Goal: Information Seeking & Learning: Learn about a topic

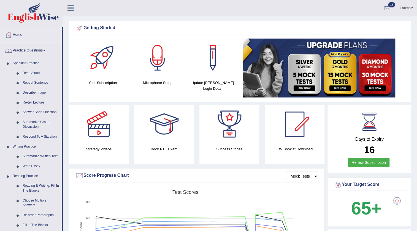
click at [45, 54] on link "Practice Questions" at bounding box center [30, 50] width 61 height 14
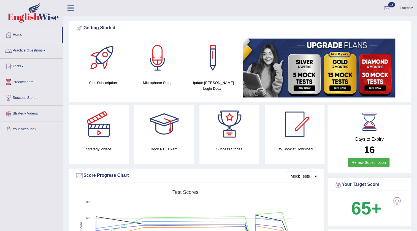
click at [29, 51] on link "Practice Questions" at bounding box center [31, 50] width 63 height 14
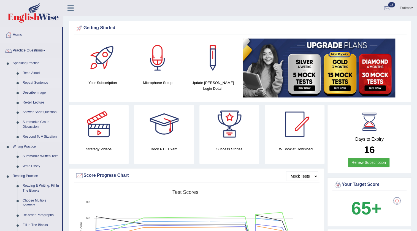
click at [30, 82] on link "Repeat Sentence" at bounding box center [41, 83] width 42 height 10
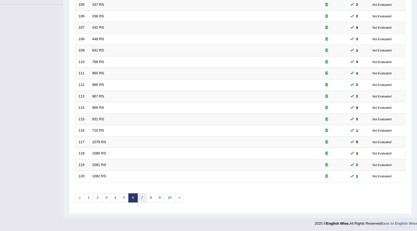
click at [144, 200] on link "7" at bounding box center [141, 197] width 9 height 9
click at [141, 198] on link "8" at bounding box center [141, 197] width 9 height 9
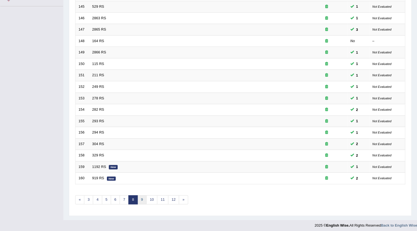
click at [144, 200] on link "9" at bounding box center [141, 199] width 9 height 9
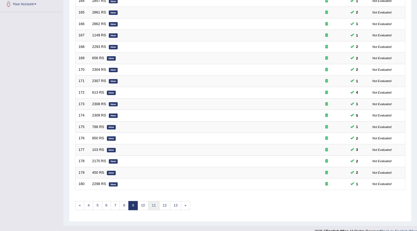
click at [152, 205] on link "11" at bounding box center [153, 205] width 11 height 9
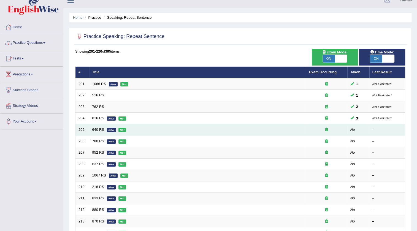
scroll to position [8, 0]
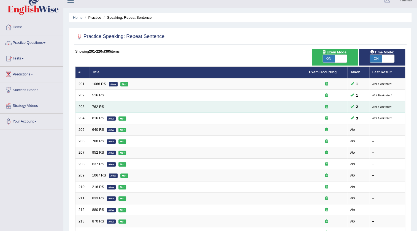
click at [91, 109] on td "762 RS" at bounding box center [197, 107] width 217 height 12
click at [98, 106] on link "762 RS" at bounding box center [98, 107] width 12 height 4
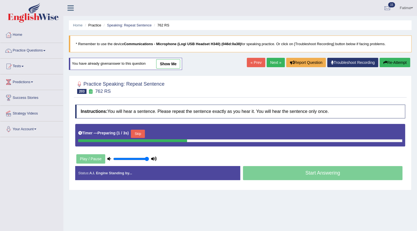
click at [141, 133] on button "Skip" at bounding box center [138, 134] width 14 height 8
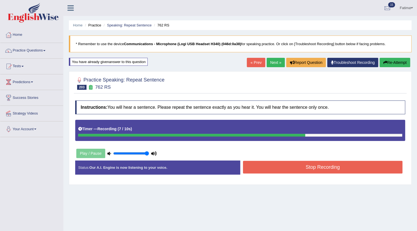
click at [290, 169] on button "Stop Recording" at bounding box center [323, 167] width 160 height 13
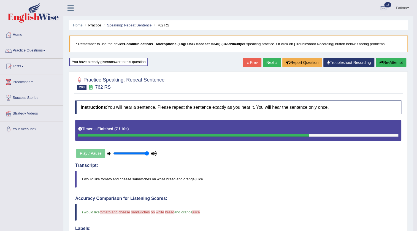
click at [390, 61] on button "Re-Attempt" at bounding box center [391, 62] width 31 height 9
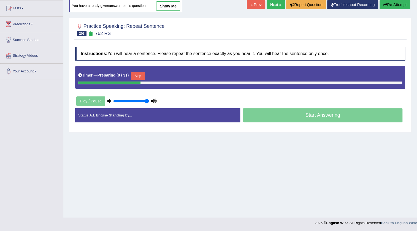
scroll to position [58, 0]
click at [140, 79] on button "Skip" at bounding box center [138, 76] width 14 height 8
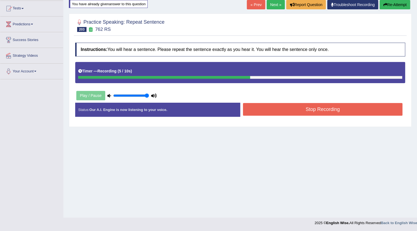
click at [256, 112] on button "Stop Recording" at bounding box center [323, 109] width 160 height 13
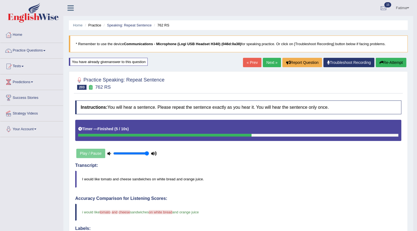
click at [266, 66] on link "Next »" at bounding box center [272, 62] width 18 height 9
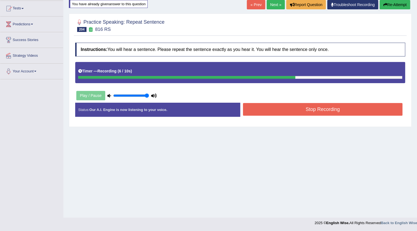
click at [286, 107] on button "Stop Recording" at bounding box center [323, 109] width 160 height 13
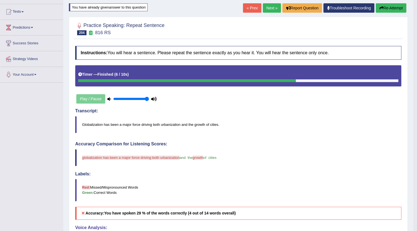
scroll to position [17, 0]
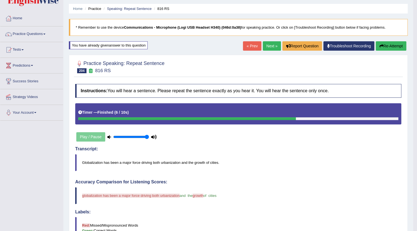
click at [383, 47] on button "Re-Attempt" at bounding box center [391, 45] width 31 height 9
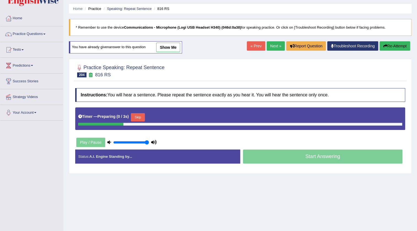
click at [139, 116] on button "Skip" at bounding box center [138, 117] width 14 height 8
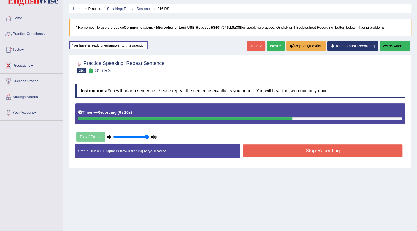
click at [279, 152] on button "Stop Recording" at bounding box center [323, 150] width 160 height 13
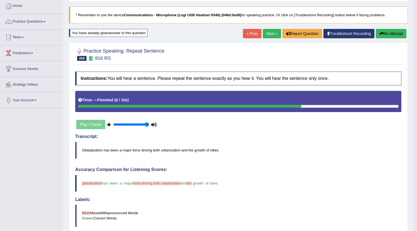
scroll to position [17, 0]
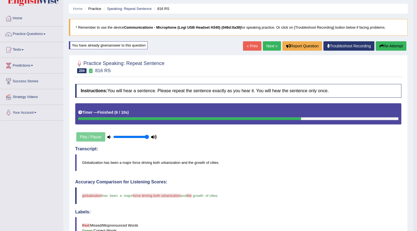
click at [266, 48] on link "Next »" at bounding box center [272, 45] width 18 height 9
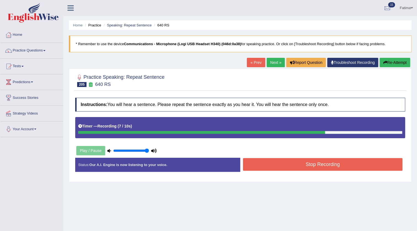
click at [278, 167] on button "Stop Recording" at bounding box center [323, 164] width 160 height 13
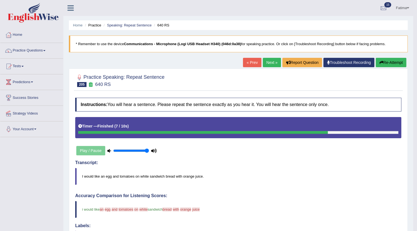
click at [273, 63] on link "Next »" at bounding box center [272, 62] width 18 height 9
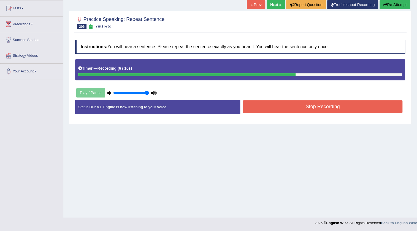
click at [292, 108] on button "Stop Recording" at bounding box center [323, 106] width 160 height 13
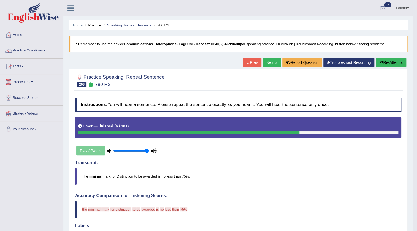
click at [388, 64] on button "Re-Attempt" at bounding box center [391, 62] width 31 height 9
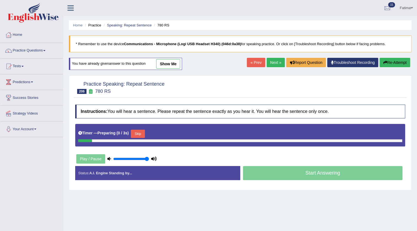
click at [137, 132] on button "Skip" at bounding box center [138, 134] width 14 height 8
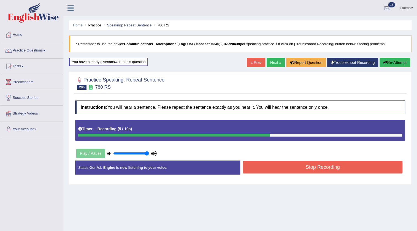
click at [307, 168] on button "Stop Recording" at bounding box center [323, 167] width 160 height 13
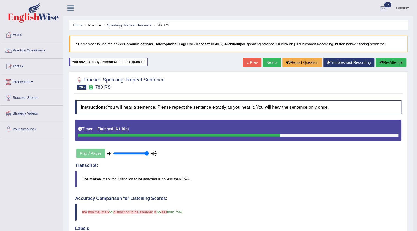
click at [267, 60] on link "Next »" at bounding box center [272, 62] width 18 height 9
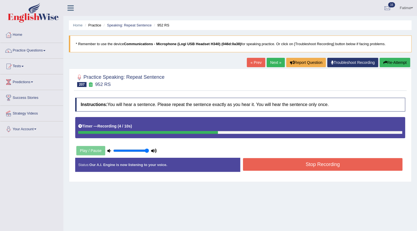
drag, startPoint x: 279, startPoint y: 159, endPoint x: 275, endPoint y: 164, distance: 6.3
click at [279, 160] on button "Stop Recording" at bounding box center [323, 164] width 160 height 13
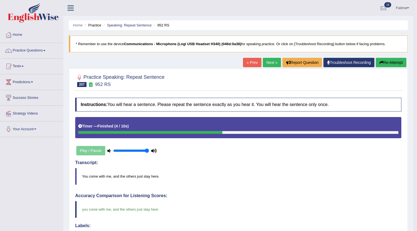
click at [265, 61] on link "Next »" at bounding box center [272, 62] width 18 height 9
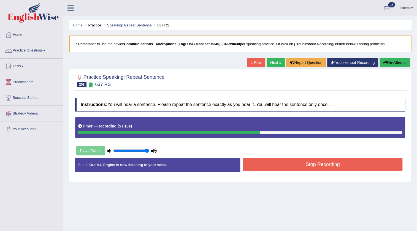
click at [300, 163] on button "Stop Recording" at bounding box center [323, 164] width 160 height 13
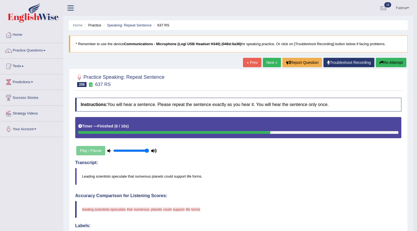
click at [384, 61] on button "Re-Attempt" at bounding box center [391, 62] width 31 height 9
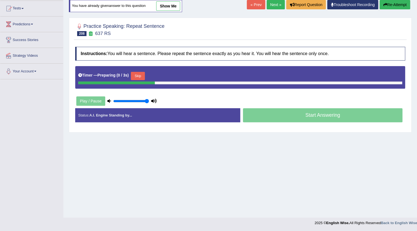
click at [142, 78] on button "Skip" at bounding box center [138, 76] width 14 height 8
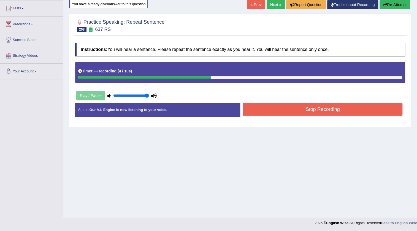
click at [263, 108] on button "Stop Recording" at bounding box center [323, 109] width 160 height 13
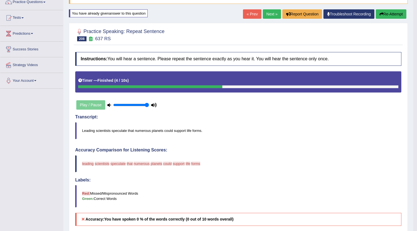
scroll to position [17, 0]
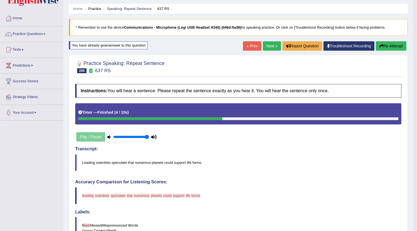
click at [380, 47] on icon "button" at bounding box center [381, 46] width 4 height 4
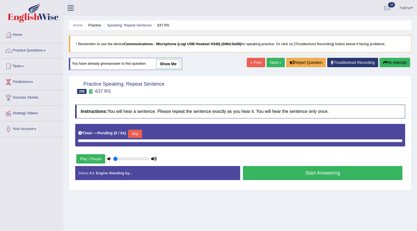
type input "1"
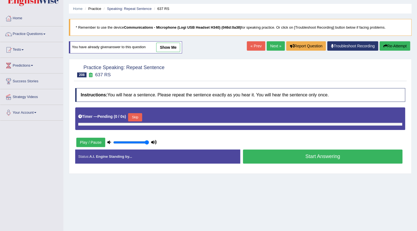
click at [140, 118] on button "Skip" at bounding box center [135, 117] width 14 height 8
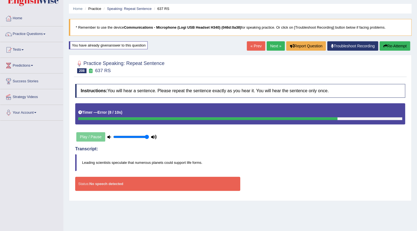
click at [390, 47] on button "Re-Attempt" at bounding box center [395, 45] width 31 height 9
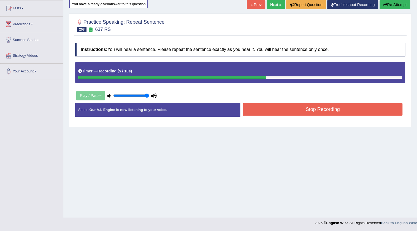
click at [289, 113] on button "Stop Recording" at bounding box center [323, 109] width 160 height 13
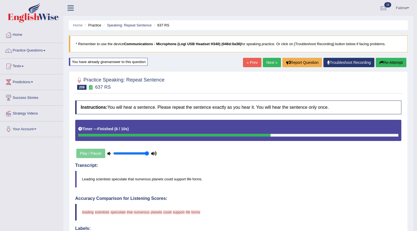
click at [393, 62] on button "Re-Attempt" at bounding box center [391, 62] width 31 height 9
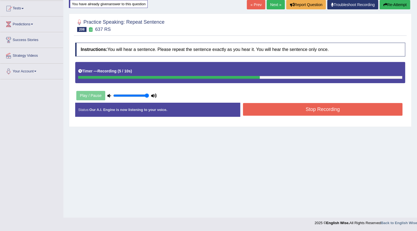
click at [336, 107] on button "Stop Recording" at bounding box center [323, 109] width 160 height 13
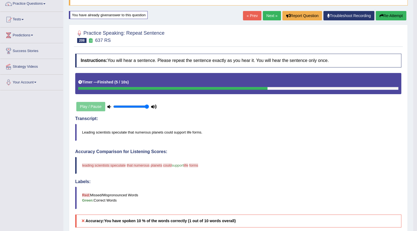
scroll to position [41, 0]
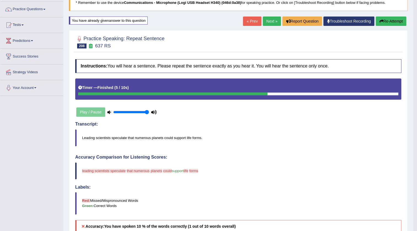
click at [385, 20] on button "Re-Attempt" at bounding box center [391, 21] width 31 height 9
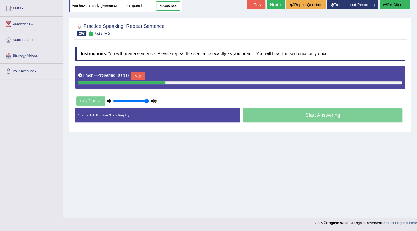
click at [136, 75] on button "Skip" at bounding box center [138, 76] width 14 height 8
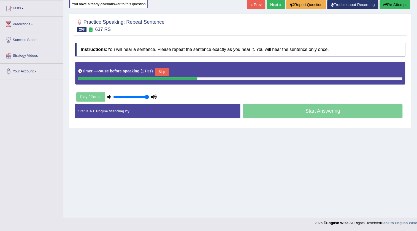
click at [169, 73] on button "Skip" at bounding box center [162, 72] width 14 height 8
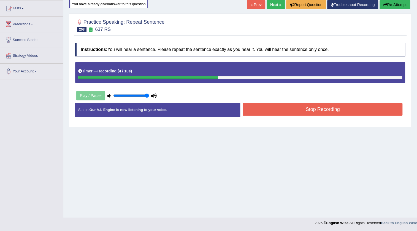
click at [277, 112] on button "Stop Recording" at bounding box center [323, 109] width 160 height 13
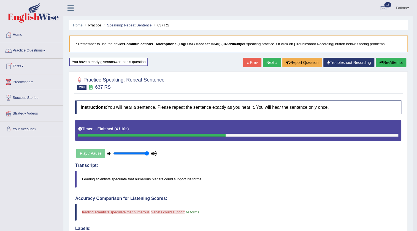
click at [39, 45] on link "Practice Questions" at bounding box center [31, 50] width 63 height 14
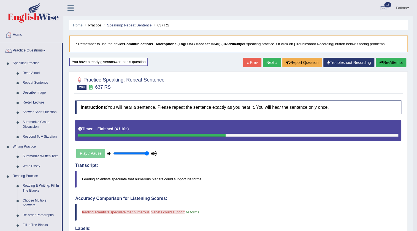
click at [269, 61] on link "Next »" at bounding box center [272, 62] width 18 height 9
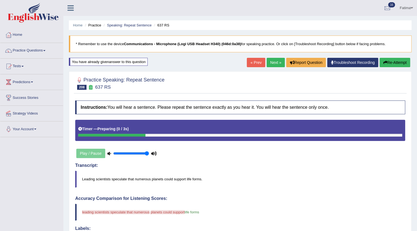
click at [251, 63] on link "« Prev" at bounding box center [256, 62] width 18 height 9
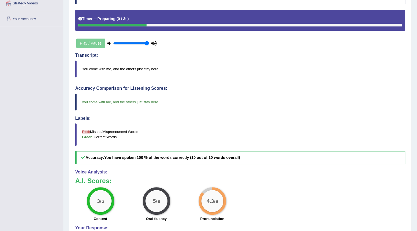
scroll to position [25, 0]
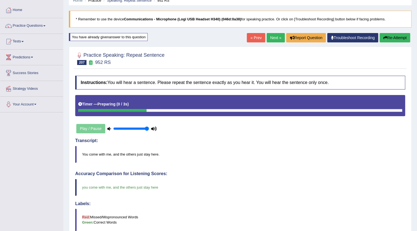
click at [249, 39] on link "« Prev" at bounding box center [256, 37] width 18 height 9
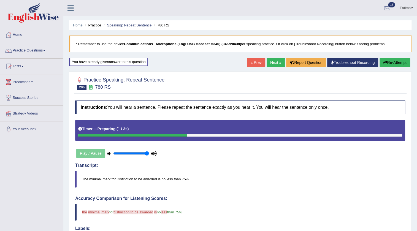
click at [248, 64] on link "« Prev" at bounding box center [256, 62] width 18 height 9
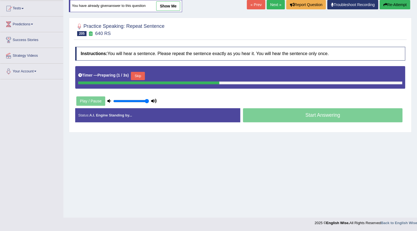
click at [168, 10] on link "show me" at bounding box center [168, 5] width 24 height 9
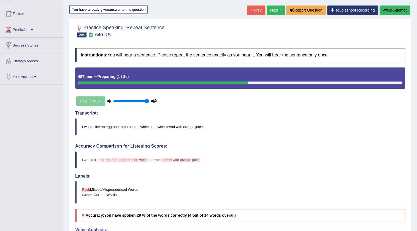
scroll to position [41, 0]
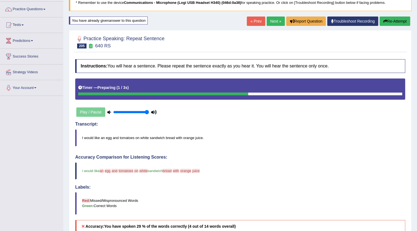
click at [270, 23] on link "Next »" at bounding box center [276, 21] width 18 height 9
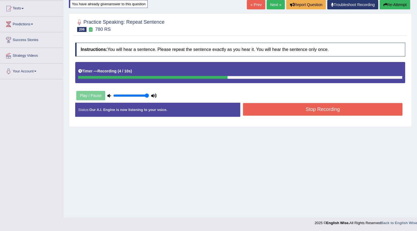
click at [254, 104] on button "Stop Recording" at bounding box center [323, 109] width 160 height 13
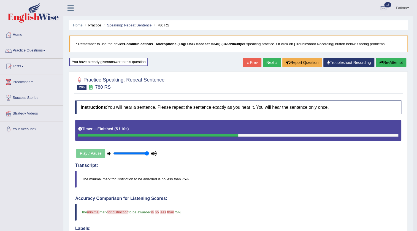
click at [266, 65] on link "Next »" at bounding box center [272, 62] width 18 height 9
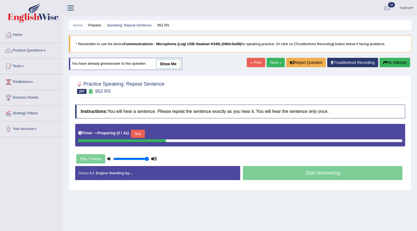
click at [140, 130] on button "Skip" at bounding box center [138, 134] width 14 height 8
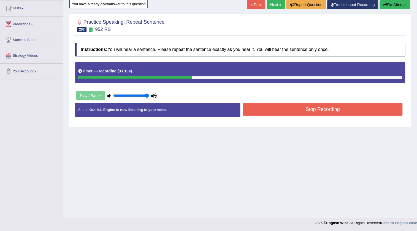
click at [248, 108] on button "Stop Recording" at bounding box center [323, 109] width 160 height 13
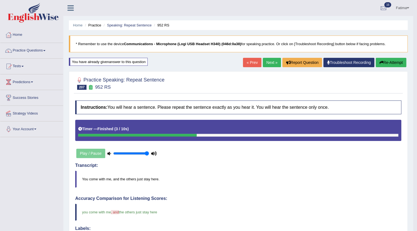
click at [267, 65] on link "Next »" at bounding box center [272, 62] width 18 height 9
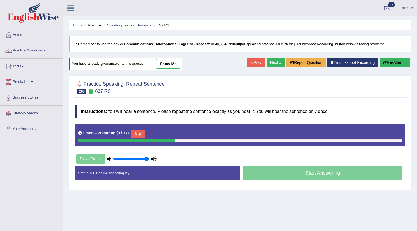
click at [141, 130] on button "Skip" at bounding box center [138, 134] width 14 height 8
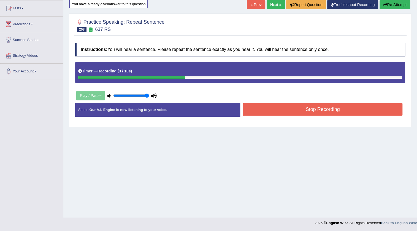
click at [253, 109] on button "Stop Recording" at bounding box center [323, 109] width 160 height 13
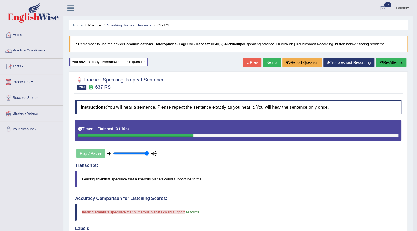
click at [380, 66] on button "Re-Attempt" at bounding box center [391, 62] width 31 height 9
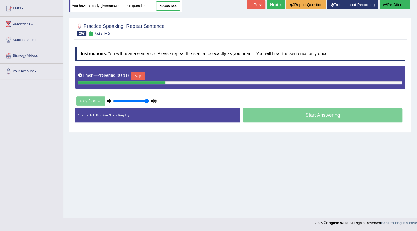
drag, startPoint x: 141, startPoint y: 81, endPoint x: 141, endPoint y: 78, distance: 3.6
click at [141, 80] on div "Timer — Preparing ( 0 / 3s ) Skip" at bounding box center [240, 77] width 330 height 23
click at [141, 75] on button "Skip" at bounding box center [138, 76] width 14 height 8
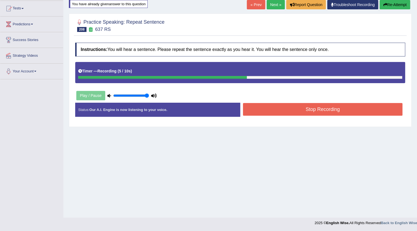
click at [262, 106] on button "Stop Recording" at bounding box center [323, 109] width 160 height 13
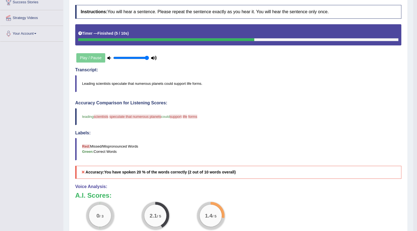
scroll to position [17, 0]
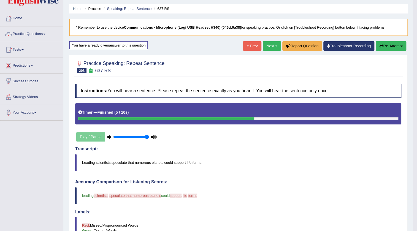
click at [385, 42] on button "Re-Attempt" at bounding box center [391, 45] width 31 height 9
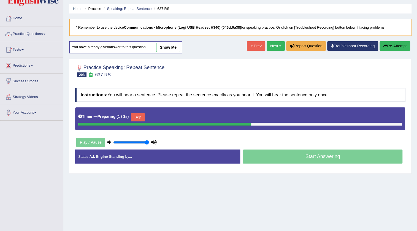
click at [137, 118] on button "Skip" at bounding box center [138, 117] width 14 height 8
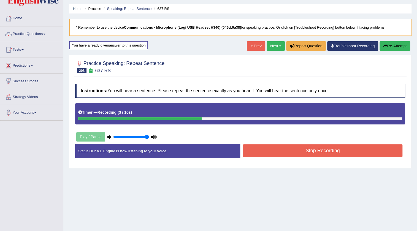
click at [252, 148] on button "Stop Recording" at bounding box center [323, 150] width 160 height 13
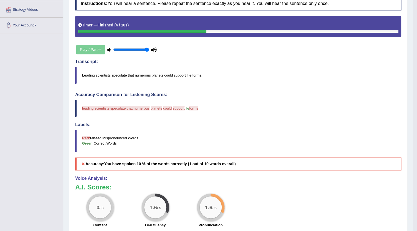
scroll to position [17, 0]
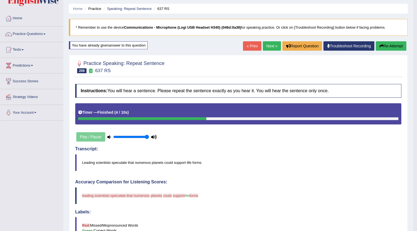
click at [388, 48] on button "Re-Attempt" at bounding box center [391, 45] width 31 height 9
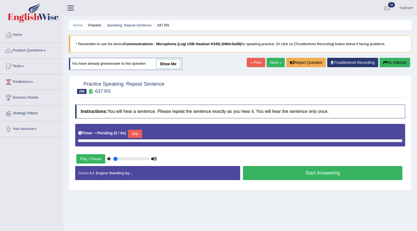
type input "1"
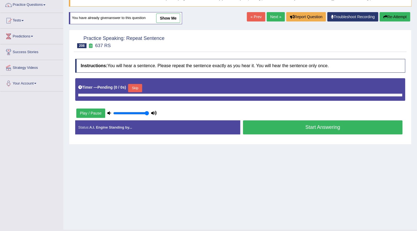
click at [136, 88] on button "Skip" at bounding box center [135, 88] width 14 height 8
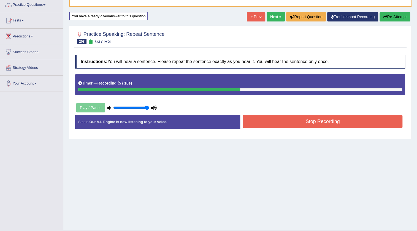
click at [247, 122] on button "Stop Recording" at bounding box center [323, 121] width 160 height 13
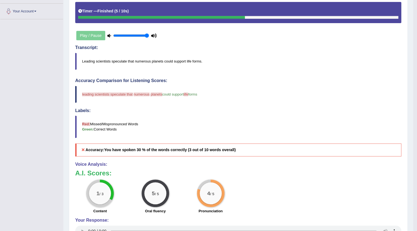
scroll to position [17, 0]
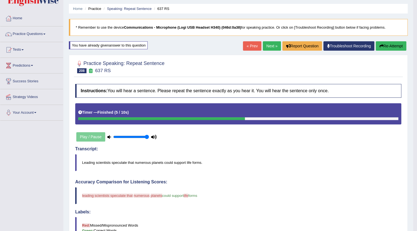
click at [268, 47] on link "Next »" at bounding box center [272, 45] width 18 height 9
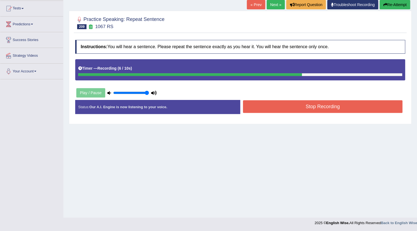
click at [286, 112] on button "Stop Recording" at bounding box center [323, 106] width 160 height 13
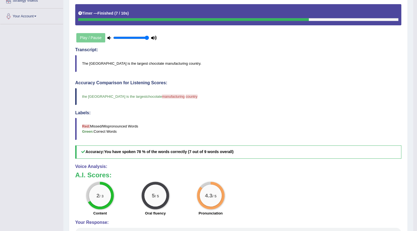
scroll to position [39, 0]
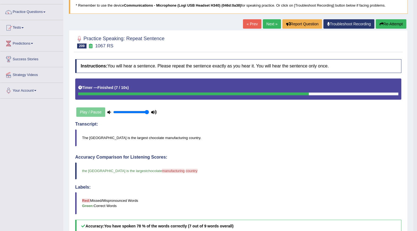
click at [391, 23] on button "Re-Attempt" at bounding box center [391, 23] width 31 height 9
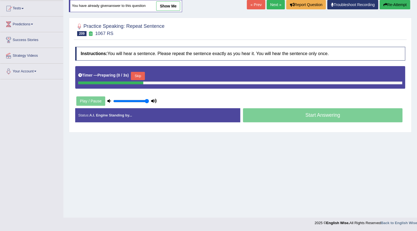
click at [136, 77] on button "Skip" at bounding box center [138, 76] width 14 height 8
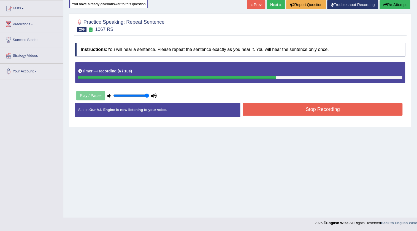
click at [264, 110] on button "Stop Recording" at bounding box center [323, 109] width 160 height 13
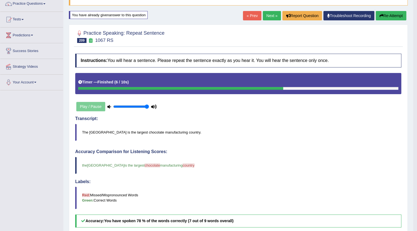
scroll to position [41, 0]
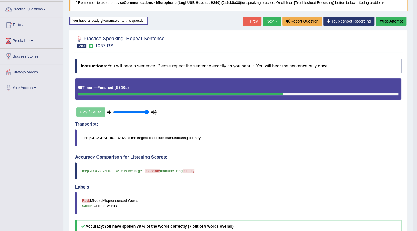
click at [269, 23] on link "Next »" at bounding box center [272, 21] width 18 height 9
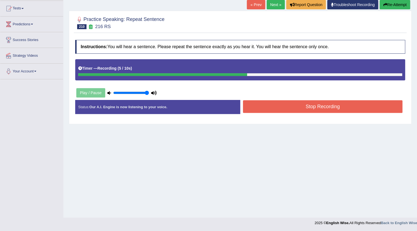
click at [267, 108] on button "Stop Recording" at bounding box center [323, 106] width 160 height 13
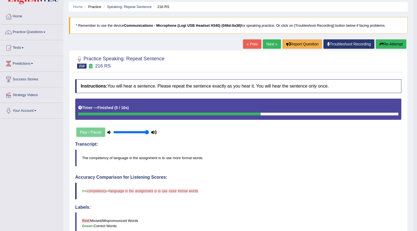
scroll to position [14, 0]
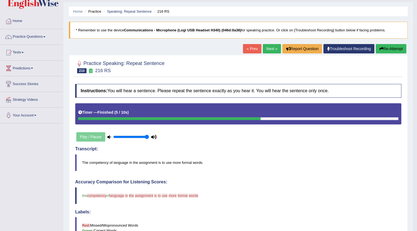
click at [381, 48] on icon "button" at bounding box center [381, 49] width 4 height 4
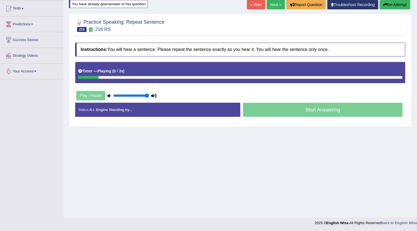
scroll to position [58, 0]
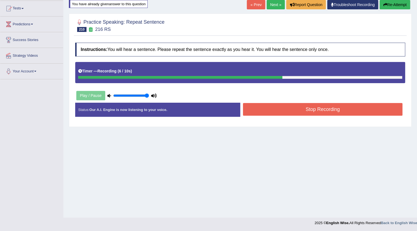
click at [264, 105] on button "Stop Recording" at bounding box center [323, 109] width 160 height 13
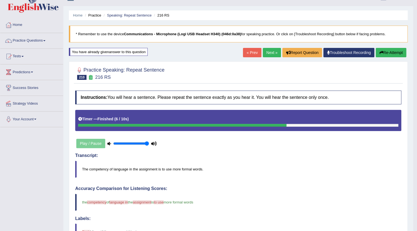
scroll to position [0, 0]
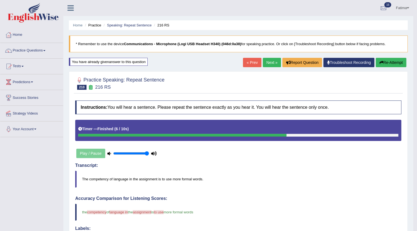
click at [393, 63] on button "Re-Attempt" at bounding box center [391, 62] width 31 height 9
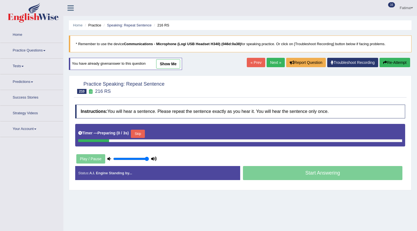
click at [270, 64] on link "Next »" at bounding box center [276, 62] width 18 height 9
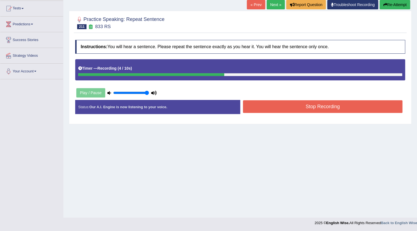
click at [254, 107] on button "Stop Recording" at bounding box center [323, 106] width 160 height 13
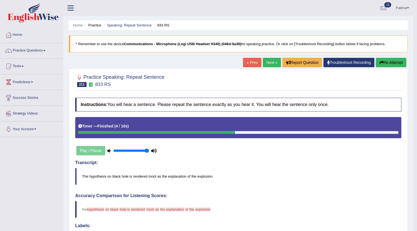
click at [379, 65] on button "Re-Attempt" at bounding box center [391, 62] width 31 height 9
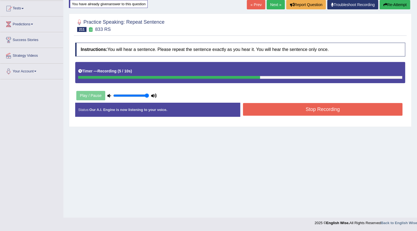
click at [252, 115] on div "Stop Recording" at bounding box center [322, 110] width 165 height 14
click at [247, 113] on button "Stop Recording" at bounding box center [323, 109] width 160 height 13
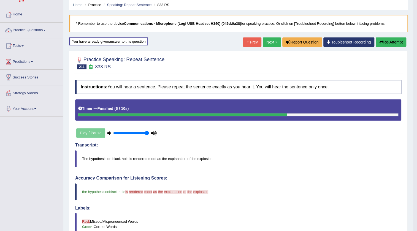
scroll to position [17, 0]
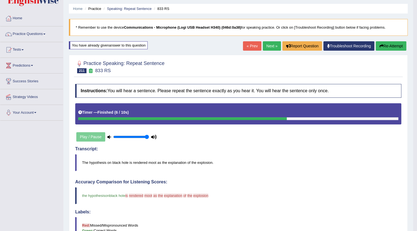
click at [267, 42] on link "Next »" at bounding box center [272, 45] width 18 height 9
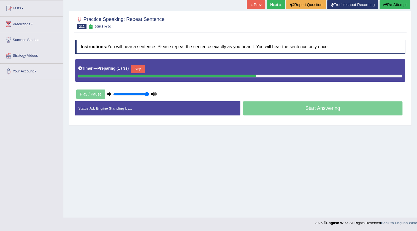
drag, startPoint x: 142, startPoint y: 68, endPoint x: 166, endPoint y: 69, distance: 23.4
click at [143, 68] on button "Skip" at bounding box center [138, 69] width 14 height 8
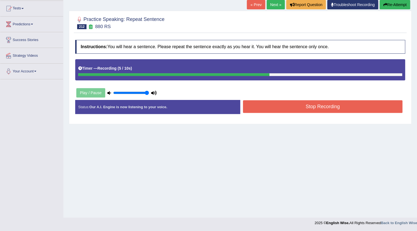
click at [245, 105] on button "Stop Recording" at bounding box center [323, 106] width 160 height 13
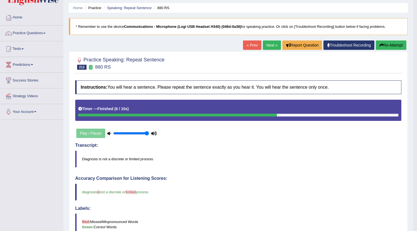
scroll to position [14, 0]
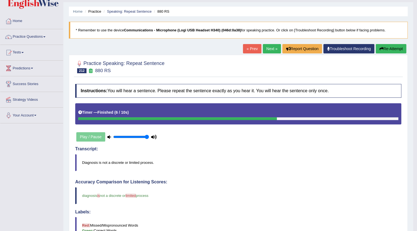
click at [267, 50] on link "Next »" at bounding box center [272, 48] width 18 height 9
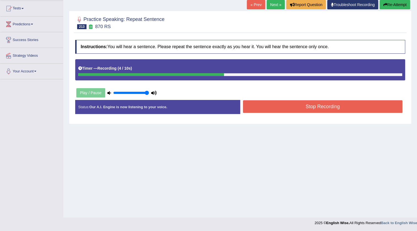
click at [266, 104] on button "Stop Recording" at bounding box center [323, 106] width 160 height 13
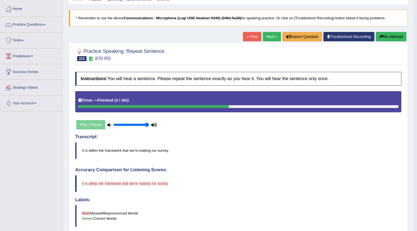
scroll to position [14, 0]
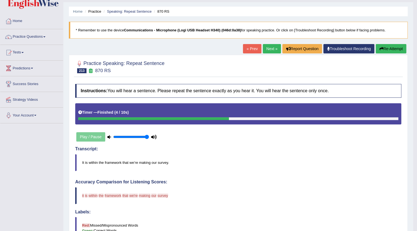
click at [387, 50] on button "Re-Attempt" at bounding box center [391, 48] width 31 height 9
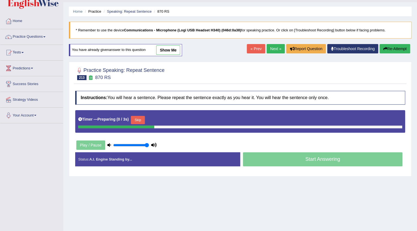
click at [136, 118] on button "Skip" at bounding box center [138, 120] width 14 height 8
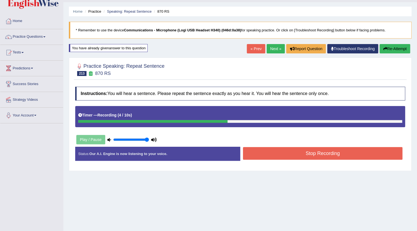
click at [259, 150] on button "Stop Recording" at bounding box center [323, 153] width 160 height 13
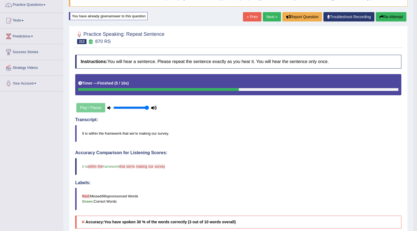
scroll to position [41, 0]
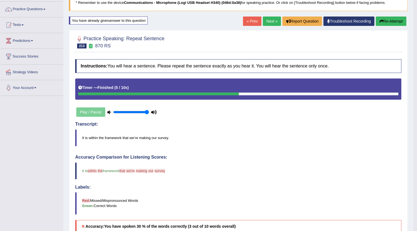
click at [393, 21] on button "Re-Attempt" at bounding box center [391, 21] width 31 height 9
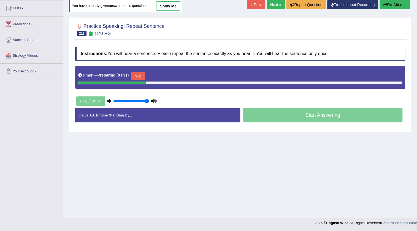
click at [144, 75] on button "Skip" at bounding box center [138, 76] width 14 height 8
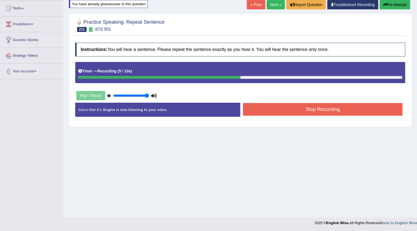
click at [250, 109] on button "Stop Recording" at bounding box center [323, 109] width 160 height 13
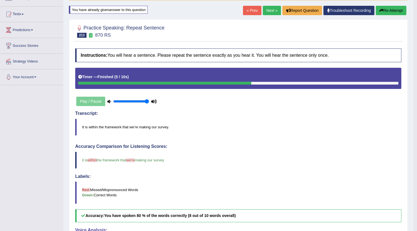
scroll to position [41, 0]
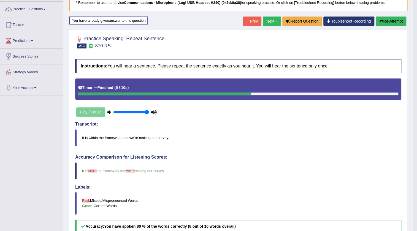
click at [269, 18] on link "Next »" at bounding box center [272, 21] width 18 height 9
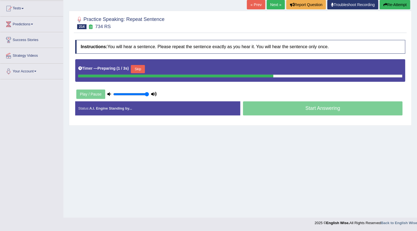
click at [140, 66] on button "Skip" at bounding box center [138, 69] width 14 height 8
click at [161, 65] on button "Skip" at bounding box center [162, 69] width 14 height 8
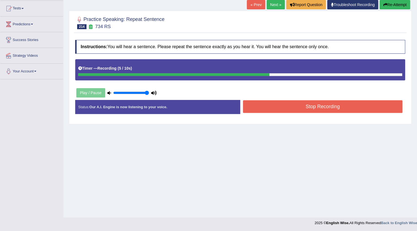
click at [259, 107] on button "Stop Recording" at bounding box center [323, 106] width 160 height 13
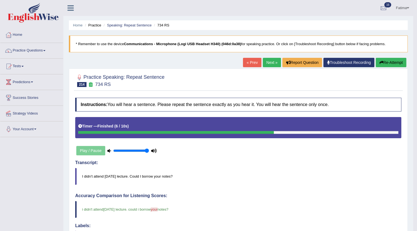
click at [264, 64] on link "Next »" at bounding box center [272, 62] width 18 height 9
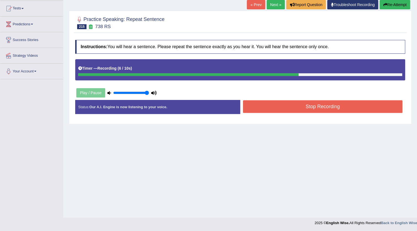
click at [264, 107] on button "Stop Recording" at bounding box center [323, 106] width 160 height 13
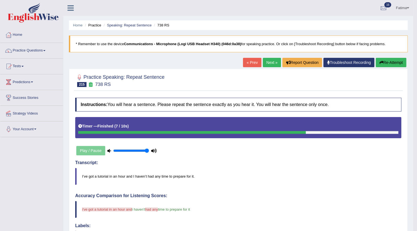
click at [388, 59] on button "Re-Attempt" at bounding box center [391, 62] width 31 height 9
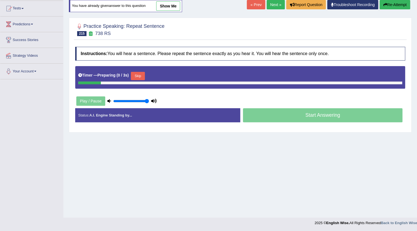
scroll to position [58, 0]
drag, startPoint x: 142, startPoint y: 75, endPoint x: 155, endPoint y: 78, distance: 13.6
click at [145, 77] on button "Skip" at bounding box center [138, 76] width 14 height 8
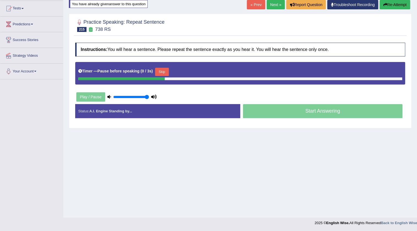
click at [162, 71] on button "Skip" at bounding box center [162, 72] width 14 height 8
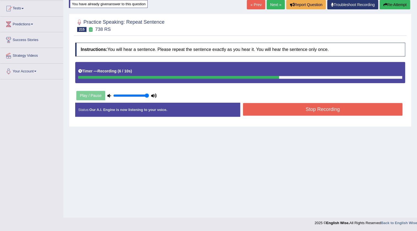
click at [280, 110] on button "Stop Recording" at bounding box center [323, 109] width 160 height 13
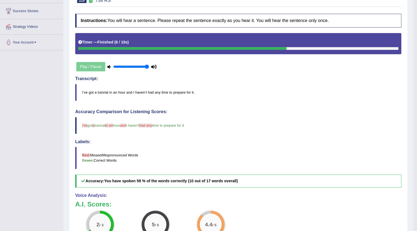
scroll to position [17, 0]
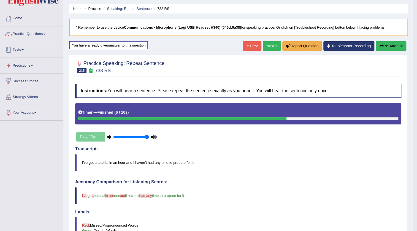
click at [17, 52] on link "Tests" at bounding box center [31, 49] width 63 height 14
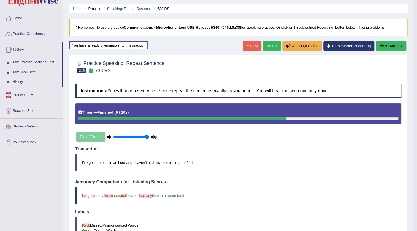
click at [19, 83] on link "History" at bounding box center [36, 82] width 52 height 10
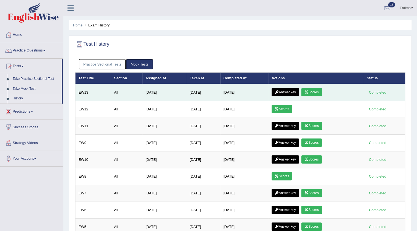
click at [312, 93] on link "Scores" at bounding box center [311, 92] width 20 height 8
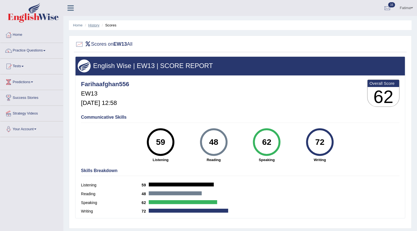
click at [97, 25] on link "History" at bounding box center [93, 25] width 11 height 4
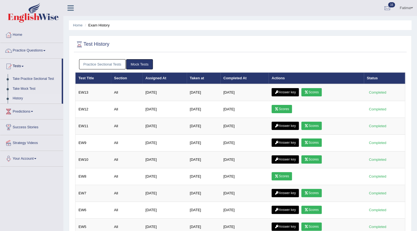
click at [276, 91] on link "Answer key" at bounding box center [285, 92] width 27 height 8
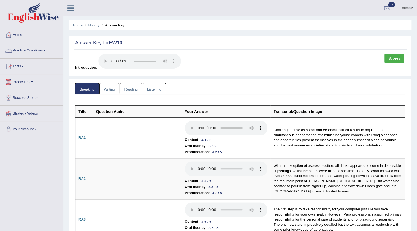
click at [41, 48] on link "Practice Questions" at bounding box center [31, 50] width 63 height 14
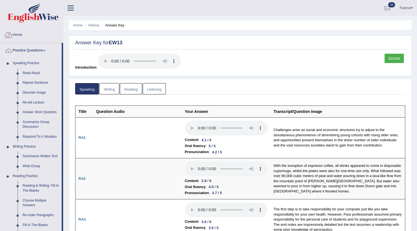
click at [34, 51] on link "Practice Questions" at bounding box center [30, 50] width 61 height 14
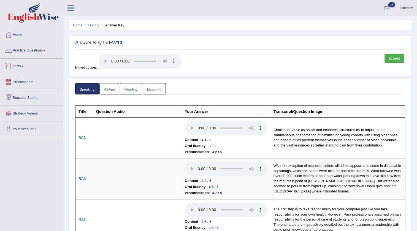
click at [20, 66] on link "Tests" at bounding box center [31, 66] width 63 height 14
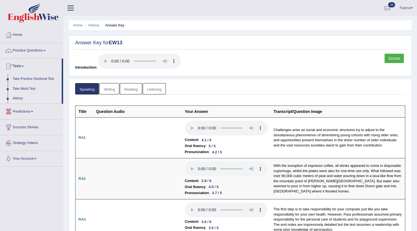
click at [16, 97] on link "History" at bounding box center [36, 99] width 52 height 10
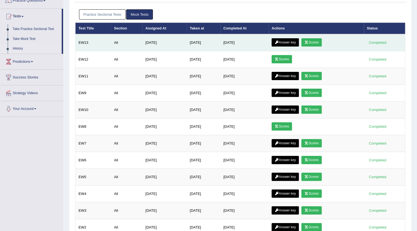
click at [313, 41] on link "Scores" at bounding box center [311, 42] width 20 height 8
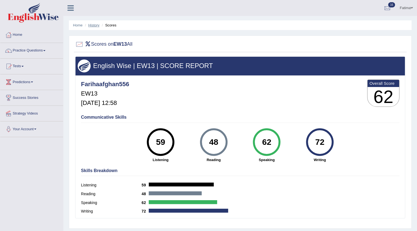
click at [92, 25] on link "History" at bounding box center [93, 25] width 11 height 4
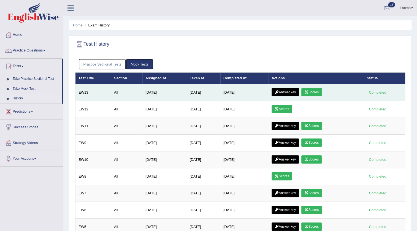
click at [284, 92] on link "Answer key" at bounding box center [285, 92] width 27 height 8
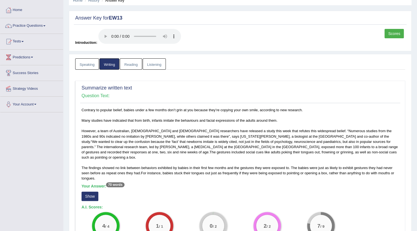
click at [152, 65] on link "Listening" at bounding box center [154, 63] width 23 height 11
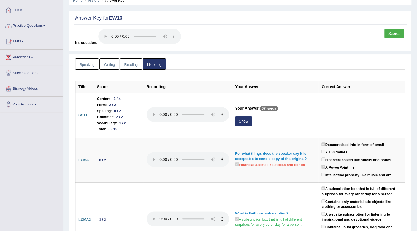
click at [109, 63] on link "Writing" at bounding box center [109, 63] width 20 height 11
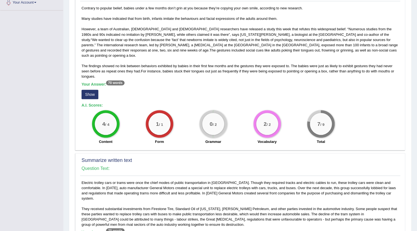
scroll to position [125, 0]
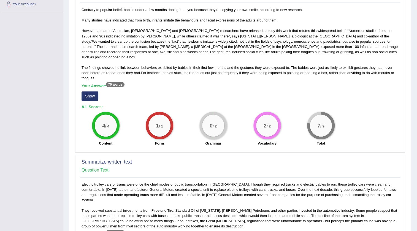
click at [91, 91] on button "Show" at bounding box center [90, 95] width 17 height 9
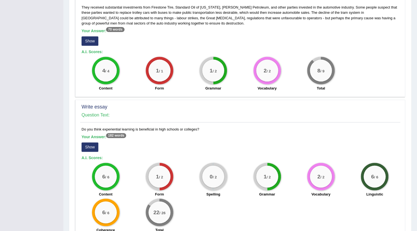
scroll to position [361, 0]
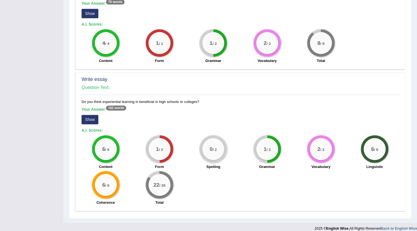
click at [116, 106] on sup "182 words" at bounding box center [116, 108] width 20 height 5
click at [86, 115] on button "Show" at bounding box center [90, 119] width 17 height 9
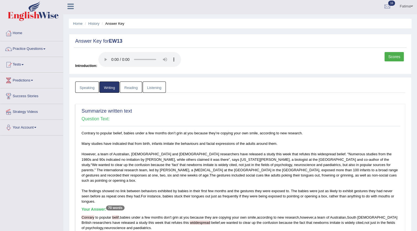
scroll to position [0, 0]
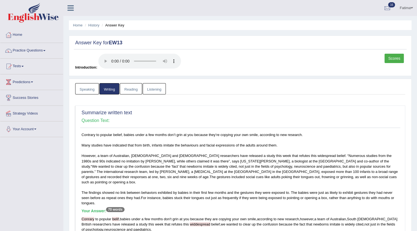
click at [92, 90] on link "Speaking" at bounding box center [87, 88] width 24 height 11
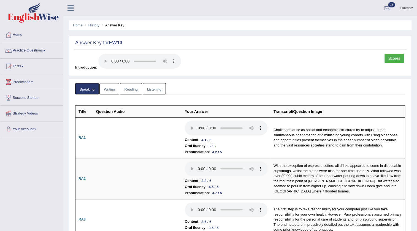
click at [128, 89] on link "Reading" at bounding box center [131, 88] width 22 height 11
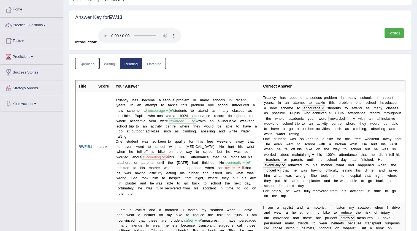
scroll to position [25, 0]
click at [155, 63] on link "Listening" at bounding box center [154, 63] width 23 height 11
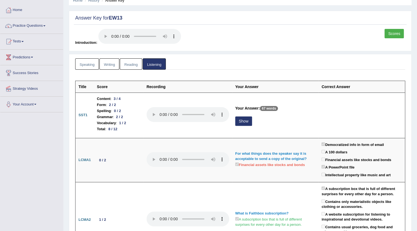
click at [87, 65] on link "Speaking" at bounding box center [87, 63] width 24 height 11
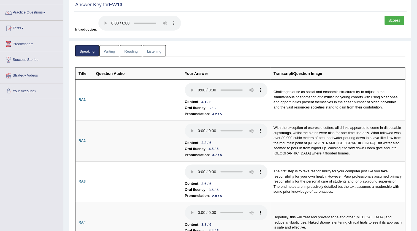
scroll to position [0, 0]
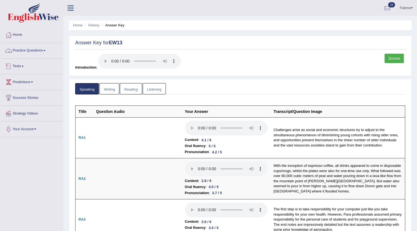
click at [26, 69] on link "Tests" at bounding box center [31, 66] width 63 height 14
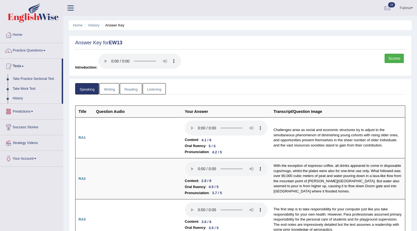
click at [19, 96] on link "History" at bounding box center [36, 99] width 52 height 10
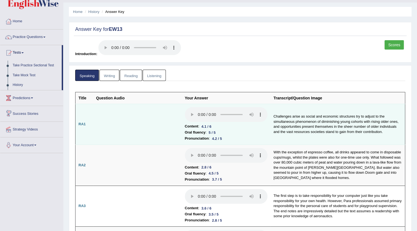
scroll to position [100, 0]
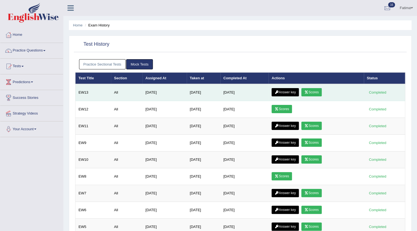
click at [312, 87] on td "Answer key Scores" at bounding box center [316, 92] width 95 height 17
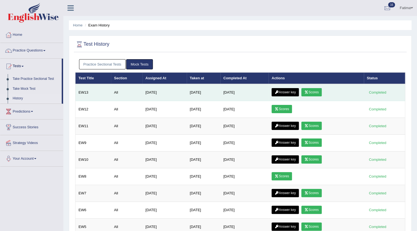
click at [312, 91] on link "Scores" at bounding box center [311, 92] width 20 height 8
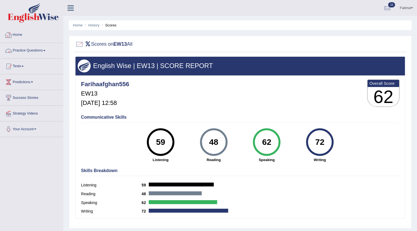
click at [44, 52] on link "Practice Questions" at bounding box center [31, 50] width 63 height 14
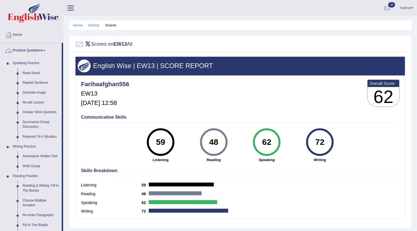
click at [39, 49] on link "Practice Questions" at bounding box center [30, 50] width 61 height 14
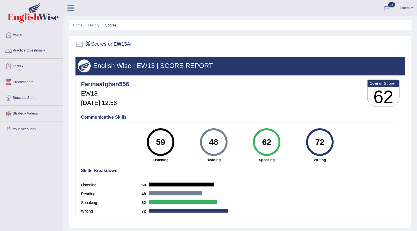
click at [42, 51] on link "Practice Questions" at bounding box center [31, 50] width 63 height 14
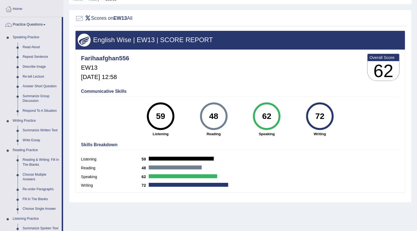
scroll to position [25, 0]
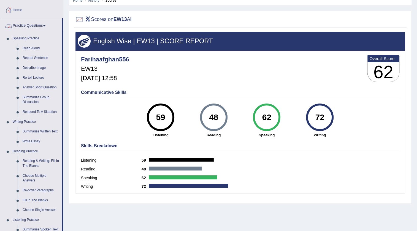
click at [48, 25] on link "Practice Questions" at bounding box center [30, 25] width 61 height 14
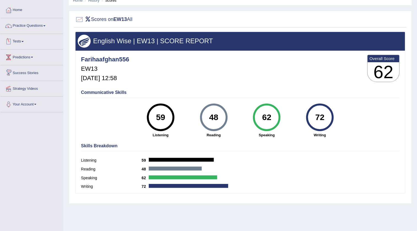
click at [22, 40] on link "Tests" at bounding box center [31, 41] width 63 height 14
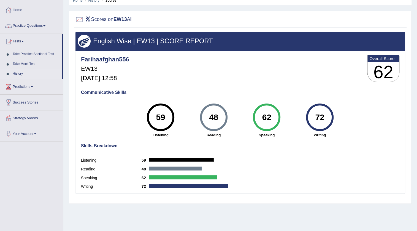
click at [18, 71] on link "History" at bounding box center [36, 74] width 52 height 10
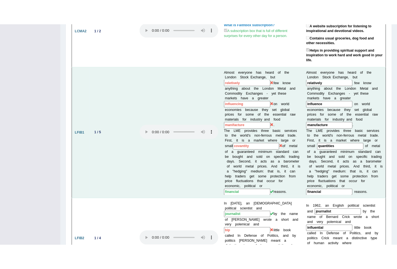
scroll to position [245, 0]
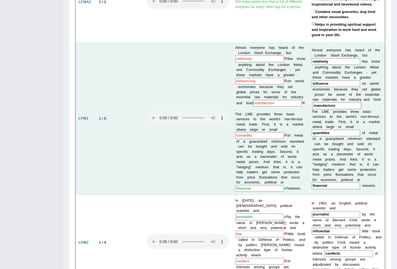
drag, startPoint x: 202, startPoint y: 132, endPoint x: 185, endPoint y: 139, distance: 19.1
click at [200, 134] on td at bounding box center [188, 118] width 89 height 153
click at [150, 141] on td at bounding box center [188, 118] width 89 height 153
click at [102, 109] on td "1 / 5" at bounding box center [119, 118] width 50 height 153
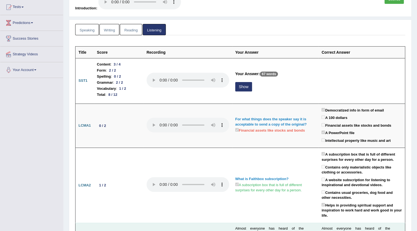
scroll to position [0, 0]
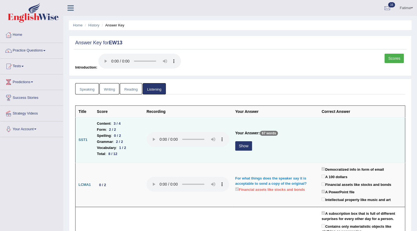
click at [241, 145] on button "Show" at bounding box center [243, 145] width 17 height 9
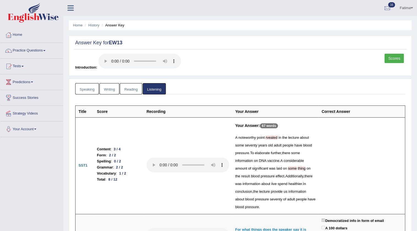
click at [42, 51] on link "Practice Questions" at bounding box center [31, 50] width 63 height 14
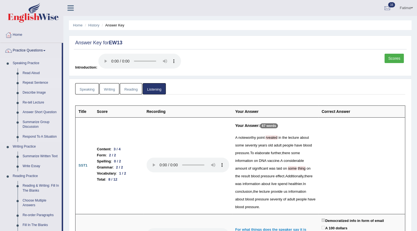
click at [31, 83] on link "Repeat Sentence" at bounding box center [41, 83] width 42 height 10
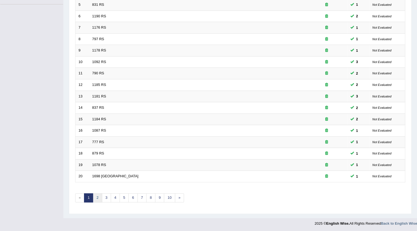
click at [97, 198] on link "2" at bounding box center [97, 197] width 9 height 9
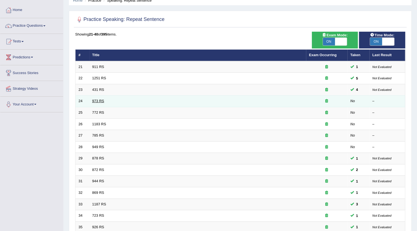
click at [100, 101] on link "973 RS" at bounding box center [98, 101] width 12 height 4
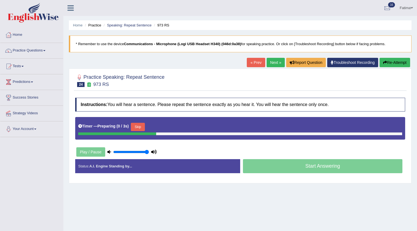
click at [137, 127] on button "Skip" at bounding box center [138, 127] width 14 height 8
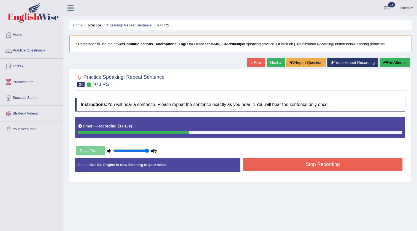
click at [244, 167] on button "Stop Recording" at bounding box center [323, 164] width 160 height 13
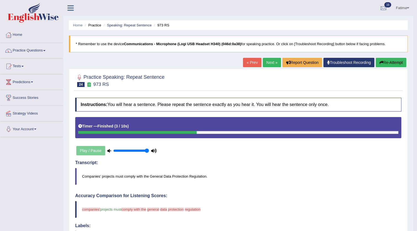
click at [33, 50] on link "Practice Questions" at bounding box center [31, 50] width 63 height 14
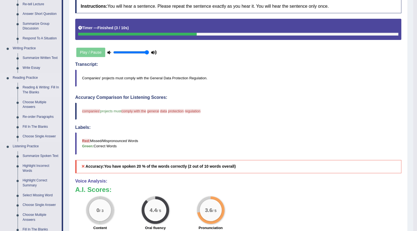
scroll to position [100, 0]
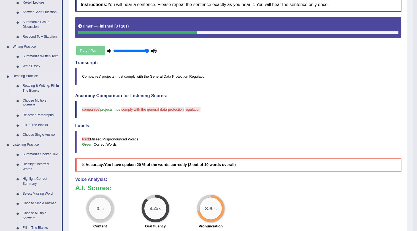
click at [37, 87] on link "Reading & Writing: Fill In The Blanks" at bounding box center [41, 88] width 42 height 15
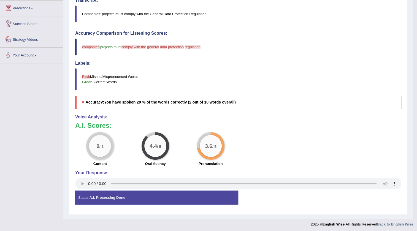
scroll to position [164, 0]
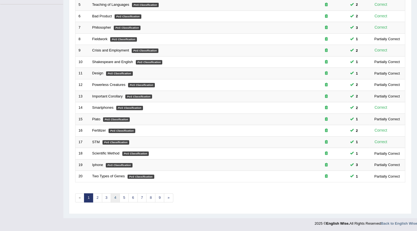
click at [111, 198] on link "4" at bounding box center [115, 197] width 9 height 9
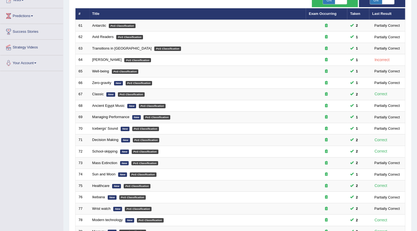
scroll to position [133, 0]
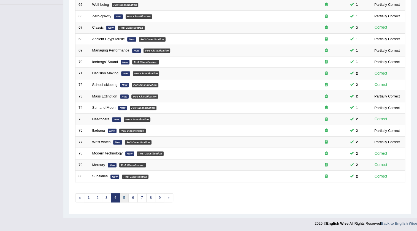
click at [125, 200] on link "5" at bounding box center [124, 197] width 9 height 9
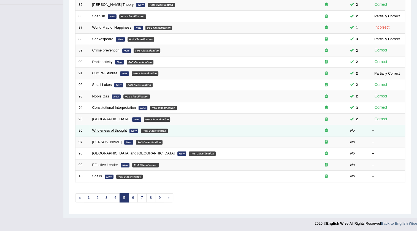
click at [113, 130] on link "Wholeness of thought" at bounding box center [109, 130] width 35 height 4
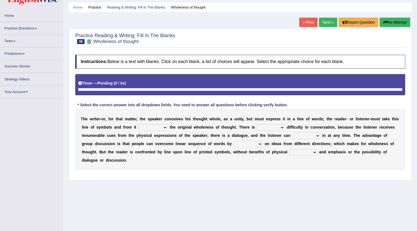
scroll to position [55, 0]
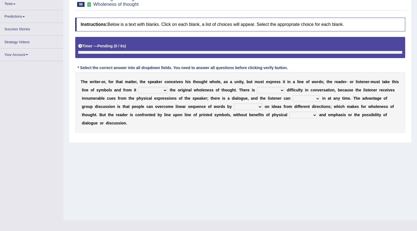
click at [154, 89] on select "respect reduce recover reconstruct" at bounding box center [152, 90] width 29 height 7
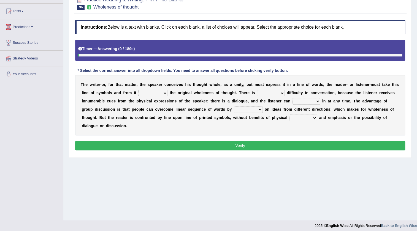
scroll to position [58, 0]
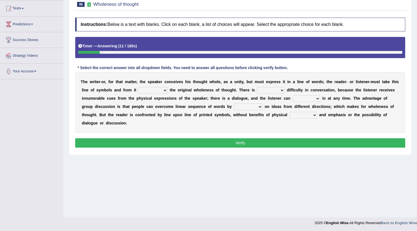
select select "respect"
click at [138, 87] on select "respect reduce recover reconstruct" at bounding box center [152, 90] width 29 height 7
click at [273, 89] on select "little many few no" at bounding box center [271, 90] width 28 height 7
select select "little"
click at [257, 87] on select "little many few no" at bounding box center [271, 90] width 28 height 7
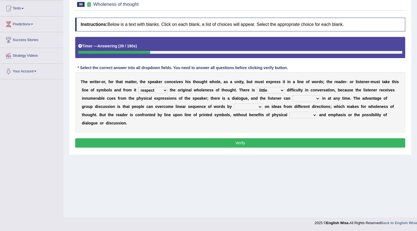
click at [301, 99] on select "get team cut intrude" at bounding box center [307, 98] width 28 height 7
select select "team"
click at [293, 95] on select "get team cut intrude" at bounding box center [307, 98] width 28 height 7
click at [234, 109] on select "converging spending inventing conceiving" at bounding box center [248, 107] width 29 height 7
click at [234, 104] on select "converging spending inventing conceiving" at bounding box center [248, 107] width 29 height 7
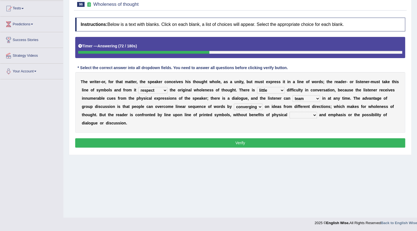
click at [248, 108] on select "converging spending inventing conceiving" at bounding box center [248, 107] width 29 height 7
select select "spending"
click at [234, 104] on select "converging spending inventing conceiving" at bounding box center [248, 107] width 29 height 7
click at [306, 112] on select "title tone tune tomb" at bounding box center [304, 115] width 28 height 7
select select "tone"
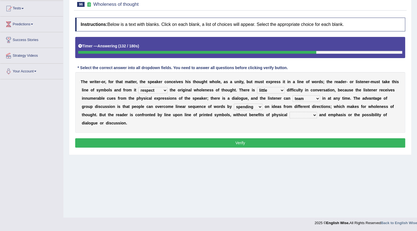
click at [290, 112] on select "title tone tune tomb" at bounding box center [304, 115] width 28 height 7
click at [246, 144] on button "Verify" at bounding box center [240, 142] width 330 height 9
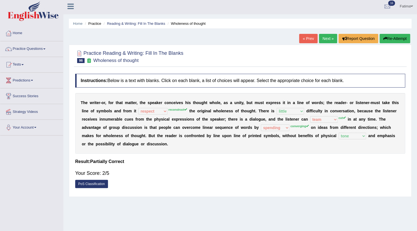
scroll to position [0, 0]
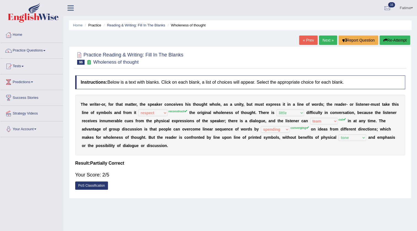
click at [398, 38] on button "Re-Attempt" at bounding box center [395, 40] width 31 height 9
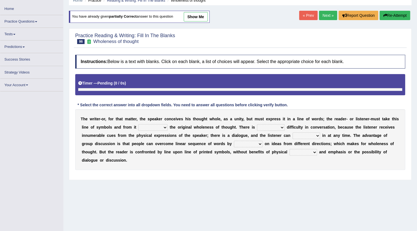
scroll to position [55, 0]
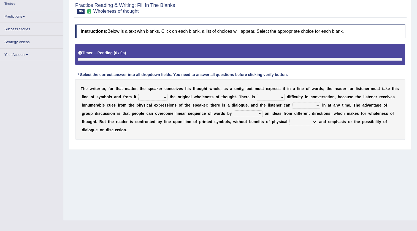
click at [279, 98] on select "little many few no" at bounding box center [271, 97] width 28 height 7
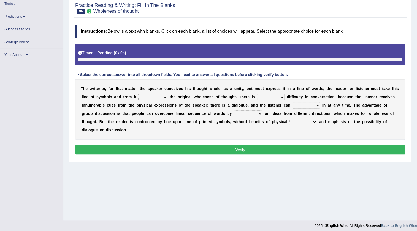
scroll to position [58, 0]
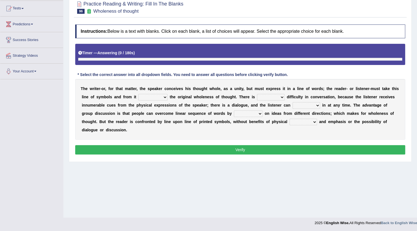
select select "little"
click at [257, 94] on select "little many few no" at bounding box center [271, 97] width 28 height 7
click at [309, 106] on select "get team cut intrude" at bounding box center [307, 105] width 28 height 7
select select "cut"
click at [293, 102] on select "get team cut intrude" at bounding box center [307, 105] width 28 height 7
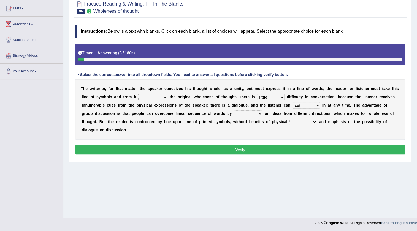
click at [250, 112] on select "converging spending inventing conceiving" at bounding box center [248, 113] width 29 height 7
select select "converging"
click at [234, 110] on select "converging spending inventing conceiving" at bounding box center [248, 113] width 29 height 7
drag, startPoint x: 297, startPoint y: 121, endPoint x: 290, endPoint y: 125, distance: 7.3
click at [296, 121] on select "title tone tune tomb" at bounding box center [304, 122] width 28 height 7
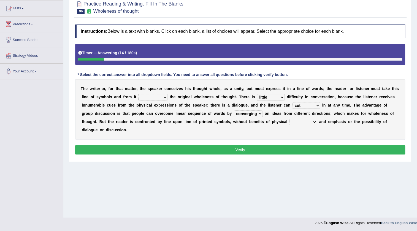
select select "tone"
click at [290, 119] on select "title tone tune tomb" at bounding box center [304, 122] width 28 height 7
click at [157, 96] on select "respect reduce recover reconstruct" at bounding box center [152, 97] width 29 height 7
select select "reconstruct"
click at [138, 94] on select "respect reduce recover reconstruct" at bounding box center [152, 97] width 29 height 7
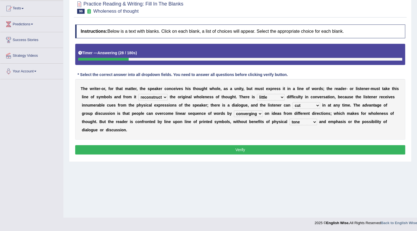
click at [177, 150] on button "Verify" at bounding box center [240, 149] width 330 height 9
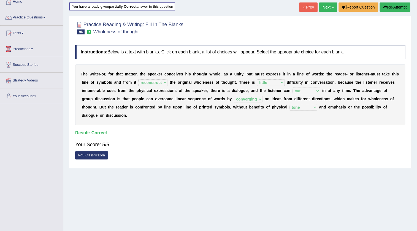
scroll to position [0, 0]
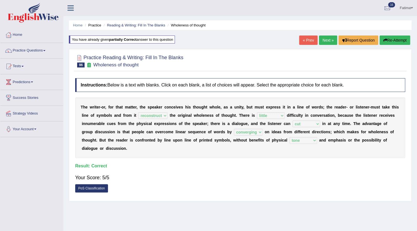
click at [328, 41] on link "Next »" at bounding box center [328, 40] width 18 height 9
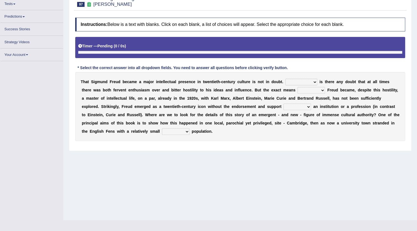
click at [293, 83] on select "Nor Nevertheless Otherwise Yet" at bounding box center [301, 82] width 32 height 7
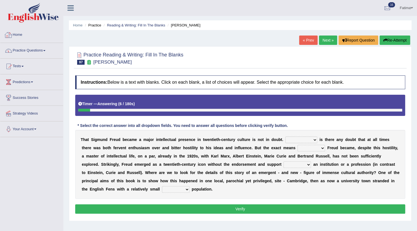
click at [36, 45] on link "Practice Questions" at bounding box center [31, 50] width 63 height 14
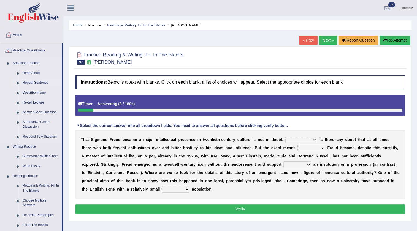
click at [30, 80] on link "Repeat Sentence" at bounding box center [41, 83] width 42 height 10
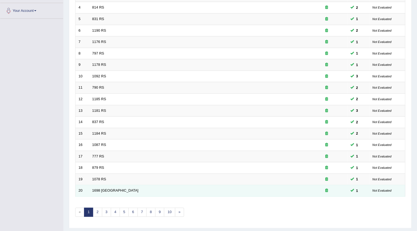
scroll to position [133, 0]
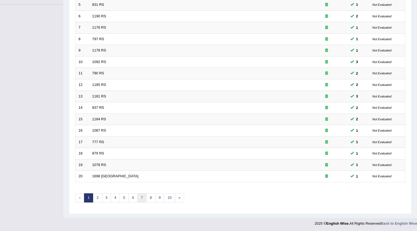
click at [142, 198] on link "7" at bounding box center [141, 197] width 9 height 9
click at [143, 198] on link "8" at bounding box center [141, 197] width 9 height 9
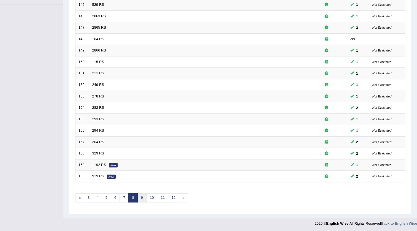
click at [141, 199] on link "9" at bounding box center [141, 197] width 9 height 9
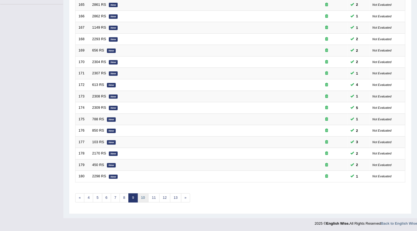
click at [142, 198] on link "10" at bounding box center [142, 197] width 11 height 9
click at [145, 198] on link "11" at bounding box center [144, 197] width 11 height 9
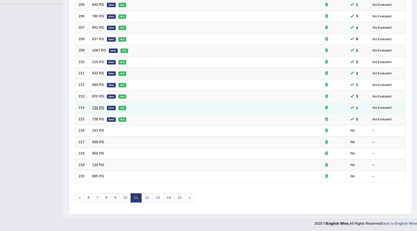
click at [94, 107] on link "734 RS" at bounding box center [98, 108] width 12 height 4
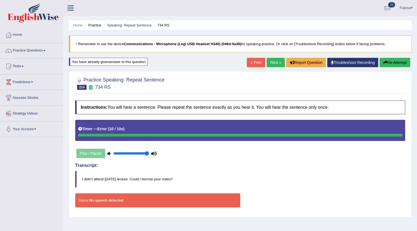
click at [385, 63] on icon "button" at bounding box center [385, 63] width 4 height 4
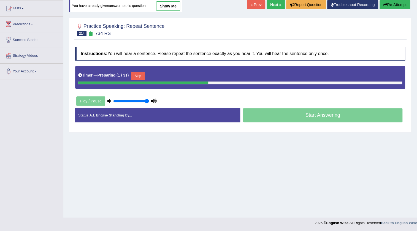
click at [139, 78] on button "Skip" at bounding box center [138, 76] width 14 height 8
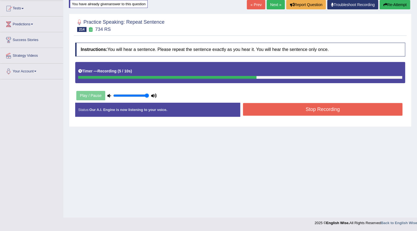
click at [260, 107] on button "Stop Recording" at bounding box center [323, 109] width 160 height 13
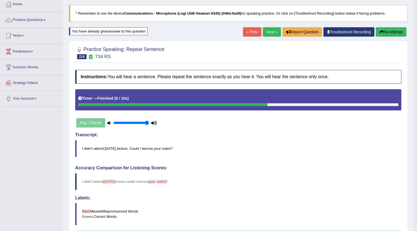
scroll to position [17, 0]
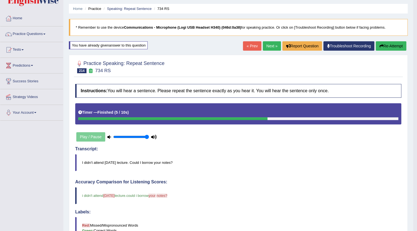
click at [268, 47] on link "Next »" at bounding box center [272, 45] width 18 height 9
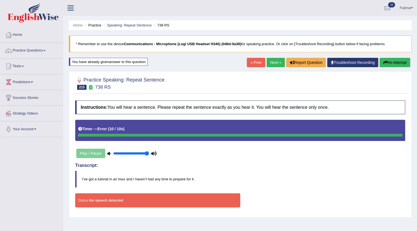
click at [386, 64] on button "Re-Attempt" at bounding box center [395, 62] width 31 height 9
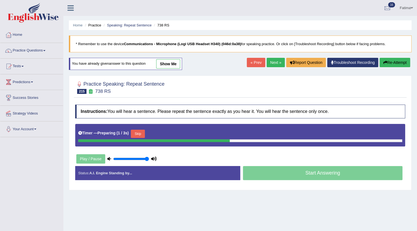
drag, startPoint x: 137, startPoint y: 136, endPoint x: 140, endPoint y: 135, distance: 3.1
click at [140, 135] on button "Skip" at bounding box center [138, 134] width 14 height 8
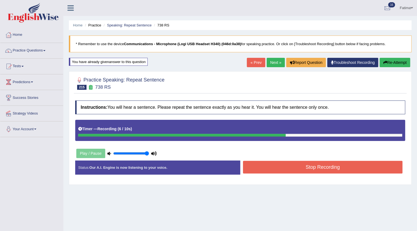
click at [273, 171] on button "Stop Recording" at bounding box center [323, 167] width 160 height 13
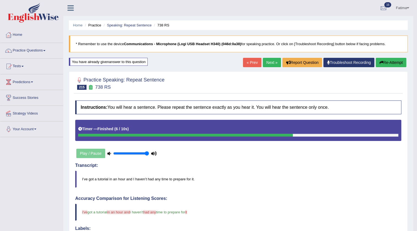
click at [265, 65] on link "Next »" at bounding box center [272, 62] width 18 height 9
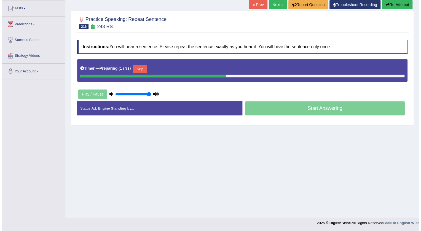
scroll to position [58, 0]
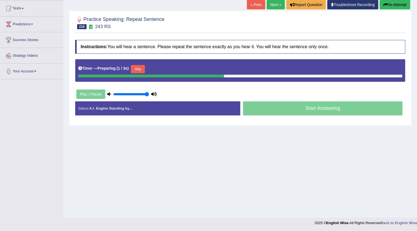
click at [138, 69] on button "Skip" at bounding box center [138, 69] width 14 height 8
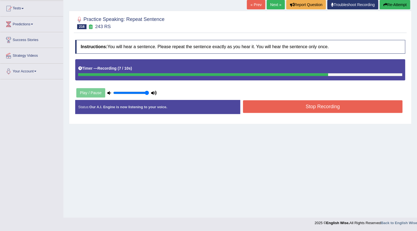
click at [280, 112] on button "Stop Recording" at bounding box center [323, 106] width 160 height 13
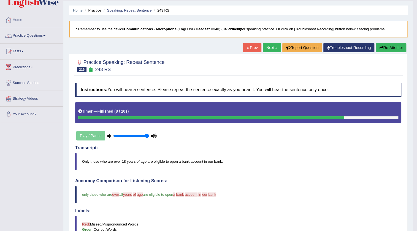
scroll to position [14, 0]
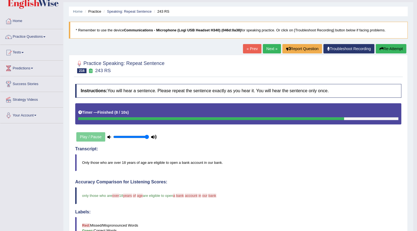
click at [387, 45] on button "Re-Attempt" at bounding box center [391, 48] width 31 height 9
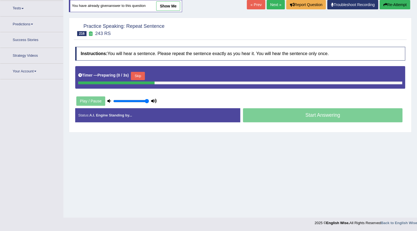
click at [142, 75] on button "Skip" at bounding box center [138, 76] width 14 height 8
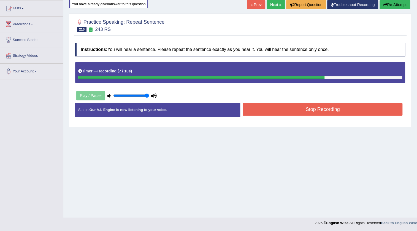
click at [273, 112] on button "Stop Recording" at bounding box center [323, 109] width 160 height 13
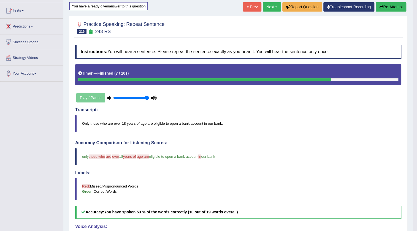
scroll to position [17, 0]
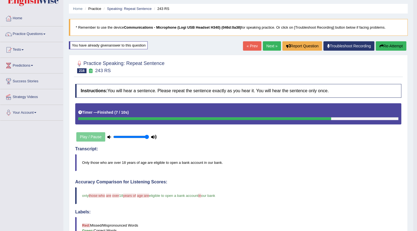
click at [265, 46] on link "Next »" at bounding box center [272, 45] width 18 height 9
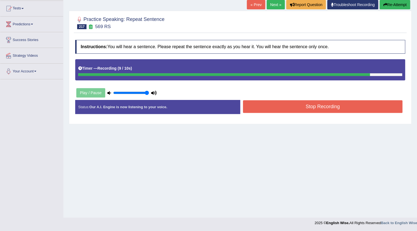
click at [263, 112] on button "Stop Recording" at bounding box center [323, 106] width 160 height 13
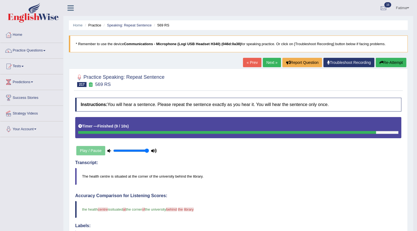
click at [270, 63] on link "Next »" at bounding box center [272, 62] width 18 height 9
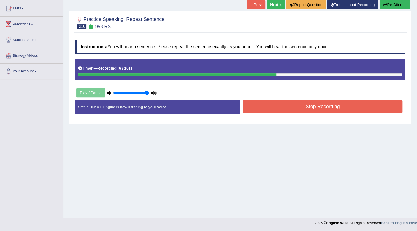
click at [253, 107] on button "Stop Recording" at bounding box center [323, 106] width 160 height 13
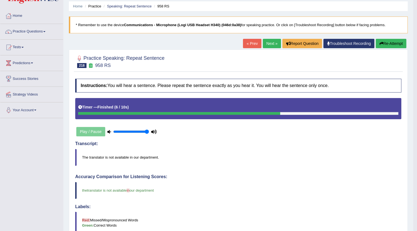
scroll to position [14, 0]
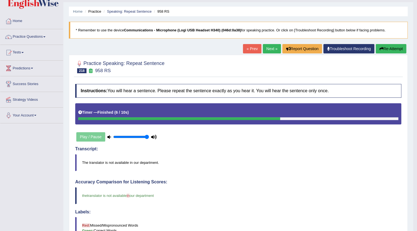
click at [267, 49] on link "Next »" at bounding box center [272, 48] width 18 height 9
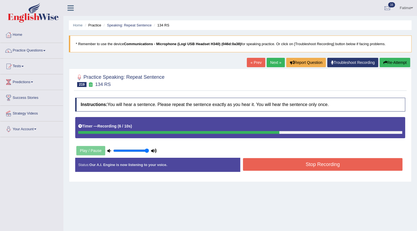
click at [281, 161] on button "Stop Recording" at bounding box center [323, 164] width 160 height 13
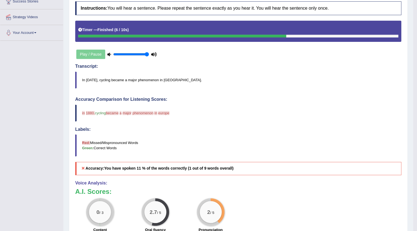
scroll to position [14, 0]
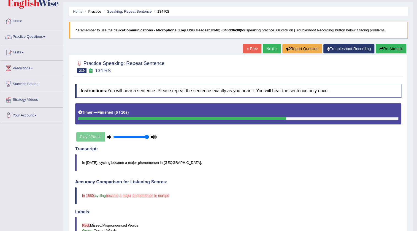
click at [391, 48] on button "Re-Attempt" at bounding box center [391, 48] width 31 height 9
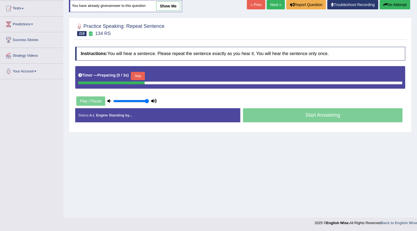
click at [137, 76] on button "Skip" at bounding box center [138, 76] width 14 height 8
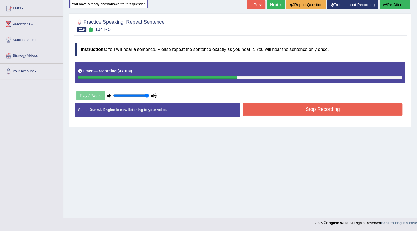
click at [268, 107] on button "Stop Recording" at bounding box center [323, 109] width 160 height 13
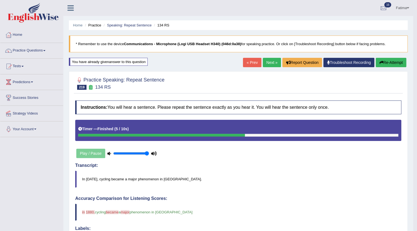
click at [388, 62] on button "Re-Attempt" at bounding box center [391, 62] width 31 height 9
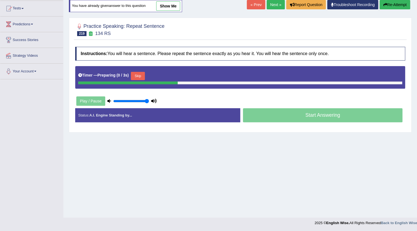
click at [136, 72] on button "Skip" at bounding box center [138, 76] width 14 height 8
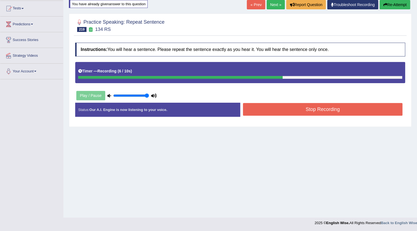
click at [268, 103] on button "Stop Recording" at bounding box center [323, 109] width 160 height 13
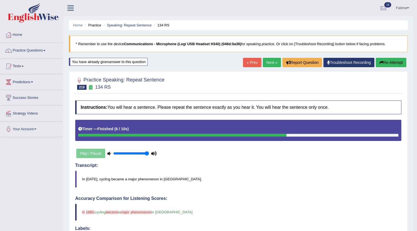
click at [386, 61] on button "Re-Attempt" at bounding box center [391, 62] width 31 height 9
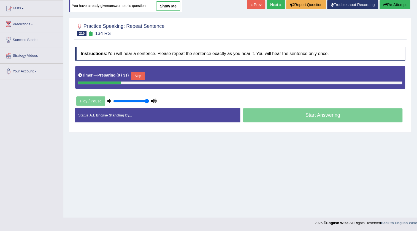
scroll to position [58, 0]
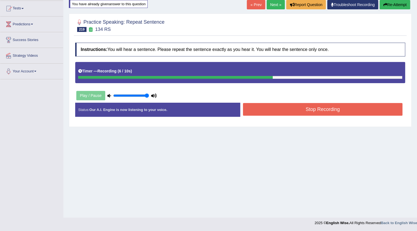
click at [272, 107] on button "Stop Recording" at bounding box center [323, 109] width 160 height 13
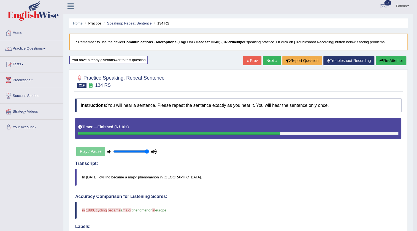
scroll to position [0, 0]
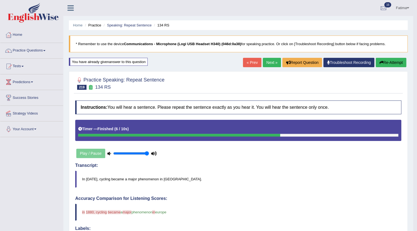
drag, startPoint x: 383, startPoint y: 64, endPoint x: 370, endPoint y: 70, distance: 14.2
click at [383, 64] on button "Re-Attempt" at bounding box center [391, 62] width 31 height 9
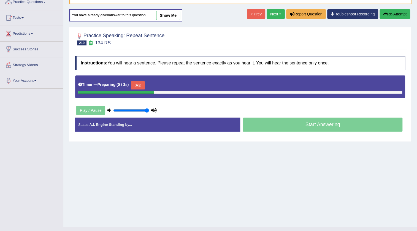
scroll to position [58, 0]
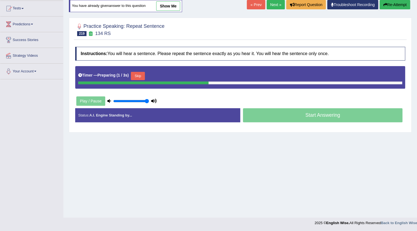
click at [140, 75] on button "Skip" at bounding box center [138, 76] width 14 height 8
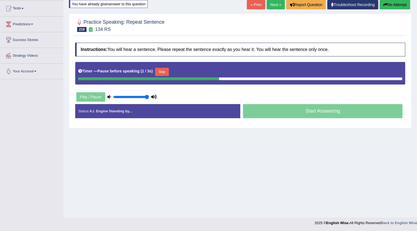
click at [159, 72] on button "Skip" at bounding box center [162, 72] width 14 height 8
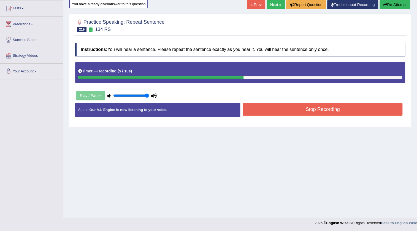
click at [265, 110] on button "Stop Recording" at bounding box center [323, 109] width 160 height 13
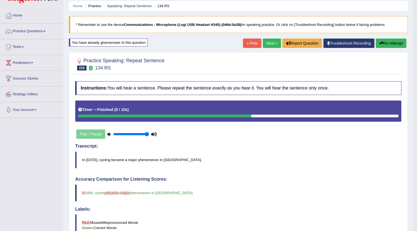
scroll to position [17, 0]
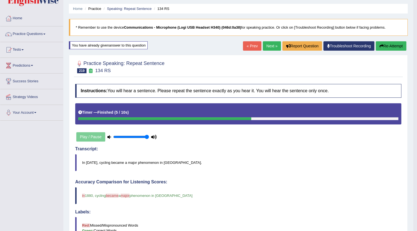
click at [269, 42] on link "Next »" at bounding box center [272, 45] width 18 height 9
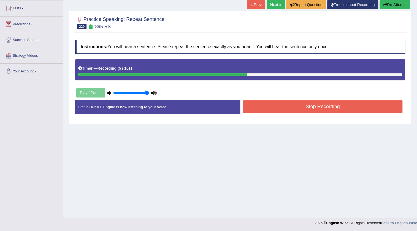
click at [275, 110] on button "Stop Recording" at bounding box center [323, 106] width 160 height 13
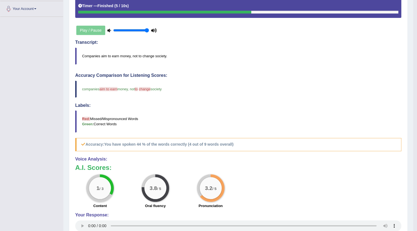
scroll to position [39, 0]
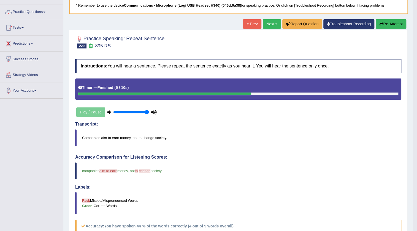
click at [390, 25] on button "Re-Attempt" at bounding box center [391, 23] width 31 height 9
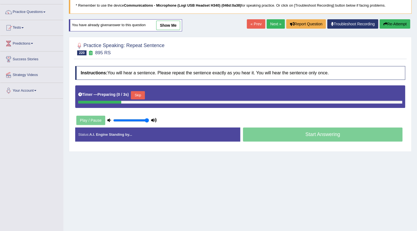
click at [141, 92] on button "Skip" at bounding box center [138, 95] width 14 height 8
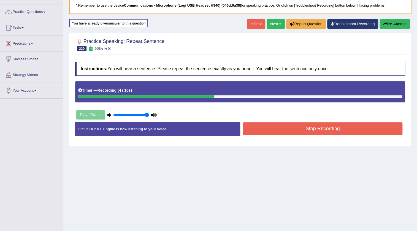
click at [282, 128] on button "Stop Recording" at bounding box center [323, 128] width 160 height 13
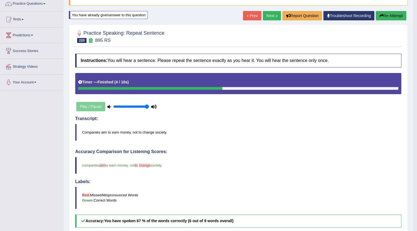
scroll to position [41, 0]
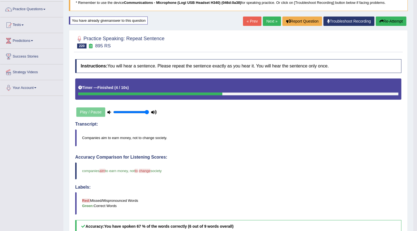
click at [271, 20] on link "Next »" at bounding box center [272, 21] width 18 height 9
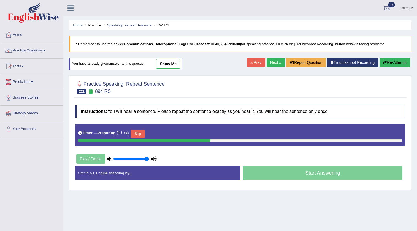
click at [139, 130] on button "Skip" at bounding box center [138, 134] width 14 height 8
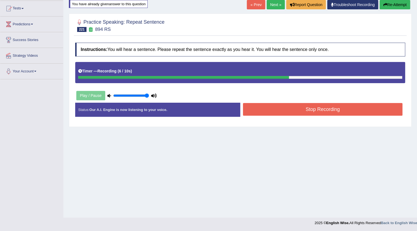
click at [269, 109] on button "Stop Recording" at bounding box center [323, 109] width 160 height 13
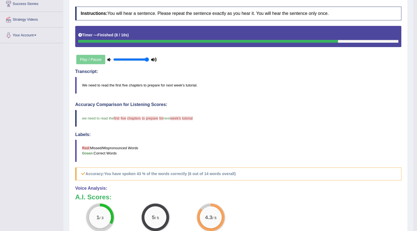
scroll to position [17, 0]
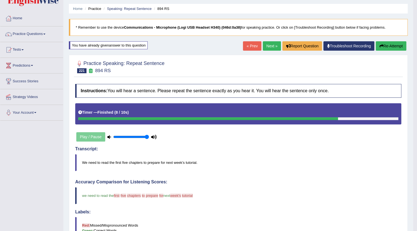
click at [385, 46] on button "Re-Attempt" at bounding box center [391, 45] width 31 height 9
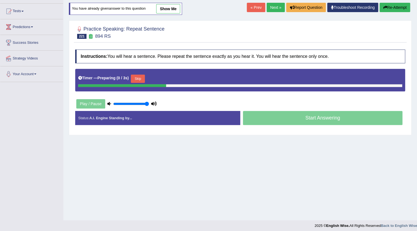
scroll to position [58, 0]
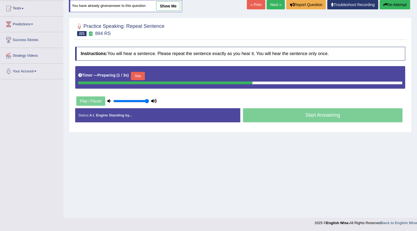
click at [136, 75] on button "Skip" at bounding box center [138, 76] width 14 height 8
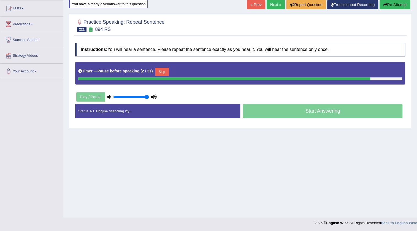
click at [397, 7] on button "Re-Attempt" at bounding box center [395, 4] width 31 height 9
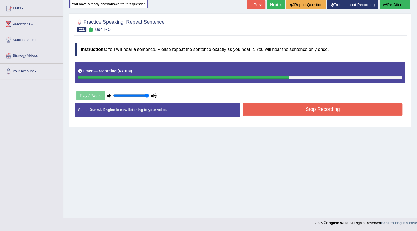
click at [288, 107] on button "Stop Recording" at bounding box center [323, 109] width 160 height 13
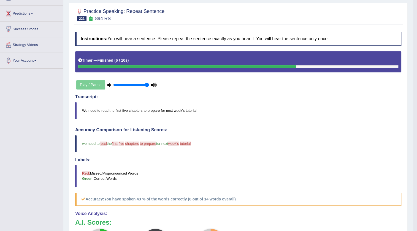
scroll to position [17, 0]
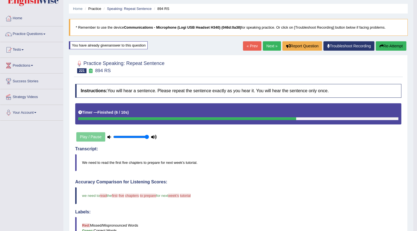
click at [267, 44] on link "Next »" at bounding box center [272, 45] width 18 height 9
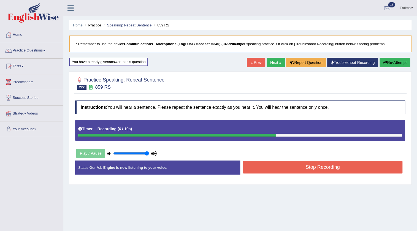
click at [267, 162] on button "Stop Recording" at bounding box center [323, 167] width 160 height 13
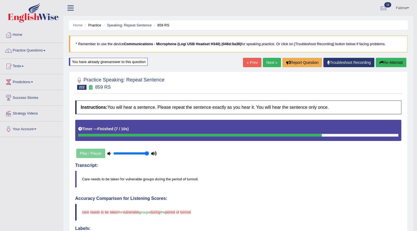
click at [391, 59] on button "Re-Attempt" at bounding box center [391, 62] width 31 height 9
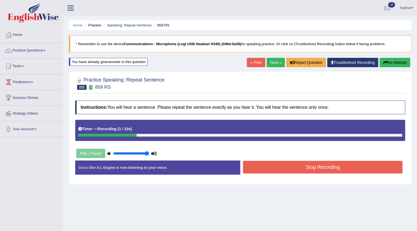
click at [387, 62] on button "Re-Attempt" at bounding box center [395, 62] width 31 height 9
click at [303, 162] on button "Stop Recording" at bounding box center [323, 167] width 160 height 13
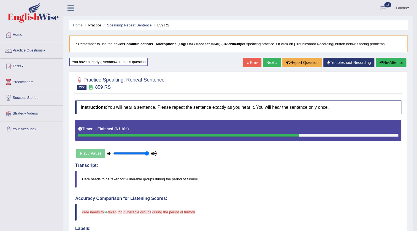
click at [383, 61] on button "Re-Attempt" at bounding box center [391, 62] width 31 height 9
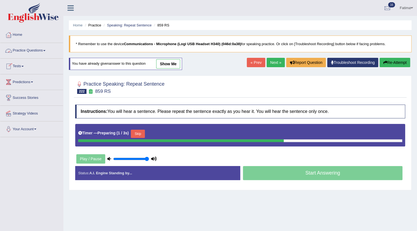
click at [27, 52] on link "Practice Questions" at bounding box center [31, 50] width 63 height 14
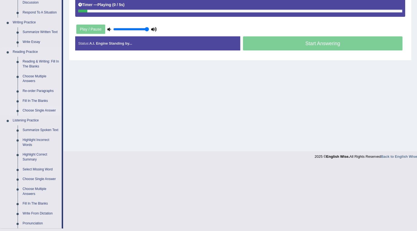
scroll to position [125, 0]
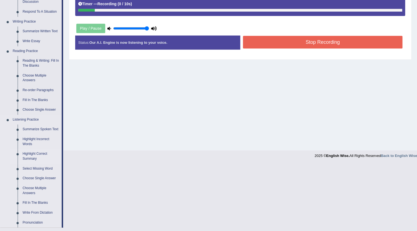
click at [33, 157] on link "Highlight Correct Summary" at bounding box center [41, 156] width 42 height 15
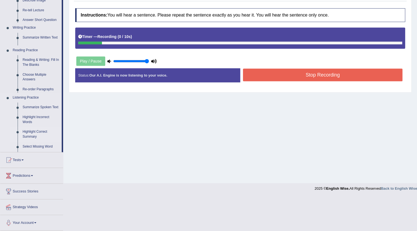
scroll to position [58, 0]
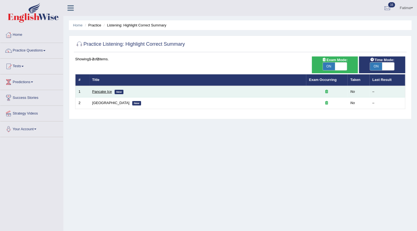
click at [106, 90] on link "Pancake Ice" at bounding box center [102, 92] width 20 height 4
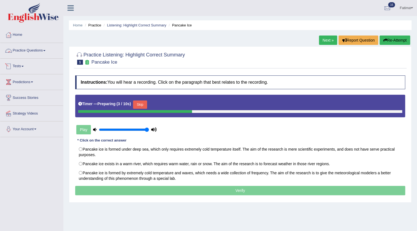
click at [37, 50] on link "Practice Questions" at bounding box center [31, 50] width 63 height 14
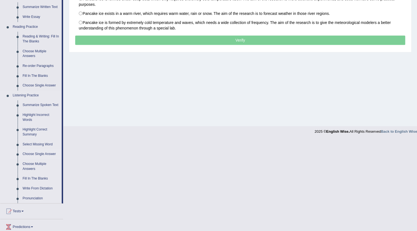
scroll to position [150, 0]
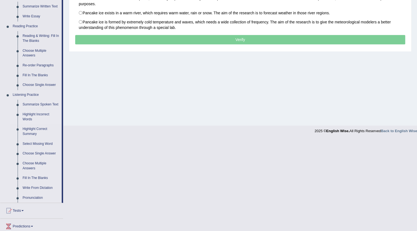
click at [25, 113] on link "Highlight Incorrect Words" at bounding box center [41, 117] width 42 height 15
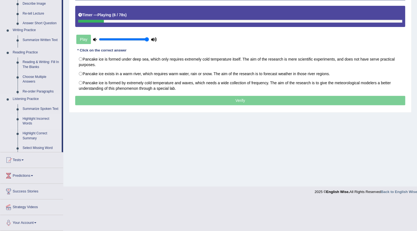
scroll to position [58, 0]
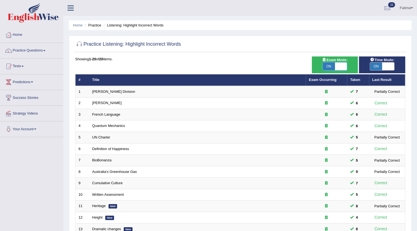
click at [339, 67] on span at bounding box center [341, 67] width 12 height 8
checkbox input "false"
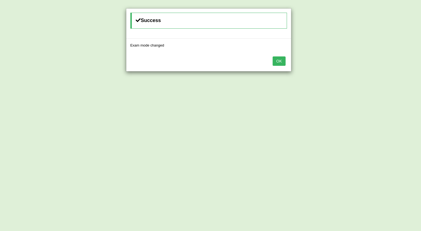
click at [280, 61] on button "OK" at bounding box center [278, 60] width 13 height 9
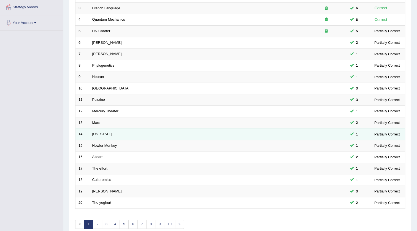
scroll to position [133, 0]
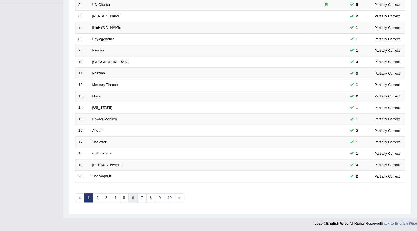
click at [132, 200] on link "6" at bounding box center [132, 197] width 9 height 9
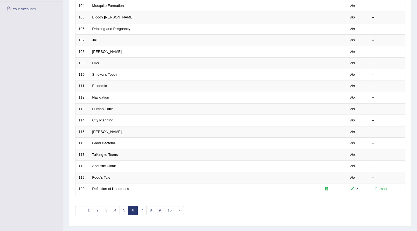
scroll to position [133, 0]
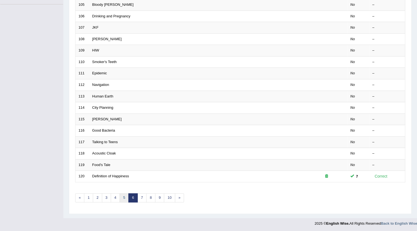
click at [126, 198] on link "5" at bounding box center [124, 197] width 9 height 9
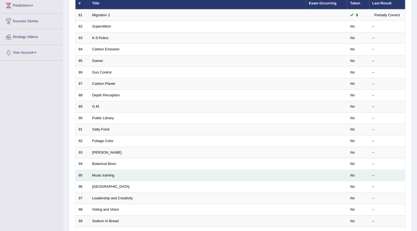
scroll to position [133, 0]
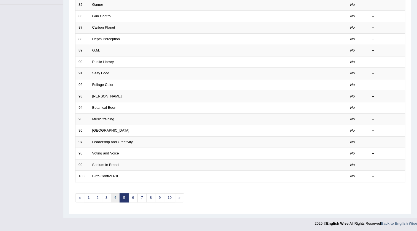
click at [112, 197] on link "4" at bounding box center [115, 197] width 9 height 9
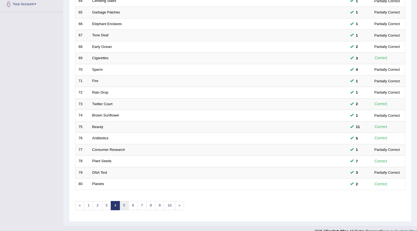
click at [126, 204] on link "5" at bounding box center [124, 205] width 9 height 9
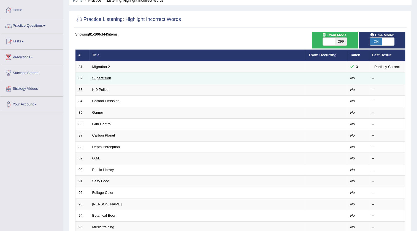
click at [102, 78] on link "Superstition" at bounding box center [101, 78] width 19 height 4
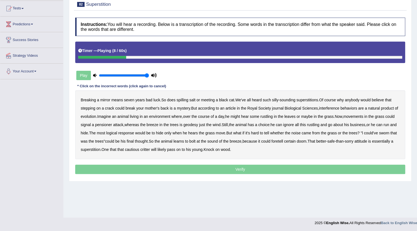
click at [289, 98] on b "sounding" at bounding box center [288, 100] width 16 height 4
click at [287, 100] on b "sounding" at bounding box center [288, 100] width 16 height 4
click at [306, 100] on b "superstitions" at bounding box center [307, 100] width 22 height 4
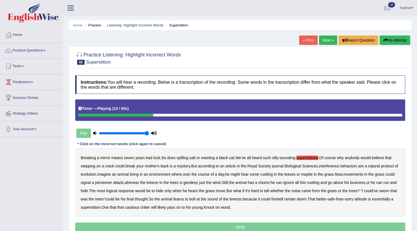
click at [397, 39] on button "Re-Attempt" at bounding box center [395, 40] width 31 height 9
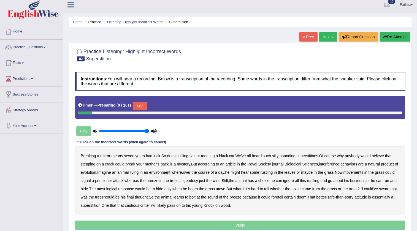
scroll to position [58, 0]
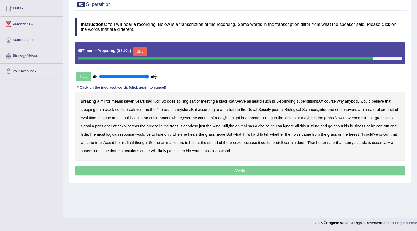
drag, startPoint x: 144, startPoint y: 47, endPoint x: 143, endPoint y: 51, distance: 3.9
click at [144, 47] on button "Skip" at bounding box center [140, 51] width 14 height 8
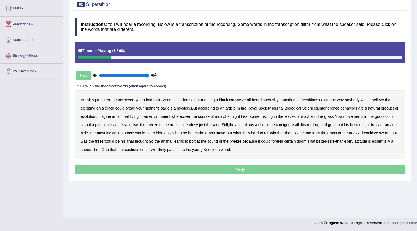
click at [226, 99] on b "black" at bounding box center [223, 100] width 9 height 4
click at [223, 100] on b "black" at bounding box center [223, 100] width 9 height 4
click at [328, 108] on b "interference" at bounding box center [329, 108] width 20 height 4
click at [110, 123] on b "pensioner" at bounding box center [103, 125] width 17 height 4
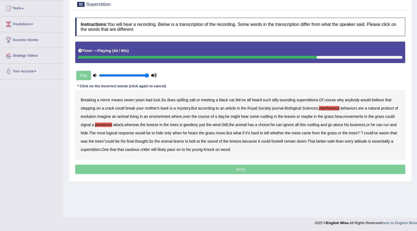
click at [284, 133] on b "whether" at bounding box center [277, 133] width 14 height 4
click at [101, 149] on b "superstition" at bounding box center [91, 149] width 20 height 4
click at [101, 150] on b "superstition" at bounding box center [91, 149] width 20 height 4
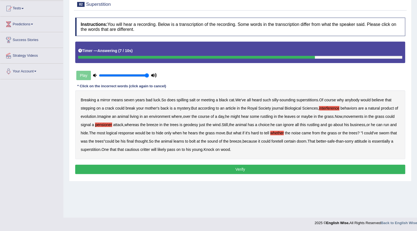
click at [195, 171] on button "Verify" at bounding box center [240, 169] width 330 height 9
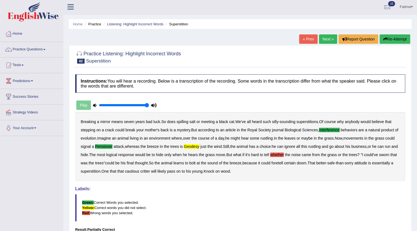
scroll to position [0, 0]
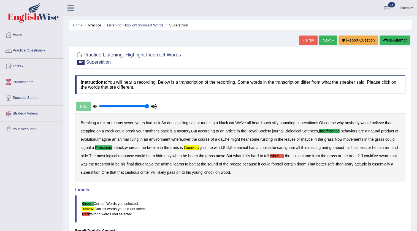
click at [398, 36] on button "Re-Attempt" at bounding box center [395, 40] width 31 height 9
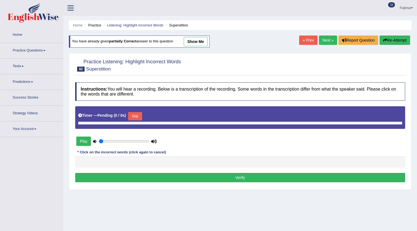
type input "1"
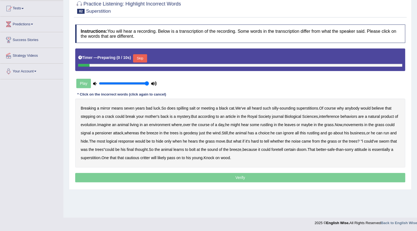
scroll to position [58, 0]
click at [141, 58] on button "Skip" at bounding box center [140, 58] width 14 height 8
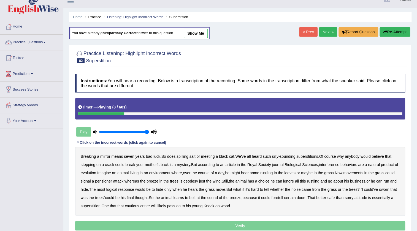
scroll to position [8, 0]
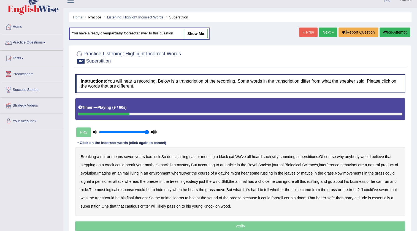
click at [399, 33] on button "Re-Attempt" at bounding box center [395, 32] width 31 height 9
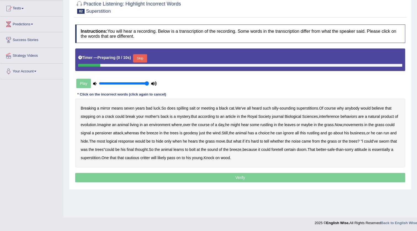
scroll to position [58, 0]
click at [141, 60] on button "Skip" at bounding box center [140, 58] width 14 height 8
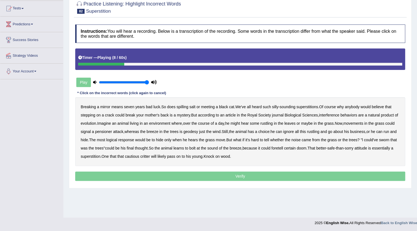
click at [300, 107] on b "superstitions" at bounding box center [307, 107] width 22 height 4
click at [302, 108] on b "superstitions" at bounding box center [307, 107] width 22 height 4
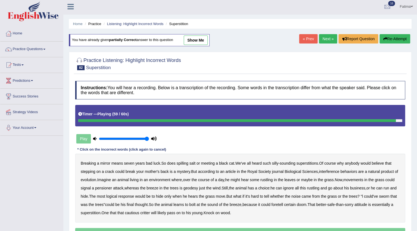
scroll to position [0, 0]
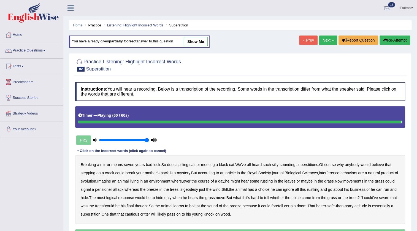
click at [397, 42] on button "Re-Attempt" at bounding box center [395, 40] width 31 height 9
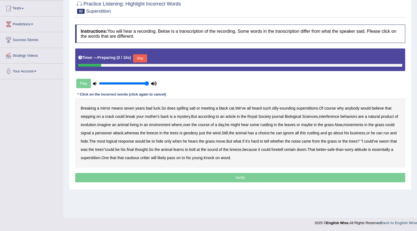
click at [144, 60] on button "Skip" at bounding box center [140, 58] width 14 height 8
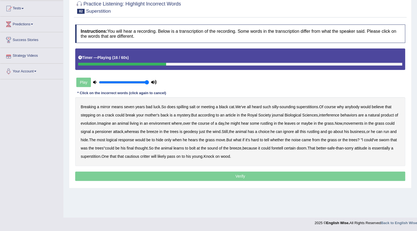
click at [250, 117] on div "Breaking a mirror means seven years bad luck . So does spilling salt or meeting…" at bounding box center [240, 131] width 330 height 69
click at [250, 116] on b "Royal" at bounding box center [252, 115] width 10 height 4
click at [253, 116] on b "Royal" at bounding box center [252, 115] width 10 height 4
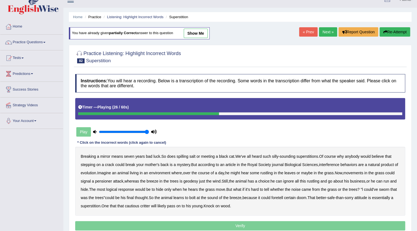
scroll to position [8, 0]
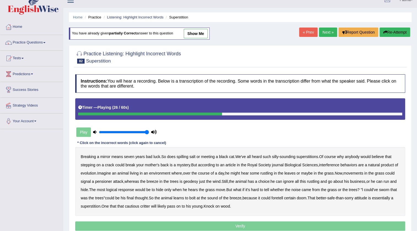
click at [387, 31] on button "Re-Attempt" at bounding box center [395, 32] width 31 height 9
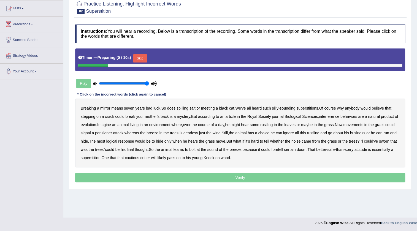
click at [143, 59] on button "Skip" at bounding box center [140, 58] width 14 height 8
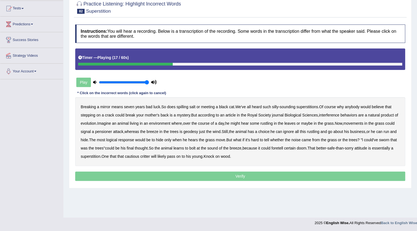
click at [326, 114] on b "interference" at bounding box center [329, 115] width 20 height 4
click at [112, 131] on b "pensioner" at bounding box center [103, 131] width 17 height 4
click at [205, 132] on b "just" at bounding box center [202, 131] width 6 height 4
click at [198, 130] on b "geodesy" at bounding box center [190, 131] width 15 height 4
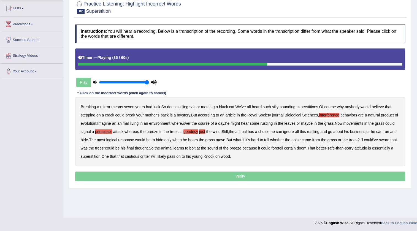
click at [210, 131] on div "Breaking a mirror means seven years bad luck . So does spilling salt or meeting…" at bounding box center [240, 131] width 330 height 69
click at [205, 131] on b "just" at bounding box center [202, 131] width 6 height 4
click at [284, 140] on b "whether" at bounding box center [277, 140] width 14 height 4
click at [284, 141] on b "whether" at bounding box center [277, 140] width 14 height 4
click at [284, 140] on b "whether" at bounding box center [277, 140] width 14 height 4
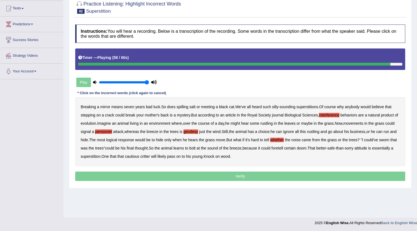
click at [284, 139] on b "whether" at bounding box center [277, 140] width 14 height 4
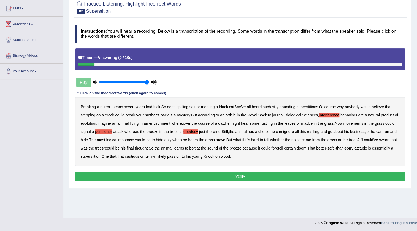
click at [216, 176] on button "Verify" at bounding box center [240, 176] width 330 height 9
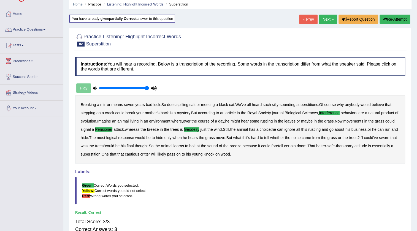
scroll to position [8, 0]
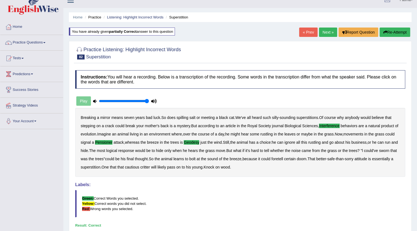
click at [324, 33] on link "Next »" at bounding box center [328, 32] width 18 height 9
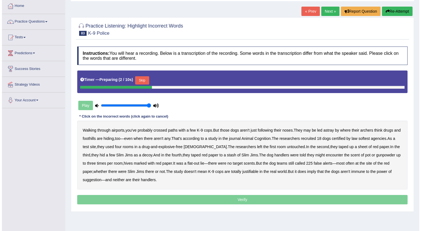
scroll to position [58, 0]
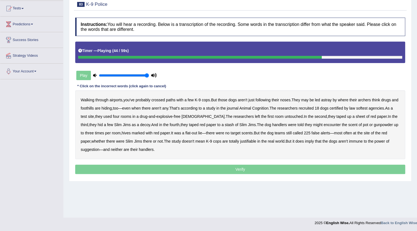
click at [242, 132] on b "scents" at bounding box center [247, 133] width 11 height 4
click at [240, 142] on b "justifiable" at bounding box center [248, 141] width 16 height 4
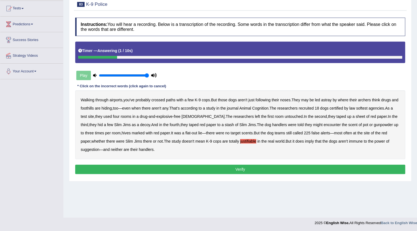
click at [202, 170] on button "Verify" at bounding box center [240, 169] width 330 height 9
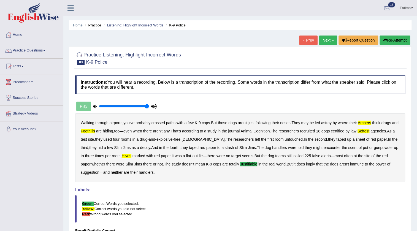
scroll to position [0, 0]
click at [400, 42] on button "Re-Attempt" at bounding box center [395, 40] width 31 height 9
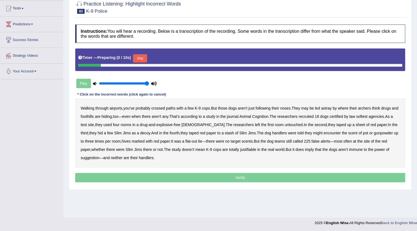
drag, startPoint x: 0, startPoint y: 0, endPoint x: 143, endPoint y: 58, distance: 154.0
click at [143, 58] on button "Skip" at bounding box center [140, 58] width 14 height 8
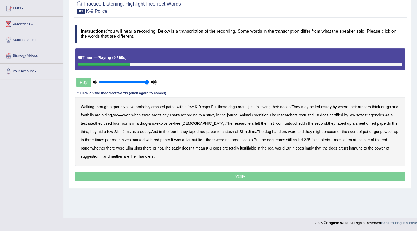
click at [363, 105] on b "archers" at bounding box center [364, 107] width 13 height 4
click at [314, 114] on b "recruited" at bounding box center [306, 115] width 15 height 4
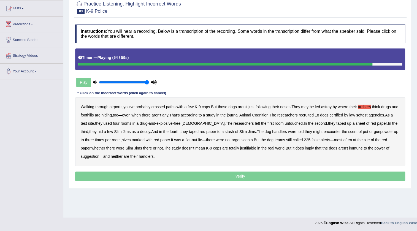
click at [240, 148] on b "justifiable" at bounding box center [248, 148] width 16 height 4
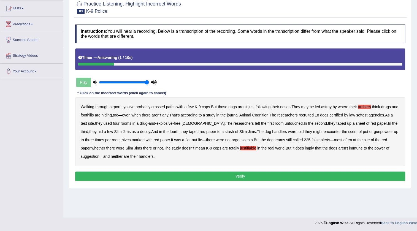
click at [267, 174] on button "Verify" at bounding box center [240, 176] width 330 height 9
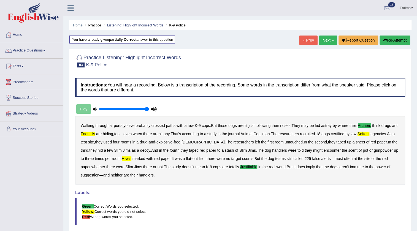
click at [385, 37] on button "Re-Attempt" at bounding box center [395, 40] width 31 height 9
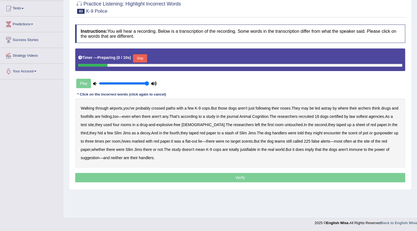
drag, startPoint x: 145, startPoint y: 58, endPoint x: 143, endPoint y: 63, distance: 5.2
click at [145, 58] on button "Skip" at bounding box center [140, 58] width 14 height 8
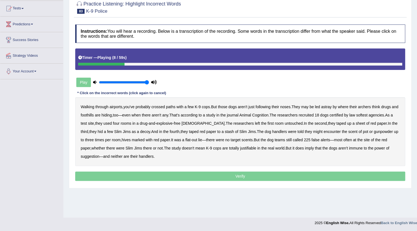
click at [368, 107] on b "archers" at bounding box center [364, 107] width 13 height 4
click at [367, 116] on b "softest" at bounding box center [361, 115] width 11 height 4
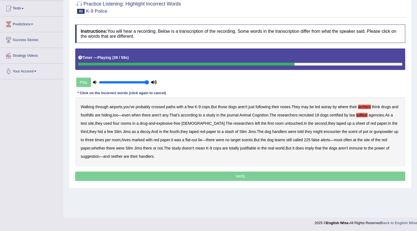
click at [122, 140] on b "hives" at bounding box center [126, 140] width 9 height 4
drag, startPoint x: 237, startPoint y: 148, endPoint x: 225, endPoint y: 155, distance: 13.2
click at [240, 149] on b "justifiable" at bounding box center [248, 148] width 16 height 4
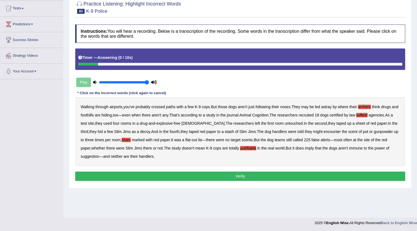
click at [191, 176] on button "Verify" at bounding box center [240, 176] width 330 height 9
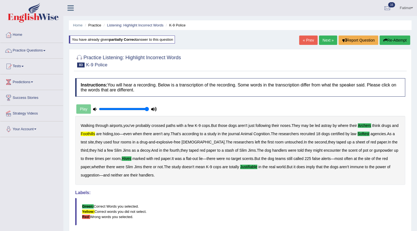
drag, startPoint x: 326, startPoint y: 38, endPoint x: 325, endPoint y: 42, distance: 4.5
click at [326, 38] on link "Next »" at bounding box center [328, 40] width 18 height 9
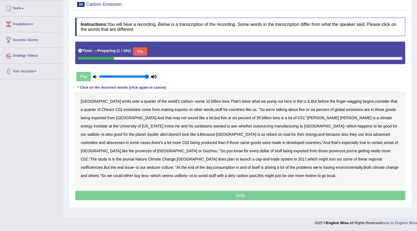
click at [136, 55] on button "Skip" at bounding box center [140, 51] width 14 height 8
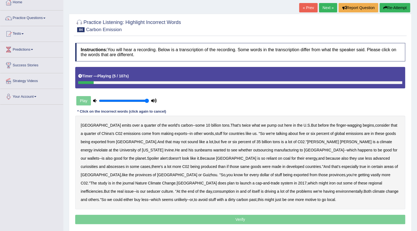
scroll to position [8, 0]
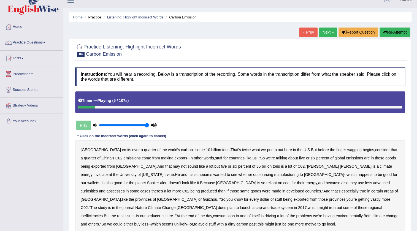
click at [393, 29] on button "Re-Attempt" at bounding box center [395, 32] width 31 height 9
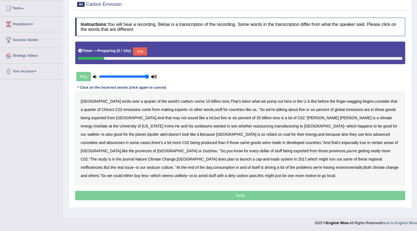
drag, startPoint x: 139, startPoint y: 54, endPoint x: 139, endPoint y: 83, distance: 28.7
click at [139, 54] on button "Skip" at bounding box center [140, 51] width 14 height 8
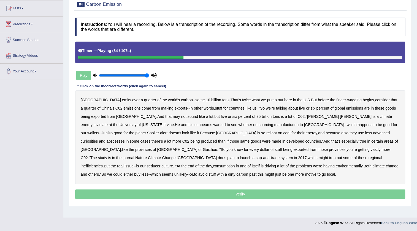
click at [108, 123] on b "inviolate" at bounding box center [101, 125] width 14 height 4
click at [297, 132] on b "their" at bounding box center [300, 133] width 7 height 4
click at [297, 133] on b "their" at bounding box center [300, 133] width 7 height 4
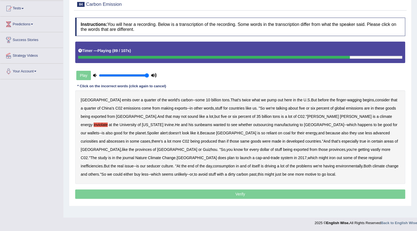
click at [160, 164] on b "seducer" at bounding box center [154, 166] width 14 height 4
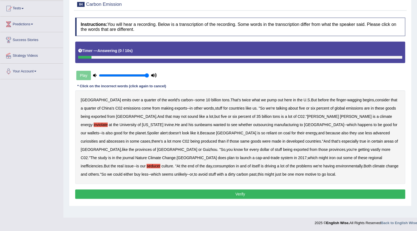
click at [196, 196] on button "Verify" at bounding box center [240, 194] width 330 height 9
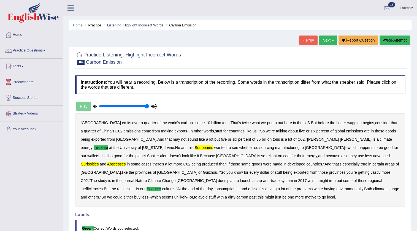
click at [391, 39] on button "Re-Attempt" at bounding box center [395, 40] width 31 height 9
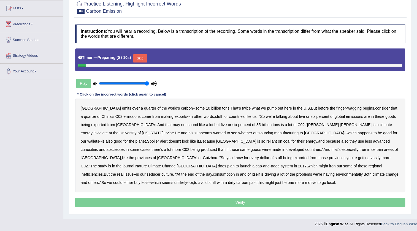
scroll to position [58, 0]
click at [143, 61] on button "Skip" at bounding box center [140, 58] width 14 height 8
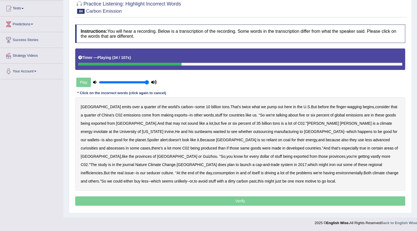
click at [108, 129] on b "inviolate" at bounding box center [101, 131] width 14 height 4
click at [194, 132] on b "sunbeams" at bounding box center [203, 131] width 18 height 4
drag, startPoint x: 241, startPoint y: 130, endPoint x: 263, endPoint y: 140, distance: 24.7
click at [263, 140] on div "China emits over a quarter of the world's carbon -- some 10 billion tons . That…" at bounding box center [240, 144] width 330 height 94
click at [98, 146] on b "curiosities" at bounding box center [89, 148] width 17 height 4
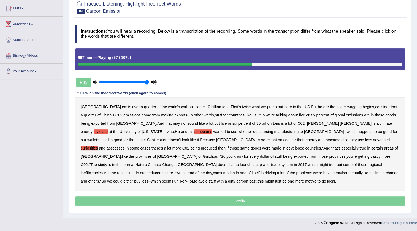
click at [125, 146] on b "abscesses" at bounding box center [115, 148] width 18 height 4
click at [160, 171] on b "seducer" at bounding box center [154, 173] width 14 height 4
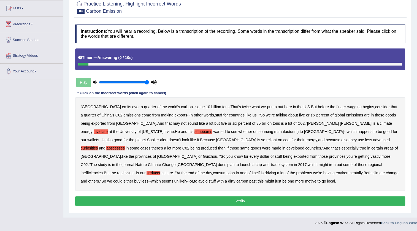
click at [234, 201] on button "Verify" at bounding box center [240, 200] width 330 height 9
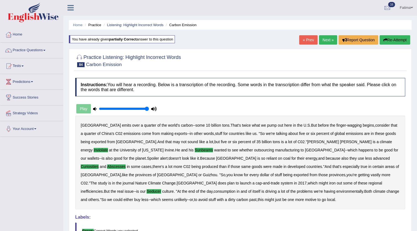
scroll to position [0, 0]
click at [325, 41] on link "Next »" at bounding box center [328, 40] width 18 height 9
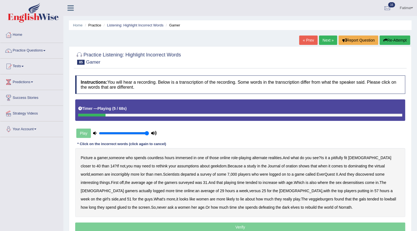
click at [398, 41] on button "Re-Attempt" at bounding box center [395, 40] width 31 height 9
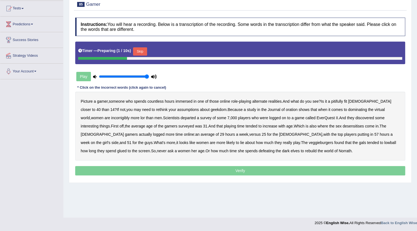
click at [142, 52] on button "Skip" at bounding box center [140, 51] width 14 height 8
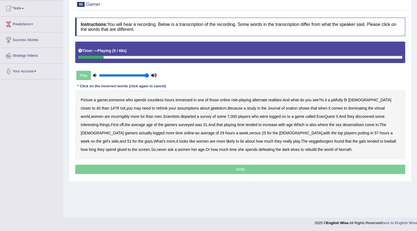
click at [185, 101] on b "immersed" at bounding box center [183, 100] width 17 height 4
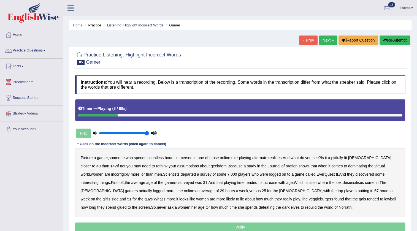
click at [383, 41] on icon "button" at bounding box center [385, 40] width 4 height 4
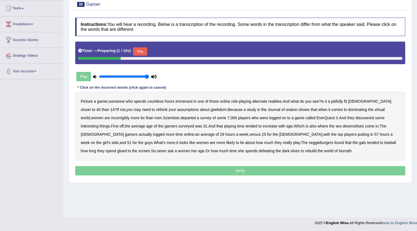
drag, startPoint x: 142, startPoint y: 48, endPoint x: 151, endPoint y: 49, distance: 9.4
click at [146, 49] on button "Skip" at bounding box center [140, 51] width 14 height 8
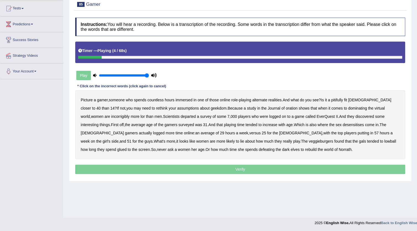
click at [185, 99] on b "immersed" at bounding box center [183, 100] width 17 height 4
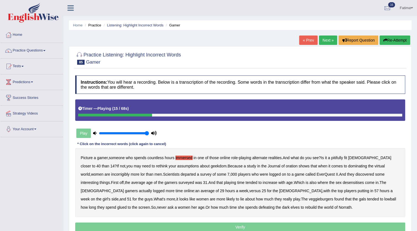
click at [387, 37] on button "Re-Attempt" at bounding box center [395, 40] width 31 height 9
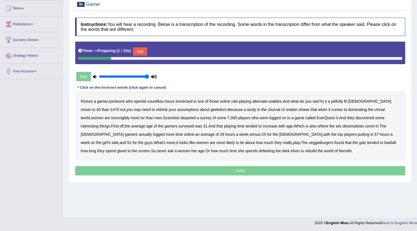
drag, startPoint x: 140, startPoint y: 50, endPoint x: 144, endPoint y: 50, distance: 3.0
click at [141, 50] on button "Skip" at bounding box center [140, 51] width 14 height 8
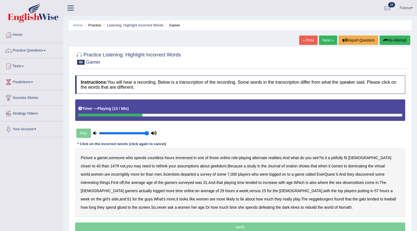
click at [386, 36] on button "Re-Attempt" at bounding box center [395, 40] width 31 height 9
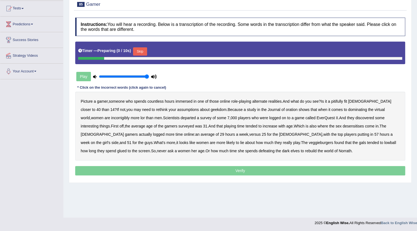
click at [141, 50] on button "Skip" at bounding box center [140, 51] width 14 height 8
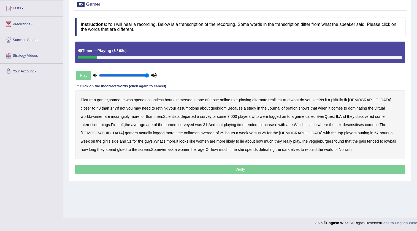
click at [186, 100] on b "immersed" at bounding box center [183, 100] width 17 height 4
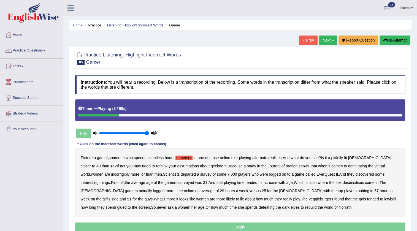
click at [380, 39] on button "Re-Attempt" at bounding box center [395, 40] width 31 height 9
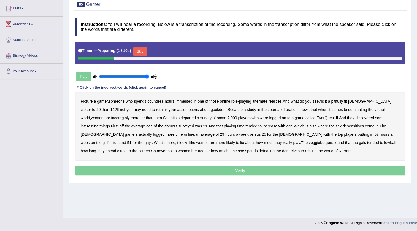
click at [144, 51] on button "Skip" at bounding box center [140, 51] width 14 height 8
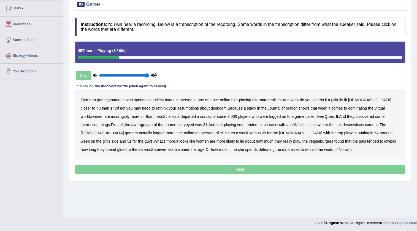
click at [343, 98] on b "pitifully" at bounding box center [337, 100] width 12 height 4
click at [177, 107] on b "assumptions" at bounding box center [188, 108] width 22 height 4
click at [177, 109] on b "assumptions" at bounding box center [188, 108] width 22 height 4
click at [286, 108] on b "oration" at bounding box center [292, 108] width 12 height 4
click at [111, 116] on b "incorrigibly" at bounding box center [120, 116] width 18 height 4
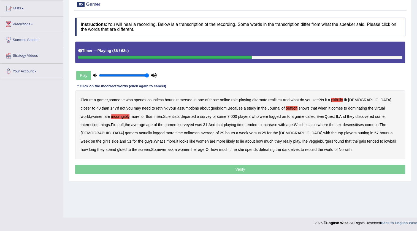
click at [343, 124] on b "desensitises" at bounding box center [353, 125] width 21 height 4
click at [309, 141] on b "veggieburgers" at bounding box center [321, 141] width 25 height 4
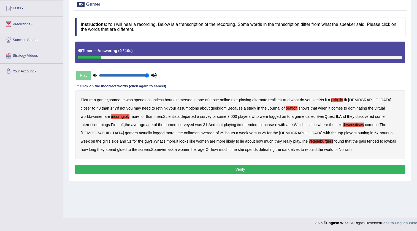
click at [305, 150] on b "rebuild" at bounding box center [311, 149] width 12 height 4
click at [232, 170] on button "Verify" at bounding box center [240, 169] width 330 height 9
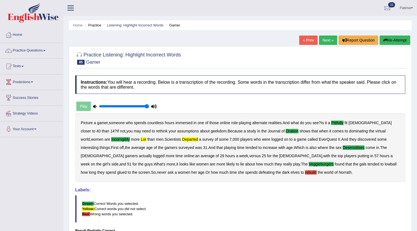
click at [388, 39] on button "Re-Attempt" at bounding box center [395, 40] width 31 height 9
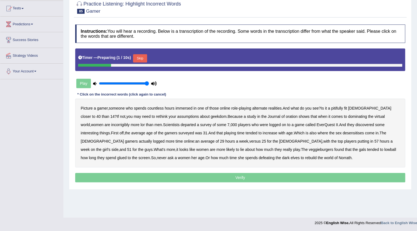
click at [145, 54] on button "Skip" at bounding box center [140, 58] width 14 height 8
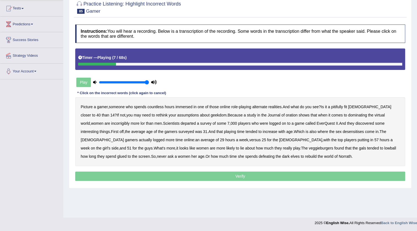
click at [338, 106] on b "pitifully" at bounding box center [337, 107] width 12 height 4
click at [140, 122] on b "lor" at bounding box center [142, 123] width 4 height 4
click at [181, 123] on b "departed" at bounding box center [188, 123] width 15 height 4
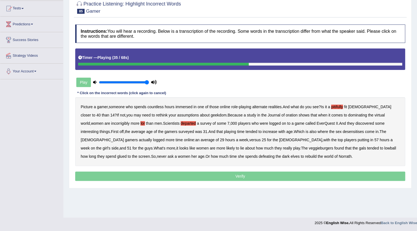
click at [343, 132] on b "desensitises" at bounding box center [353, 131] width 21 height 4
click at [309, 148] on b "veggieburgers" at bounding box center [321, 148] width 25 height 4
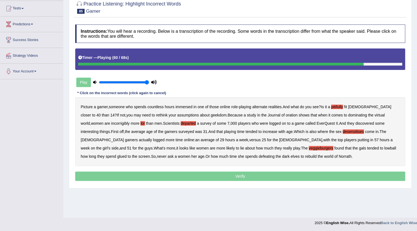
click at [259, 156] on b "defeating" at bounding box center [267, 156] width 16 height 4
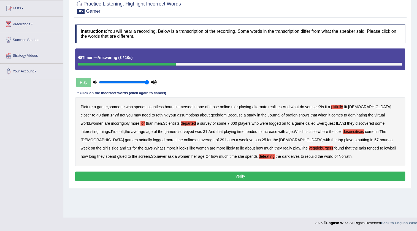
click at [220, 178] on button "Verify" at bounding box center [240, 176] width 330 height 9
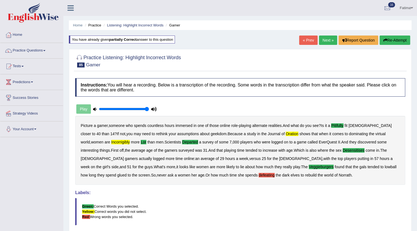
click at [389, 42] on button "Re-Attempt" at bounding box center [395, 40] width 31 height 9
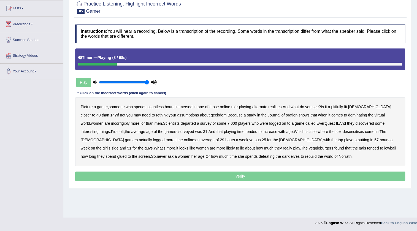
click at [340, 107] on b "pitifully" at bounding box center [337, 107] width 12 height 4
click at [286, 115] on b "oration" at bounding box center [292, 115] width 12 height 4
click at [111, 123] on b "incorrigibly" at bounding box center [120, 123] width 18 height 4
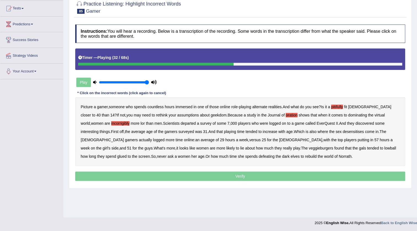
click at [245, 130] on b "tended" at bounding box center [251, 131] width 12 height 4
click at [245, 131] on b "tended" at bounding box center [251, 131] width 12 height 4
click at [343, 131] on b "desensitises" at bounding box center [353, 131] width 21 height 4
click at [309, 147] on b "veggieburgers" at bounding box center [321, 148] width 25 height 4
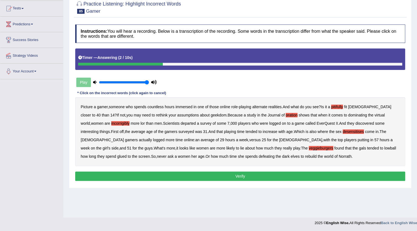
click at [195, 174] on button "Verify" at bounding box center [240, 176] width 330 height 9
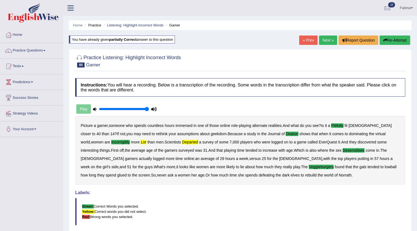
click at [324, 36] on link "Next »" at bounding box center [328, 40] width 18 height 9
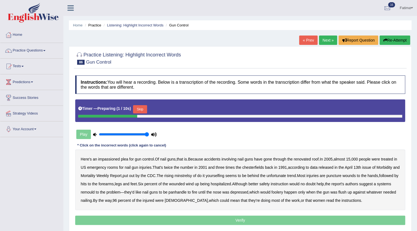
click at [304, 42] on link "« Prev" at bounding box center [308, 40] width 18 height 9
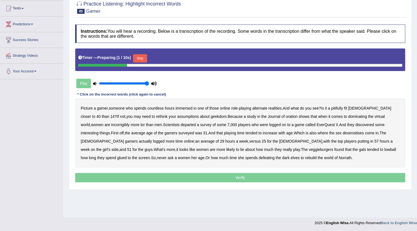
click at [144, 57] on button "Skip" at bounding box center [140, 58] width 14 height 8
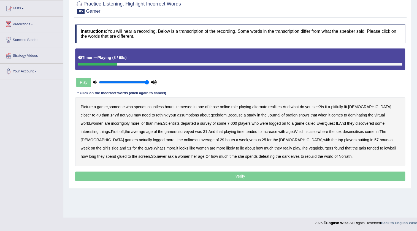
click at [340, 106] on b "pitifully" at bounding box center [337, 107] width 12 height 4
click at [286, 115] on b "oration" at bounding box center [292, 115] width 12 height 4
click at [85, 121] on div "Picture a gamer , someone who spends countless hours immersed in one of those o…" at bounding box center [240, 131] width 330 height 69
click at [111, 123] on b "incorrigibly" at bounding box center [120, 123] width 18 height 4
click at [140, 123] on b "lor" at bounding box center [142, 123] width 4 height 4
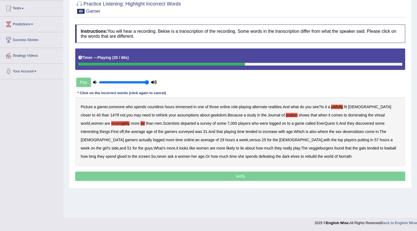
click at [310, 129] on div "Picture a gamer , someone who spends countless hours immersed in one of those o…" at bounding box center [240, 131] width 330 height 69
click at [343, 130] on b "desensitises" at bounding box center [353, 131] width 21 height 4
click at [309, 147] on b "veggieburgers" at bounding box center [321, 148] width 25 height 4
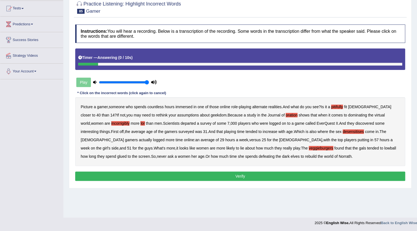
click at [190, 175] on button "Verify" at bounding box center [240, 176] width 330 height 9
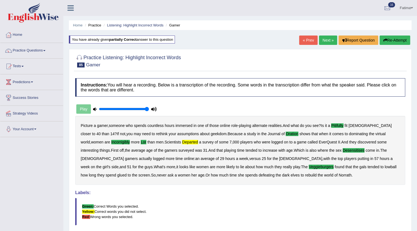
click at [324, 39] on link "Next »" at bounding box center [328, 40] width 18 height 9
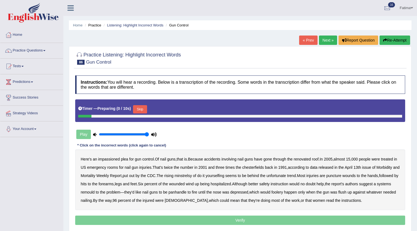
click at [137, 105] on button "Skip" at bounding box center [140, 109] width 14 height 8
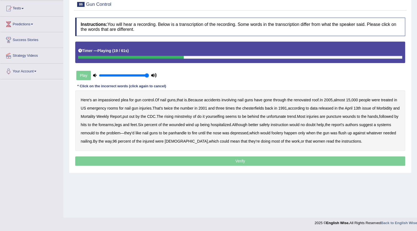
click at [258, 107] on b "chesterfields" at bounding box center [253, 108] width 22 height 4
click at [191, 115] on b "minstrelsy" at bounding box center [183, 116] width 17 height 4
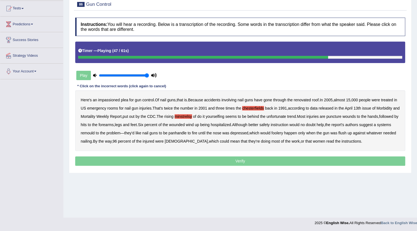
click at [95, 132] on b "remould" at bounding box center [88, 133] width 14 height 4
click at [187, 133] on b "panhandle" at bounding box center [178, 133] width 18 height 4
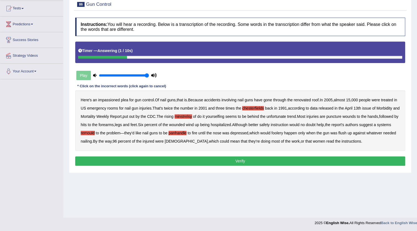
click at [283, 134] on b "foolery" at bounding box center [277, 133] width 12 height 4
click at [226, 162] on button "Verify" at bounding box center [240, 160] width 330 height 9
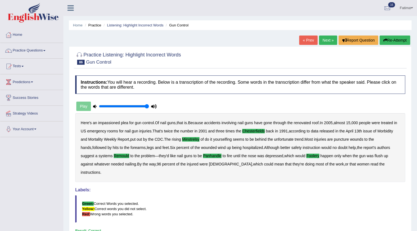
click at [320, 36] on link "Next »" at bounding box center [328, 40] width 18 height 9
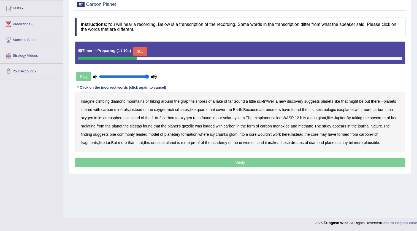
click at [141, 53] on button "Skip" at bounding box center [140, 51] width 14 height 8
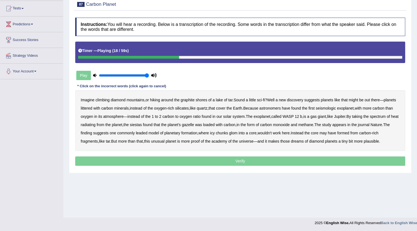
click at [326, 106] on b "seismologic" at bounding box center [326, 108] width 20 height 4
click at [264, 116] on b "exoplanet" at bounding box center [261, 116] width 17 height 4
click at [96, 126] on b "radiating" at bounding box center [88, 125] width 15 height 4
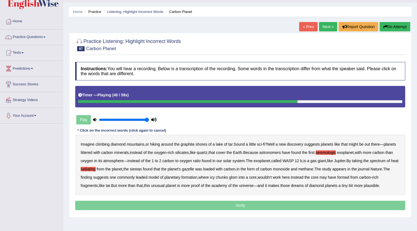
scroll to position [8, 0]
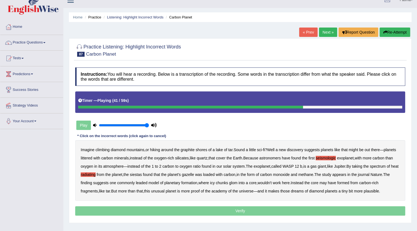
click at [386, 31] on button "Re-Attempt" at bounding box center [395, 32] width 31 height 9
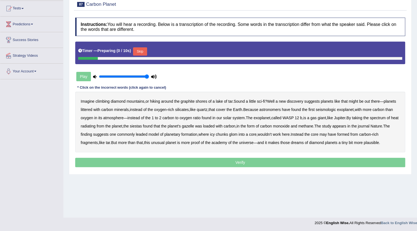
click at [142, 52] on button "Skip" at bounding box center [140, 51] width 14 height 8
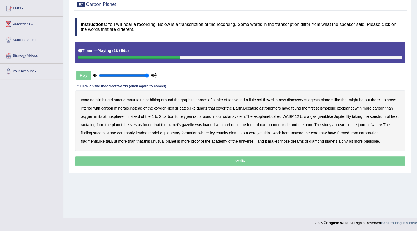
click at [325, 107] on b "seismologic" at bounding box center [326, 108] width 20 height 4
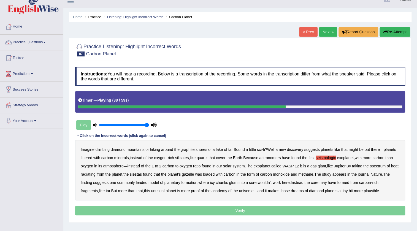
scroll to position [8, 0]
click at [393, 35] on button "Re-Attempt" at bounding box center [395, 32] width 31 height 9
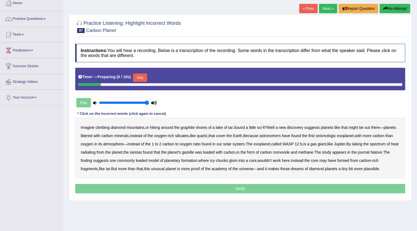
scroll to position [58, 0]
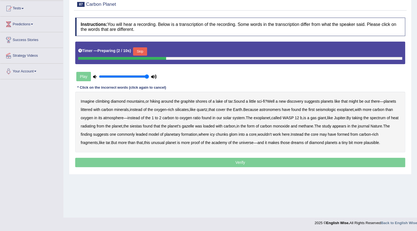
click at [141, 52] on button "Skip" at bounding box center [140, 51] width 14 height 8
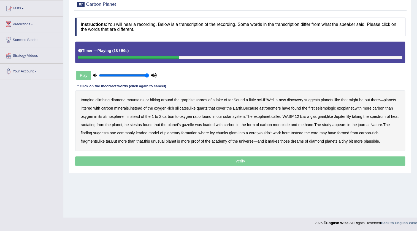
click at [325, 108] on b "seismologic" at bounding box center [326, 108] width 20 height 4
click at [323, 115] on b "giant" at bounding box center [322, 116] width 8 height 4
click at [322, 116] on b "giant" at bounding box center [322, 116] width 8 height 4
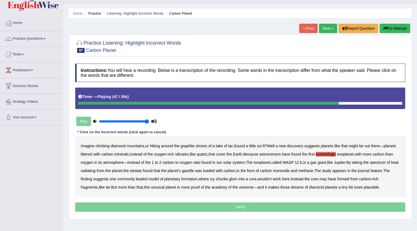
scroll to position [8, 0]
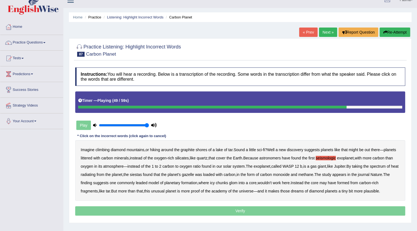
click at [394, 33] on button "Re-Attempt" at bounding box center [395, 32] width 31 height 9
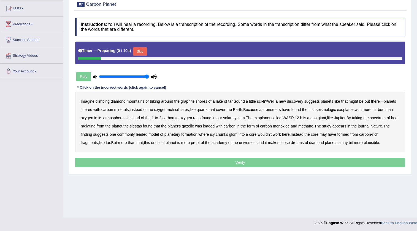
drag, startPoint x: 149, startPoint y: 50, endPoint x: 145, endPoint y: 50, distance: 3.6
click at [146, 50] on button "Skip" at bounding box center [140, 51] width 14 height 8
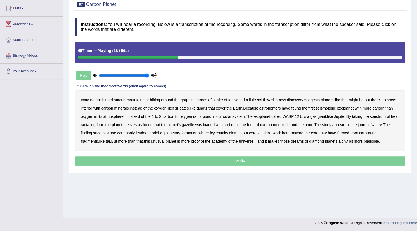
click at [333, 108] on b "seismologic" at bounding box center [326, 108] width 20 height 4
click at [142, 124] on b "siestas" at bounding box center [136, 125] width 12 height 4
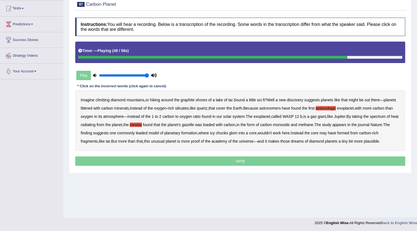
click at [349, 132] on b "formed" at bounding box center [343, 133] width 12 height 4
click at [349, 133] on b "formed" at bounding box center [343, 133] width 12 height 4
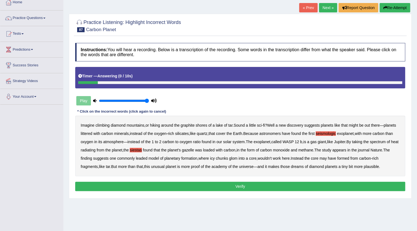
scroll to position [58, 0]
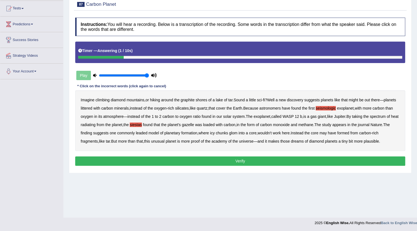
click at [227, 159] on button "Verify" at bounding box center [240, 160] width 330 height 9
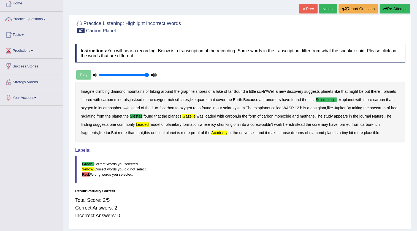
scroll to position [0, 0]
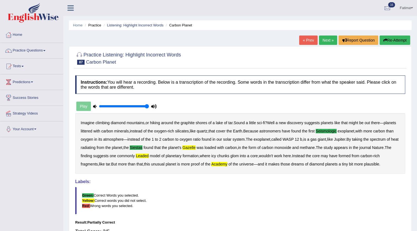
click at [391, 43] on button "Re-Attempt" at bounding box center [395, 40] width 31 height 9
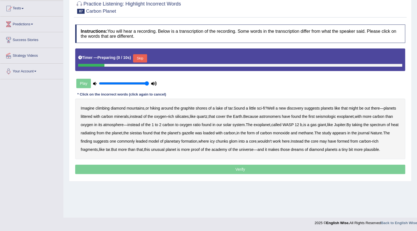
scroll to position [58, 0]
click at [144, 56] on button "Skip" at bounding box center [140, 58] width 14 height 8
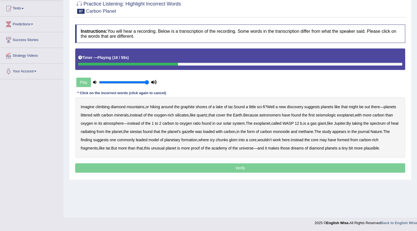
click at [334, 116] on b "seismologic" at bounding box center [326, 115] width 20 height 4
click at [194, 132] on b "gazelle" at bounding box center [188, 131] width 12 height 4
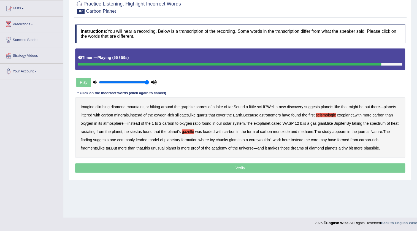
click at [222, 148] on b "academy" at bounding box center [220, 148] width 16 height 4
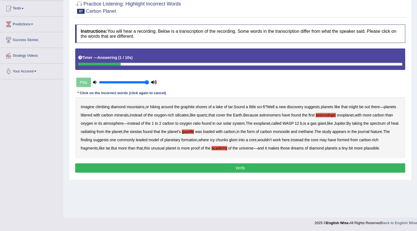
click at [231, 165] on button "Verify" at bounding box center [240, 167] width 330 height 9
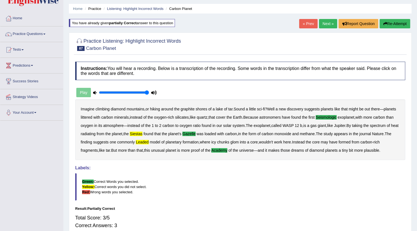
scroll to position [0, 0]
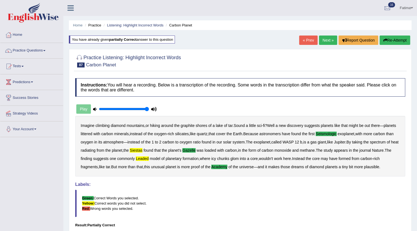
click at [400, 39] on button "Re-Attempt" at bounding box center [395, 40] width 31 height 9
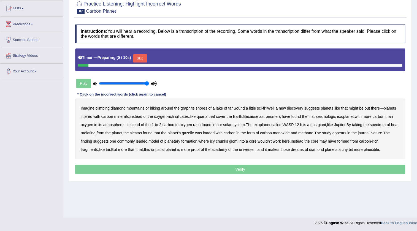
scroll to position [58, 0]
click at [145, 58] on button "Skip" at bounding box center [140, 58] width 14 height 8
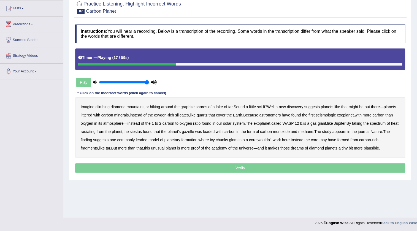
click at [331, 115] on b "seismologic" at bounding box center [326, 115] width 20 height 4
click at [142, 130] on b "siestas" at bounding box center [136, 131] width 12 height 4
click at [194, 129] on b "gazelle" at bounding box center [188, 131] width 12 height 4
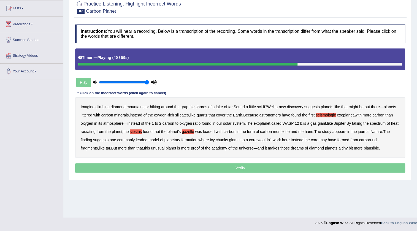
click at [194, 131] on b "gazelle" at bounding box center [188, 131] width 12 height 4
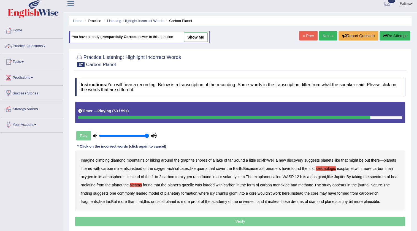
scroll to position [0, 0]
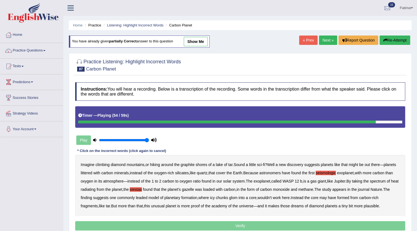
click at [391, 42] on button "Re-Attempt" at bounding box center [395, 40] width 31 height 9
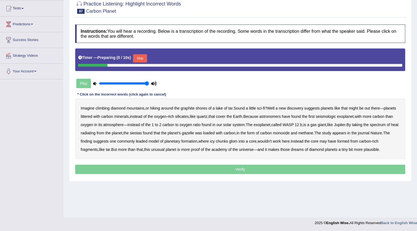
click at [142, 53] on div "Timer — Preparing ( 0 / 10s ) Skip" at bounding box center [240, 58] width 324 height 11
click at [141, 56] on button "Skip" at bounding box center [140, 58] width 14 height 8
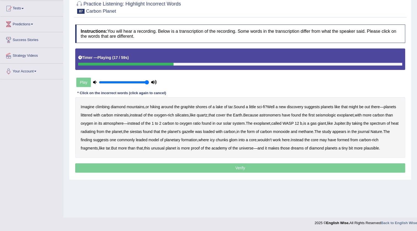
click at [331, 115] on b "seismologic" at bounding box center [326, 115] width 20 height 4
click at [142, 131] on b "siestas" at bounding box center [136, 131] width 12 height 4
click at [194, 132] on b "gazelle" at bounding box center [188, 131] width 12 height 4
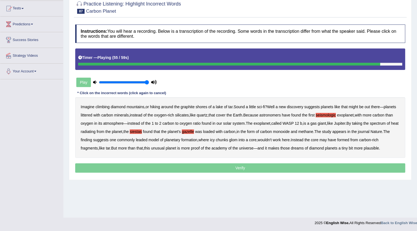
click at [225, 148] on b "academy" at bounding box center [220, 148] width 16 height 4
drag, startPoint x: 265, startPoint y: 128, endPoint x: 262, endPoint y: 120, distance: 8.5
click at [261, 120] on div "Imagine climbing diamond mountains , or hiking around the graphite shores of a …" at bounding box center [240, 127] width 330 height 61
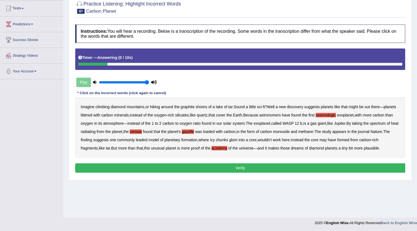
click at [244, 167] on button "Verify" at bounding box center [240, 167] width 330 height 9
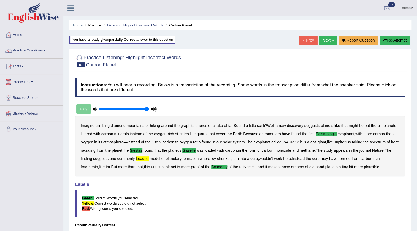
click at [325, 38] on link "Next »" at bounding box center [328, 40] width 18 height 9
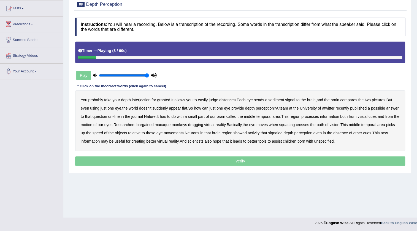
click at [141, 98] on b "interjection" at bounding box center [141, 100] width 19 height 4
click at [276, 99] on b "sediment" at bounding box center [276, 100] width 16 height 4
click at [328, 107] on b "atwitter" at bounding box center [328, 108] width 12 height 4
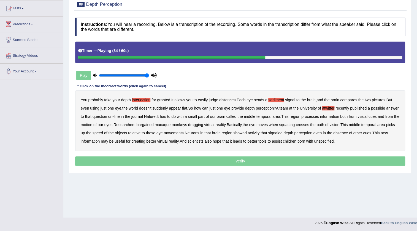
click at [153, 125] on b "bargained" at bounding box center [144, 125] width 17 height 4
click at [295, 125] on b "squatting" at bounding box center [287, 125] width 16 height 4
click at [312, 133] on b "perception" at bounding box center [303, 133] width 18 height 4
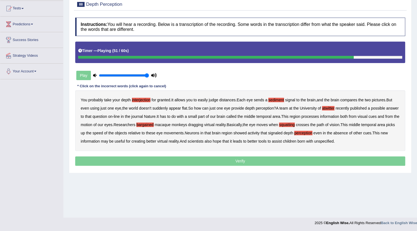
click at [312, 133] on b "perception" at bounding box center [303, 133] width 18 height 4
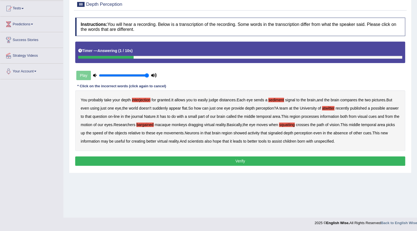
click at [334, 142] on b "unspecified" at bounding box center [324, 141] width 20 height 4
click at [256, 159] on button "Verify" at bounding box center [240, 160] width 330 height 9
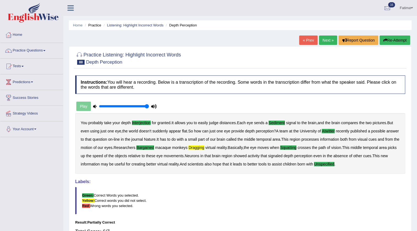
click at [327, 40] on link "Next »" at bounding box center [328, 40] width 18 height 9
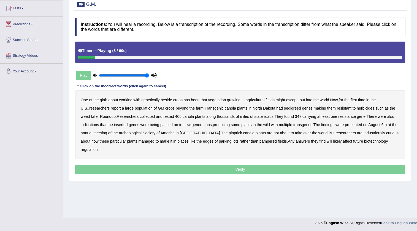
click at [102, 98] on b "girth" at bounding box center [103, 100] width 7 height 4
click at [284, 108] on b "pedigreed" at bounding box center [292, 108] width 17 height 4
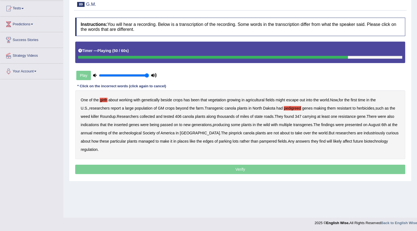
click at [364, 132] on b "industriously" at bounding box center [374, 133] width 21 height 4
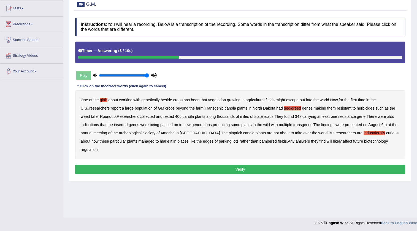
click at [230, 165] on button "Verify" at bounding box center [240, 169] width 330 height 9
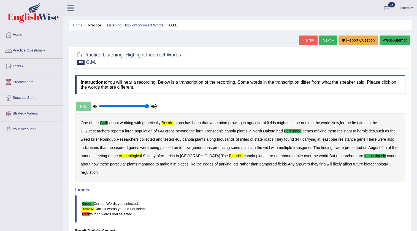
click at [392, 39] on button "Re-Attempt" at bounding box center [395, 40] width 31 height 9
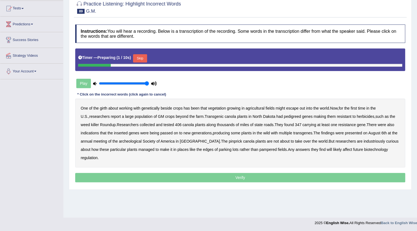
click at [145, 54] on button "Skip" at bounding box center [140, 58] width 14 height 8
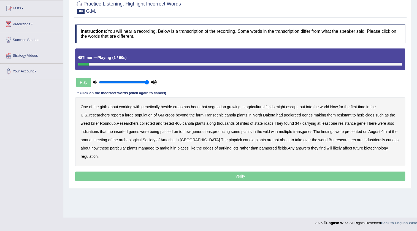
click at [105, 105] on b "girth" at bounding box center [103, 107] width 7 height 4
click at [166, 107] on b "beside" at bounding box center [166, 107] width 11 height 4
click at [314, 115] on b "making" at bounding box center [320, 115] width 12 height 4
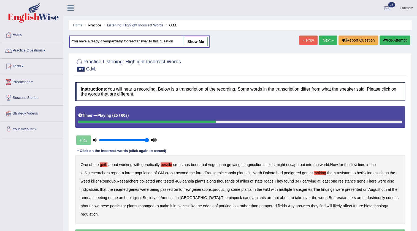
click at [386, 42] on button "Re-Attempt" at bounding box center [395, 40] width 31 height 9
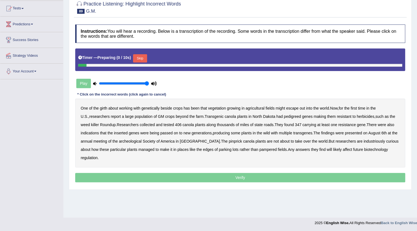
scroll to position [58, 0]
click at [140, 56] on button "Skip" at bounding box center [140, 58] width 14 height 8
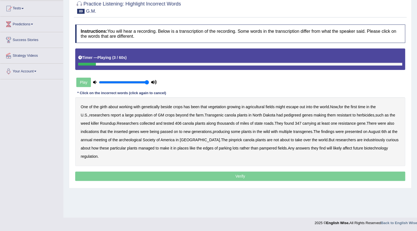
drag, startPoint x: 101, startPoint y: 106, endPoint x: 115, endPoint y: 106, distance: 13.2
click at [103, 106] on b "girth" at bounding box center [103, 107] width 7 height 4
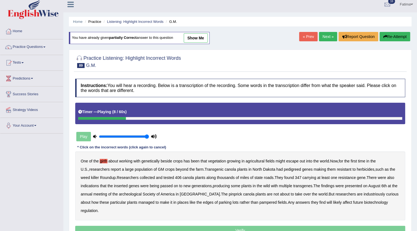
scroll to position [0, 0]
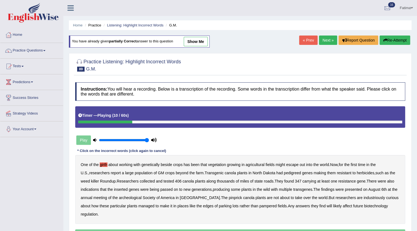
click at [396, 39] on button "Re-Attempt" at bounding box center [395, 40] width 31 height 9
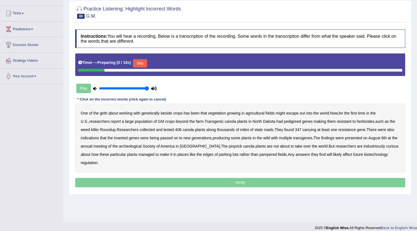
scroll to position [58, 0]
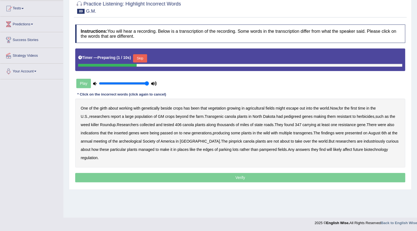
click at [141, 57] on button "Skip" at bounding box center [140, 58] width 14 height 8
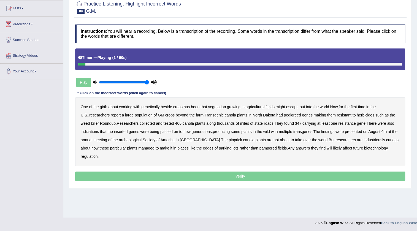
click at [104, 105] on b "girth" at bounding box center [103, 107] width 7 height 4
click at [284, 115] on b "pedigreed" at bounding box center [292, 115] width 17 height 4
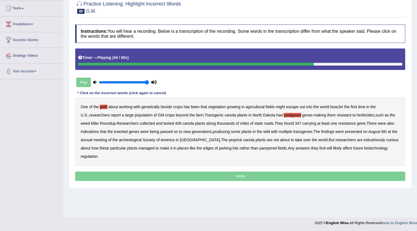
click at [131, 142] on div "One of the girth about working with genetically beside crops has been that vege…" at bounding box center [240, 131] width 330 height 69
click at [133, 140] on b "archeological" at bounding box center [130, 140] width 23 height 4
drag, startPoint x: 309, startPoint y: 165, endPoint x: 346, endPoint y: 153, distance: 39.3
click at [346, 153] on div "Instructions: You will hear a recording. Below is a transcription of the record…" at bounding box center [240, 104] width 333 height 164
click at [364, 140] on b "industriously" at bounding box center [374, 140] width 21 height 4
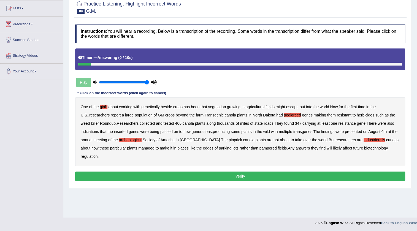
click at [218, 172] on button "Verify" at bounding box center [240, 176] width 330 height 9
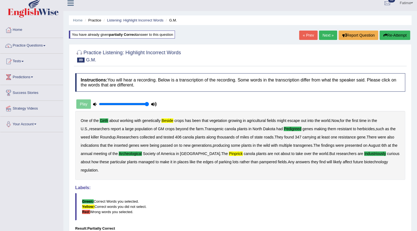
scroll to position [0, 0]
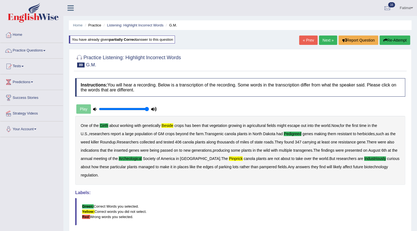
click at [394, 38] on button "Re-Attempt" at bounding box center [395, 40] width 31 height 9
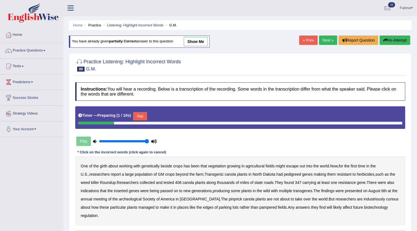
click at [139, 114] on button "Skip" at bounding box center [140, 116] width 14 height 8
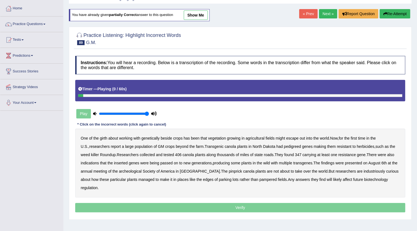
scroll to position [58, 0]
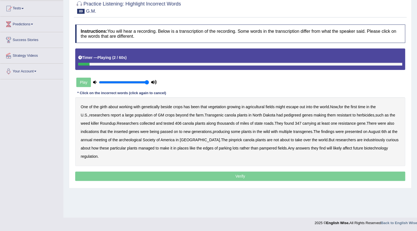
click at [103, 108] on b "girth" at bounding box center [103, 107] width 7 height 4
click at [166, 107] on b "beside" at bounding box center [166, 107] width 11 height 4
click at [284, 115] on b "pedigreed" at bounding box center [292, 115] width 17 height 4
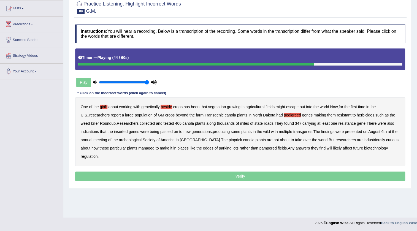
click at [131, 139] on b "archeological" at bounding box center [130, 140] width 23 height 4
click at [364, 141] on b "industriously" at bounding box center [374, 140] width 21 height 4
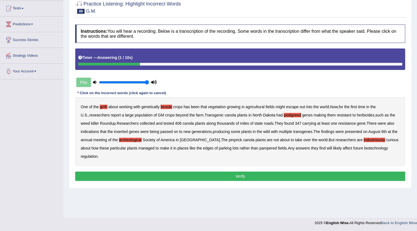
click at [228, 172] on button "Verify" at bounding box center [240, 176] width 330 height 9
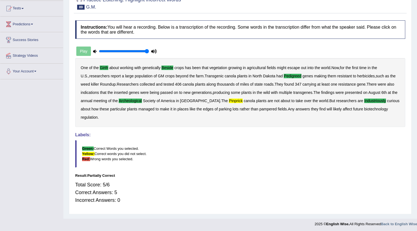
scroll to position [0, 0]
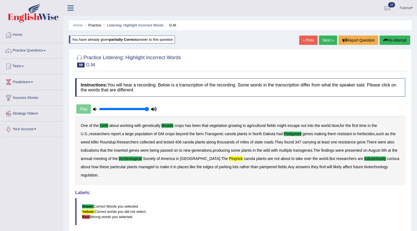
click at [325, 41] on link "Next »" at bounding box center [328, 40] width 18 height 9
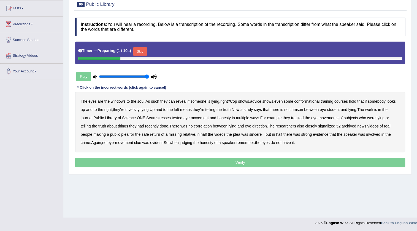
click at [138, 51] on button "Skip" at bounding box center [140, 51] width 14 height 8
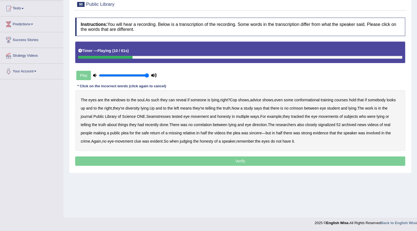
click at [308, 98] on b "conformational" at bounding box center [306, 100] width 25 height 4
click at [139, 106] on b "diversity" at bounding box center [132, 108] width 14 height 4
click at [303, 108] on b "crimson" at bounding box center [296, 108] width 13 height 4
click at [171, 117] on b "Seamstresses" at bounding box center [158, 116] width 25 height 4
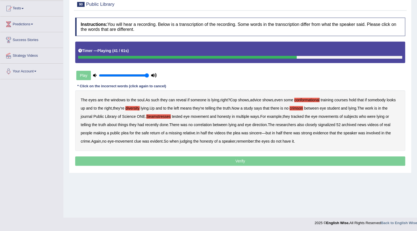
click at [329, 124] on b "signalized" at bounding box center [326, 125] width 17 height 4
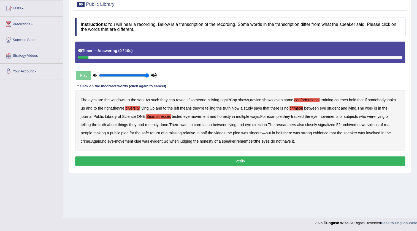
click at [208, 162] on button "Verify" at bounding box center [240, 160] width 330 height 9
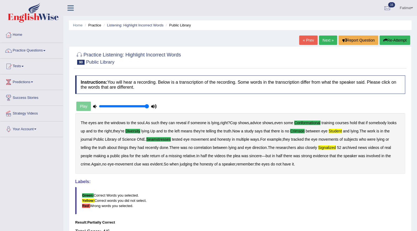
click at [394, 42] on button "Re-Attempt" at bounding box center [395, 40] width 31 height 9
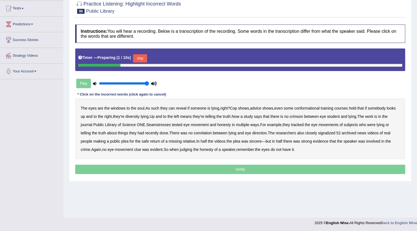
click at [147, 59] on button "Skip" at bounding box center [140, 58] width 14 height 8
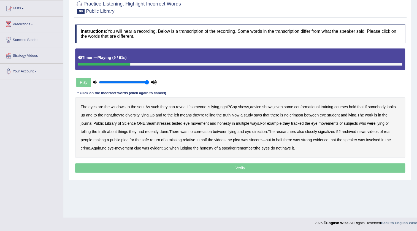
click at [310, 107] on b "conformational" at bounding box center [306, 107] width 25 height 4
click at [139, 113] on b "diversity" at bounding box center [132, 115] width 14 height 4
click at [303, 116] on b "crimson" at bounding box center [296, 115] width 13 height 4
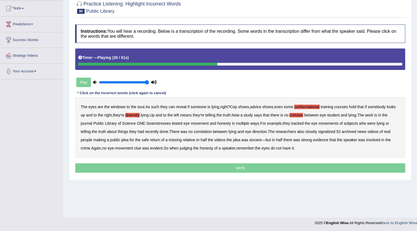
click at [168, 124] on b "Seamstresses" at bounding box center [158, 123] width 25 height 4
click at [331, 131] on b "signalized" at bounding box center [326, 131] width 17 height 4
click at [127, 140] on b "plea" at bounding box center [124, 140] width 7 height 4
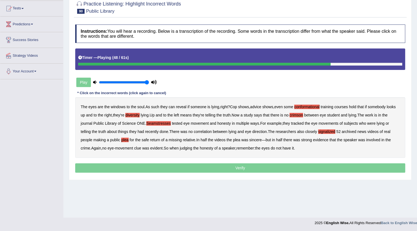
click at [127, 140] on b "plea" at bounding box center [124, 140] width 7 height 4
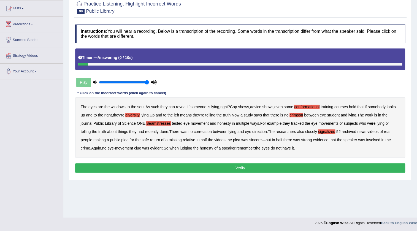
click at [174, 170] on button "Verify" at bounding box center [240, 167] width 330 height 9
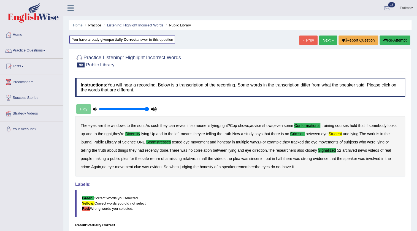
click at [324, 43] on link "Next »" at bounding box center [328, 40] width 18 height 9
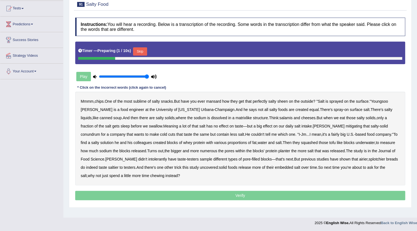
scroll to position [58, 0]
click at [145, 54] on button "Skip" at bounding box center [140, 51] width 14 height 8
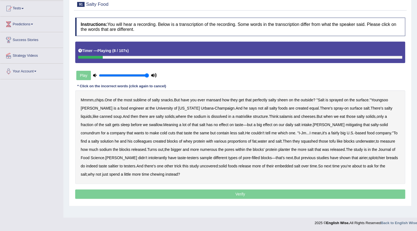
click at [215, 100] on b "mansard" at bounding box center [213, 100] width 15 height 4
click at [338, 99] on b "sprayed" at bounding box center [336, 100] width 14 height 4
click at [121, 123] on b "sleep" at bounding box center [125, 125] width 9 height 4
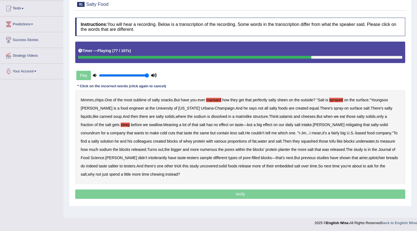
click at [278, 148] on b "planter" at bounding box center [284, 149] width 12 height 4
click at [148, 159] on b "intolerantly" at bounding box center [157, 158] width 19 height 4
click at [369, 159] on b "splotchier" at bounding box center [377, 158] width 17 height 4
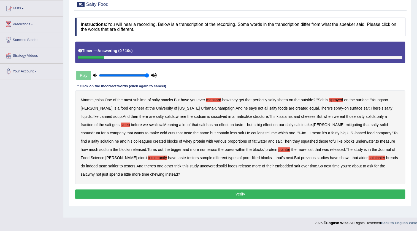
click at [180, 194] on button "Verify" at bounding box center [240, 194] width 330 height 9
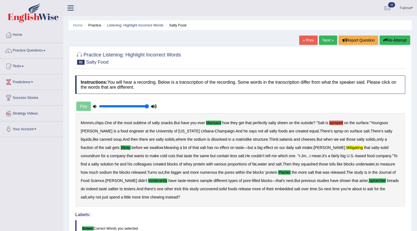
click at [391, 43] on button "Re-Attempt" at bounding box center [395, 40] width 31 height 9
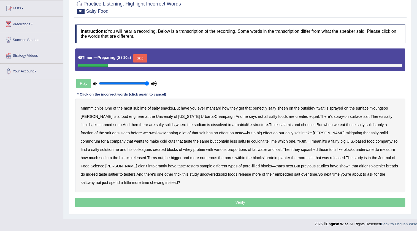
click at [147, 60] on button "Skip" at bounding box center [140, 58] width 14 height 8
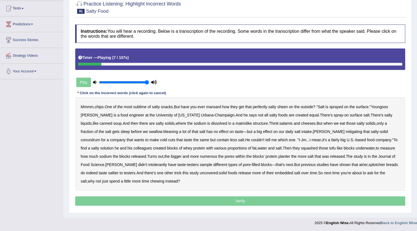
click at [217, 106] on b "mansard" at bounding box center [213, 107] width 15 height 4
click at [346, 132] on b "mitigating" at bounding box center [354, 131] width 17 height 4
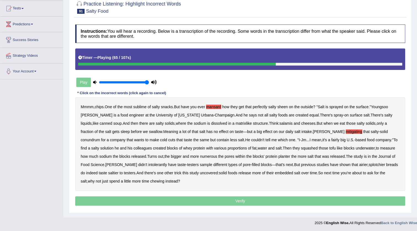
click at [228, 148] on b "proportions" at bounding box center [237, 148] width 19 height 4
click at [278, 154] on b "planter" at bounding box center [284, 156] width 12 height 4
click at [148, 163] on b "intolerantly" at bounding box center [157, 165] width 19 height 4
click at [317, 166] on div "Mmmm , chips . One of the most sublime of salty snacks . But have you ever mans…" at bounding box center [240, 144] width 330 height 94
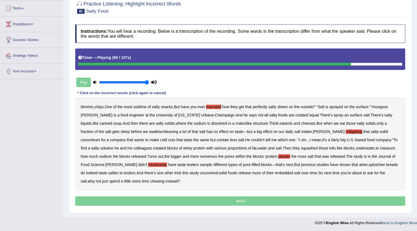
click at [369, 164] on b "splotchier" at bounding box center [377, 165] width 17 height 4
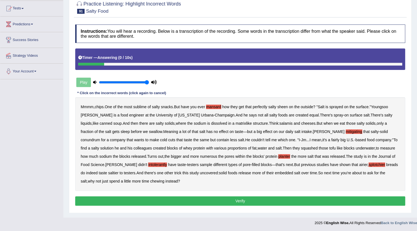
click at [185, 196] on button "Verify" at bounding box center [240, 200] width 330 height 9
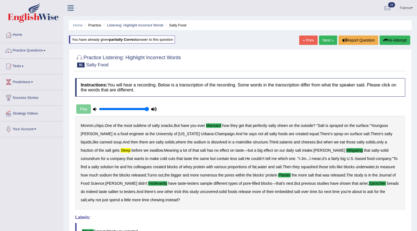
click at [325, 40] on link "Next »" at bounding box center [328, 40] width 18 height 9
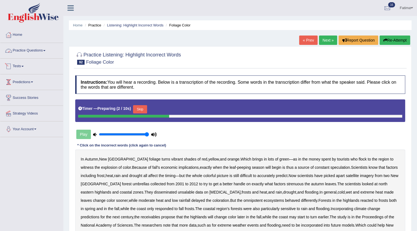
click at [39, 53] on link "Practice Questions" at bounding box center [31, 50] width 63 height 14
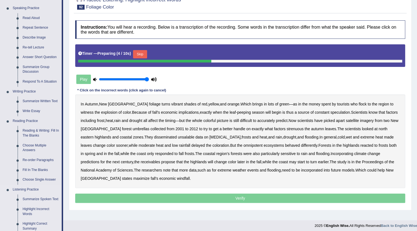
scroll to position [125, 0]
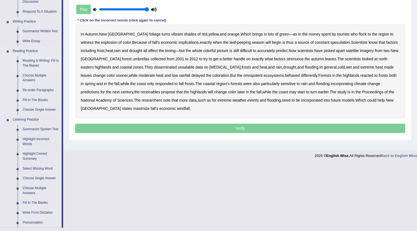
click at [44, 60] on link "Reading & Writing: Fill In The Blanks" at bounding box center [41, 63] width 42 height 15
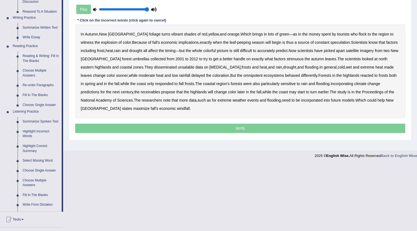
scroll to position [58, 0]
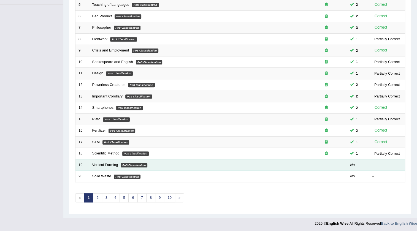
scroll to position [133, 0]
click at [109, 163] on link "Vertical Farming" at bounding box center [105, 165] width 26 height 4
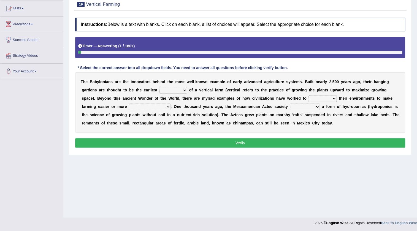
click at [180, 93] on select "prototype failure discredit protocol" at bounding box center [174, 90] width 28 height 7
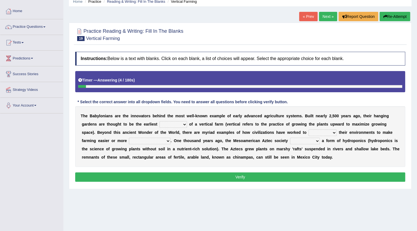
scroll to position [58, 0]
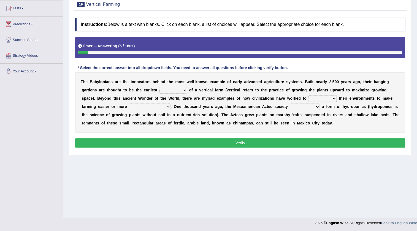
click at [171, 90] on select "prototype failure discredit protocol" at bounding box center [174, 90] width 28 height 7
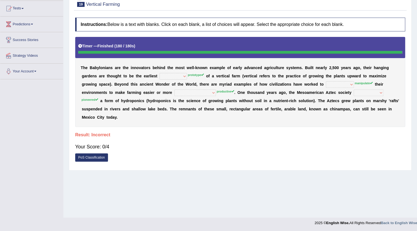
scroll to position [0, 0]
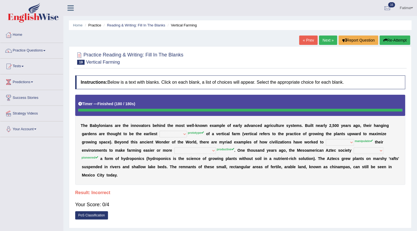
click at [397, 39] on button "Re-Attempt" at bounding box center [395, 40] width 31 height 9
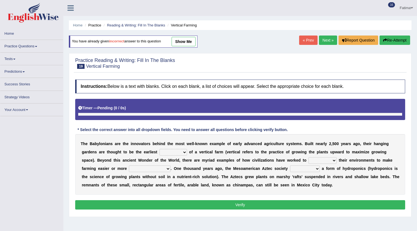
click at [171, 134] on div "T h e B a b y l o n i a n s a r e t h e i n n o v a t o r s b e h i n d t h e m…" at bounding box center [240, 164] width 330 height 61
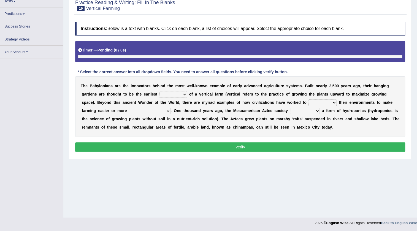
click at [171, 96] on select "prototype failure discredit protocol" at bounding box center [174, 94] width 28 height 7
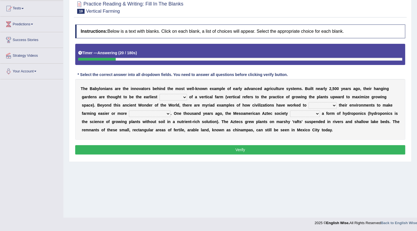
select select "failure"
click at [160, 94] on select "prototype failure discredit protocol" at bounding box center [174, 97] width 28 height 7
click at [144, 114] on select "productive constructive connective counterproductive" at bounding box center [150, 113] width 42 height 7
click at [321, 105] on select "manipulate escape respect disarrange" at bounding box center [323, 105] width 28 height 7
click at [309, 102] on select "manipulate escape respect disarrange" at bounding box center [323, 105] width 28 height 7
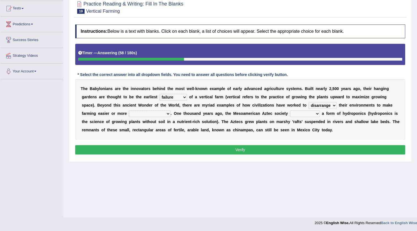
click at [318, 104] on select "manipulate escape respect disarrange" at bounding box center [323, 105] width 28 height 7
select select "respect"
click at [309, 102] on select "manipulate escape respect disarrange" at bounding box center [323, 105] width 28 height 7
click at [138, 114] on select "productive constructive connective counterproductive" at bounding box center [150, 113] width 42 height 7
drag, startPoint x: 231, startPoint y: 109, endPoint x: 270, endPoint y: 113, distance: 38.8
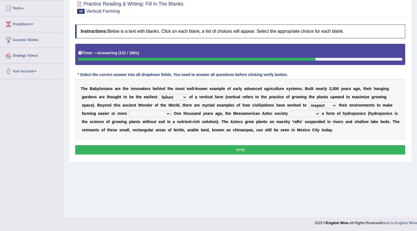
click at [234, 109] on div "T h e B a b y l o n i a n s a r e t h e i n n o v a t o r s b e h i n d t h e m…" at bounding box center [240, 109] width 330 height 61
click at [297, 114] on select "domineered volunteered pioneered engineered" at bounding box center [305, 113] width 30 height 7
select select "volunteered"
click at [290, 110] on select "domineered volunteered pioneered engineered" at bounding box center [305, 113] width 30 height 7
click at [302, 113] on select "domineered volunteered pioneered engineered" at bounding box center [305, 113] width 30 height 7
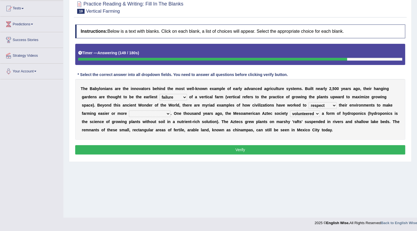
click at [302, 112] on select "domineered volunteered pioneered engineered" at bounding box center [305, 113] width 30 height 7
click at [152, 110] on select "productive constructive connective counterproductive" at bounding box center [150, 113] width 42 height 7
select select "connective"
click at [129, 110] on select "productive constructive connective counterproductive" at bounding box center [150, 113] width 42 height 7
click at [162, 148] on button "Verify" at bounding box center [240, 149] width 330 height 9
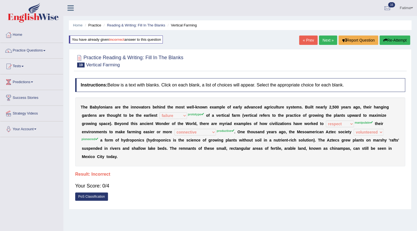
drag, startPoint x: 386, startPoint y: 37, endPoint x: 383, endPoint y: 40, distance: 3.7
click at [385, 38] on button "Re-Attempt" at bounding box center [395, 40] width 31 height 9
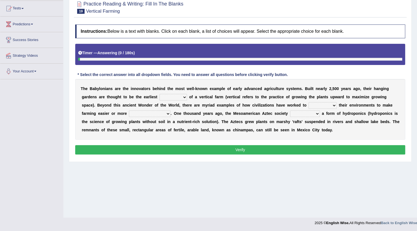
click at [174, 96] on select "prototype failure discredit protocol" at bounding box center [174, 97] width 28 height 7
select select "prototype"
click at [160, 94] on select "prototype failure discredit protocol" at bounding box center [174, 97] width 28 height 7
click at [325, 104] on select "manipulate escape respect disarrange" at bounding box center [323, 105] width 28 height 7
select select "manipulate"
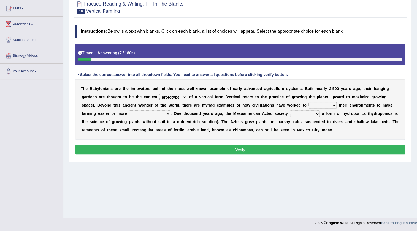
click at [309, 102] on select "manipulate escape respect disarrange" at bounding box center [323, 105] width 28 height 7
click at [305, 114] on select "domineered volunteered pioneered engineered" at bounding box center [305, 113] width 30 height 7
select select "domineered"
click at [290, 110] on select "domineered volunteered pioneered engineered" at bounding box center [305, 113] width 30 height 7
click at [149, 116] on select "productive constructive connective counterproductive" at bounding box center [150, 113] width 42 height 7
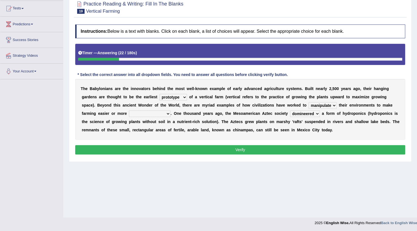
select select "productive"
click at [129, 110] on select "productive constructive connective counterproductive" at bounding box center [150, 113] width 42 height 7
drag, startPoint x: 166, startPoint y: 153, endPoint x: 169, endPoint y: 156, distance: 4.9
click at [167, 154] on div "Instructions: Below is a text with blanks. Click on each blank, a list of choic…" at bounding box center [240, 90] width 333 height 137
click at [179, 152] on button "Verify" at bounding box center [240, 149] width 330 height 9
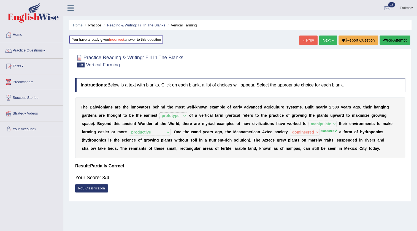
click at [321, 40] on link "Next »" at bounding box center [328, 40] width 18 height 9
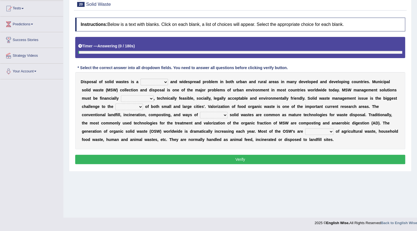
click at [150, 80] on select "slanting stinging stalling shafting" at bounding box center [154, 82] width 28 height 7
select select "stinging"
click at [140, 79] on select "slanting stinging stalling shafting" at bounding box center [154, 82] width 28 height 7
click at [135, 97] on select "unattainable sustainable objectionable treasonable" at bounding box center [137, 98] width 33 height 7
select select "sustainable"
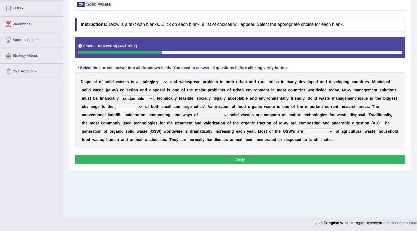
click at [121, 95] on select "unattainable sustainable objectionable treasonable" at bounding box center [137, 98] width 33 height 7
click at [125, 107] on select "plants culture authorities history" at bounding box center [129, 107] width 28 height 7
select select "culture"
click at [115, 104] on select "plants culture authorities history" at bounding box center [129, 107] width 28 height 7
click at [144, 96] on select "unattainable sustainable objectionable treasonable" at bounding box center [137, 98] width 33 height 7
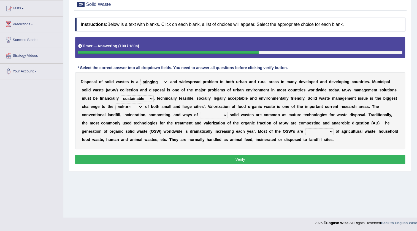
click at [121, 95] on select "unattainable sustainable objectionable treasonable" at bounding box center [137, 98] width 33 height 7
click at [132, 106] on select "plants culture authorities history" at bounding box center [129, 107] width 28 height 7
click at [137, 94] on div "D i s p o s a l o f s o l i d w a s t e s i s a slanting stinging stalling shaf…" at bounding box center [240, 110] width 330 height 77
click at [135, 99] on select "unattainable sustainable objectionable treasonable" at bounding box center [137, 98] width 33 height 7
select select "objectionable"
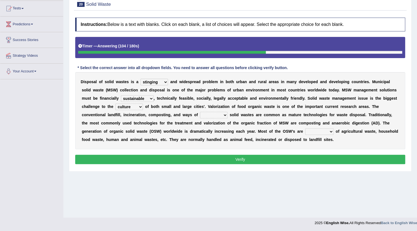
click at [121, 95] on select "unattainable sustainable objectionable treasonable" at bounding box center [137, 98] width 33 height 7
click at [130, 107] on select "plants culture authorities history" at bounding box center [129, 107] width 28 height 7
select select "authorities"
click at [115, 104] on select "plants culture authorities history" at bounding box center [129, 107] width 28 height 7
drag, startPoint x: 207, startPoint y: 109, endPoint x: 207, endPoint y: 112, distance: 3.0
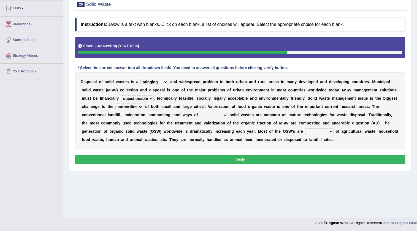
click at [207, 110] on div "D i s p o s a l o f s o l i d w a s t e s i s a slanting stinging stalling shaf…" at bounding box center [240, 110] width 330 height 77
click at [207, 118] on select "reserving preserving deserving handling" at bounding box center [214, 115] width 28 height 7
click at [200, 112] on select "reserving preserving deserving handling" at bounding box center [214, 115] width 28 height 7
click at [214, 112] on select "reserving preserving deserving handling" at bounding box center [214, 115] width 28 height 7
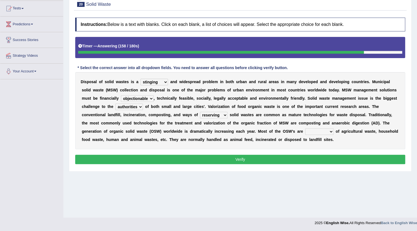
click at [211, 117] on select "reserving preserving deserving handling" at bounding box center [214, 115] width 28 height 7
select select "handling"
click at [200, 112] on select "reserving preserving deserving handling" at bounding box center [214, 115] width 28 height 7
click at [212, 114] on select "reserving preserving deserving handling" at bounding box center [214, 115] width 28 height 7
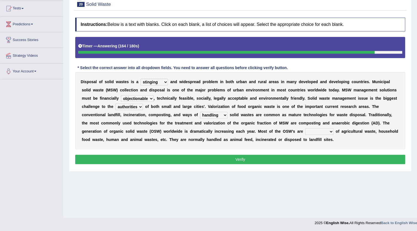
click at [315, 130] on select "composed disposed composing disposing" at bounding box center [319, 131] width 28 height 7
select select "disposing"
click at [305, 128] on select "composed disposed composing disposing" at bounding box center [319, 131] width 28 height 7
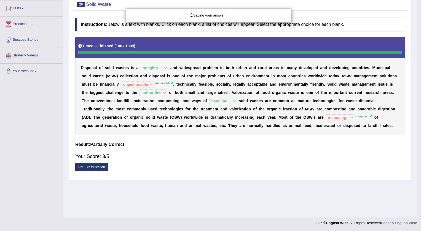
click at [311, 132] on body "Toggle navigation Home Practice Questions Speaking Practice Read Aloud Repeat S…" at bounding box center [210, 57] width 421 height 231
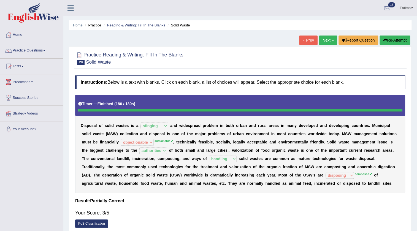
click at [392, 39] on button "Re-Attempt" at bounding box center [395, 40] width 31 height 9
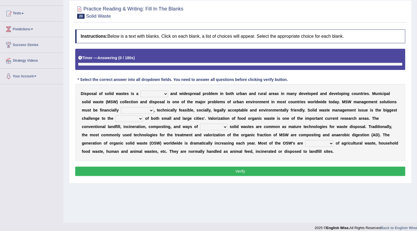
scroll to position [53, 0]
drag, startPoint x: 152, startPoint y: 92, endPoint x: 152, endPoint y: 95, distance: 2.8
click at [152, 92] on select "slanting stinging stalling shafting" at bounding box center [154, 94] width 28 height 7
select select "stinging"
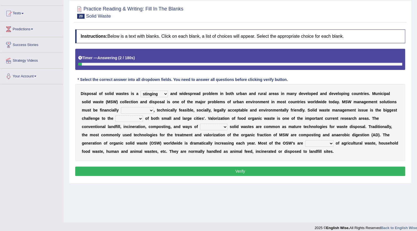
click at [140, 91] on select "slanting stinging stalling shafting" at bounding box center [154, 94] width 28 height 7
click at [135, 110] on select "unattainable sustainable objectionable treasonable" at bounding box center [137, 110] width 33 height 7
select select "sustainable"
click at [121, 107] on select "unattainable sustainable objectionable treasonable" at bounding box center [137, 110] width 33 height 7
drag, startPoint x: 136, startPoint y: 117, endPoint x: 136, endPoint y: 121, distance: 4.4
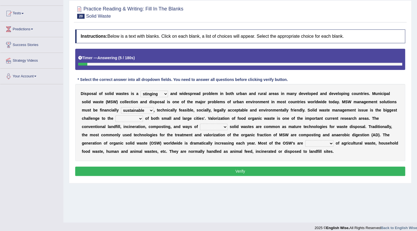
click at [136, 118] on select "plants culture authorities history" at bounding box center [129, 118] width 28 height 7
select select "authorities"
click at [115, 115] on select "plants culture authorities history" at bounding box center [129, 118] width 28 height 7
click at [212, 124] on select "reserving preserving deserving handling" at bounding box center [214, 127] width 28 height 7
select select "handling"
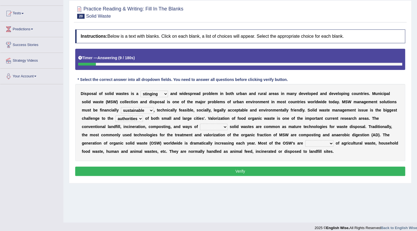
click at [200, 124] on select "reserving preserving deserving handling" at bounding box center [214, 127] width 28 height 7
click at [218, 125] on select "reserving preserving deserving handling" at bounding box center [214, 127] width 28 height 7
drag, startPoint x: 310, startPoint y: 144, endPoint x: 297, endPoint y: 153, distance: 16.1
click at [309, 144] on select "composed disposed composing disposing" at bounding box center [319, 143] width 28 height 7
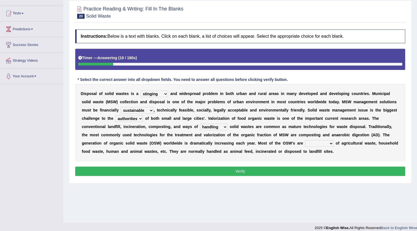
select select "composed"
click at [305, 140] on select "composed disposed composing disposing" at bounding box center [319, 143] width 28 height 7
click at [226, 172] on button "Verify" at bounding box center [240, 171] width 330 height 9
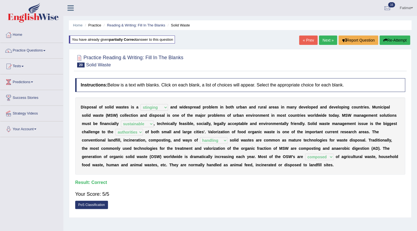
click at [328, 38] on link "Next »" at bounding box center [328, 40] width 18 height 9
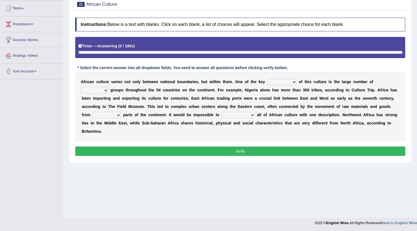
click at [276, 81] on select "conjectures features issues doubts" at bounding box center [281, 82] width 29 height 7
select select "issues"
click at [267, 79] on select "conjectures features issues doubts" at bounding box center [281, 82] width 29 height 7
click at [284, 80] on select "conjectures features issues doubts" at bounding box center [281, 82] width 29 height 7
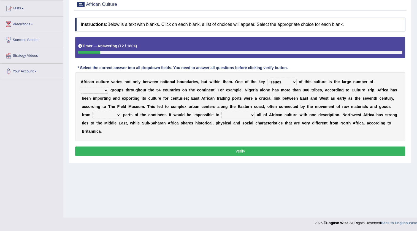
click at [276, 81] on select "conjectures features issues doubts" at bounding box center [281, 82] width 29 height 7
click at [94, 89] on select "ethic ethnic eugenic epic" at bounding box center [95, 90] width 28 height 7
select select "ethic"
click at [81, 87] on select "ethic ethnic eugenic epic" at bounding box center [95, 90] width 28 height 7
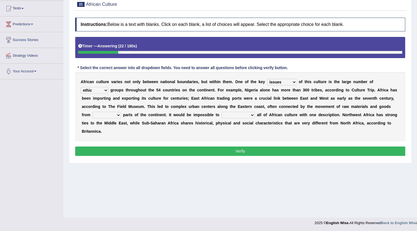
click at [102, 91] on select "ethic ethnic eugenic epic" at bounding box center [95, 90] width 28 height 7
click at [106, 115] on select "forelocked interlocked unlocked landlocked" at bounding box center [107, 115] width 28 height 7
select select "unlocked"
click at [93, 112] on select "forelocked interlocked unlocked landlocked" at bounding box center [107, 115] width 28 height 7
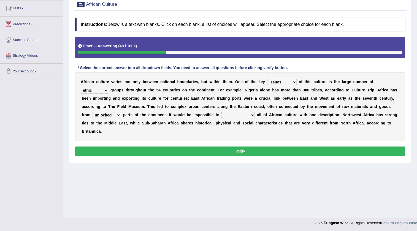
click at [237, 112] on select "characterize conceptualize symbolize synthesize" at bounding box center [237, 115] width 33 height 7
select select "symbolize"
click at [221, 112] on select "characterize conceptualize symbolize synthesize" at bounding box center [237, 115] width 33 height 7
drag, startPoint x: 211, startPoint y: 149, endPoint x: 211, endPoint y: 146, distance: 3.4
click at [210, 147] on button "Verify" at bounding box center [240, 151] width 330 height 9
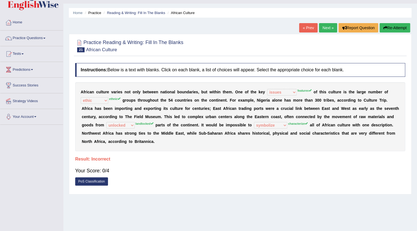
scroll to position [8, 0]
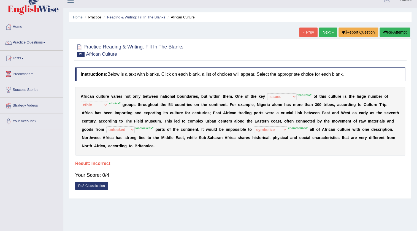
click at [388, 30] on button "Re-Attempt" at bounding box center [395, 32] width 31 height 9
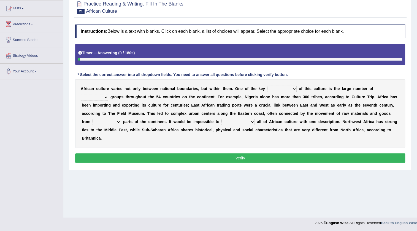
click at [274, 86] on select "conjectures features issues doubts" at bounding box center [281, 89] width 29 height 7
select select "features"
click at [267, 86] on select "conjectures features issues doubts" at bounding box center [281, 89] width 29 height 7
click at [98, 96] on select "ethic ethnic eugenic epic" at bounding box center [95, 97] width 28 height 7
select select "ethnic"
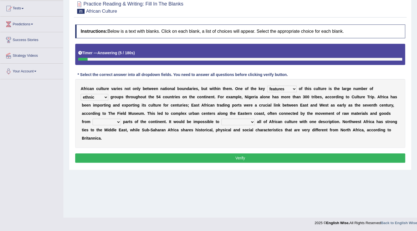
click at [81, 94] on select "ethic ethnic eugenic epic" at bounding box center [95, 97] width 28 height 7
click at [99, 125] on select "forelocked interlocked unlocked landlocked" at bounding box center [107, 122] width 28 height 7
select select "landlocked"
click at [93, 119] on select "forelocked interlocked unlocked landlocked" at bounding box center [107, 122] width 28 height 7
click at [233, 121] on select "characterize conceptualize symbolize synthesize" at bounding box center [237, 122] width 33 height 7
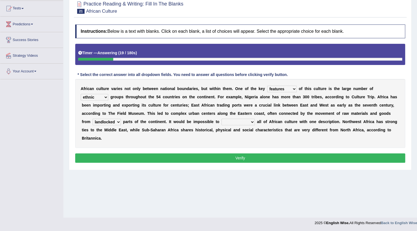
select select "characterize"
click at [221, 119] on select "characterize conceptualize symbolize synthesize" at bounding box center [237, 122] width 33 height 7
click at [191, 155] on button "Verify" at bounding box center [240, 157] width 330 height 9
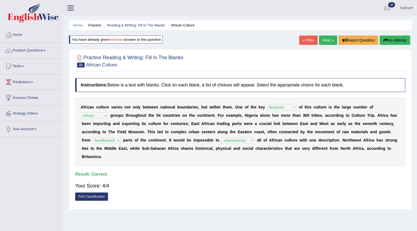
click at [324, 39] on link "Next »" at bounding box center [328, 40] width 18 height 9
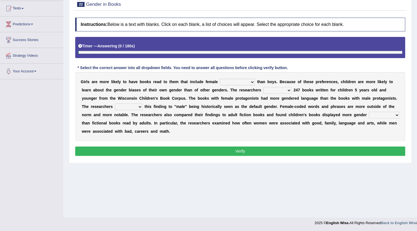
click at [234, 81] on select "protagonists cosmogonists agonists expressionists" at bounding box center [237, 82] width 35 height 7
click at [239, 83] on select "protagonists cosmogonists agonists expressionists" at bounding box center [237, 82] width 35 height 7
select select "agonists"
click at [220, 79] on select "protagonists cosmogonists agonists expressionists" at bounding box center [237, 82] width 35 height 7
click at [272, 90] on select "hydrolyzed paralyzed catalyzed analyzed" at bounding box center [277, 90] width 28 height 7
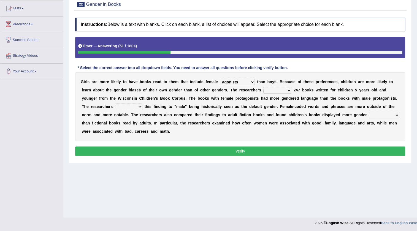
select select "analyzed"
click at [263, 87] on select "hydrolyzed paralyzed catalyzed analyzed" at bounding box center [277, 90] width 28 height 7
click at [126, 105] on select "contribute tribute distribute attribute" at bounding box center [129, 107] width 28 height 7
select select "contribute"
click at [115, 104] on select "contribute tribute distribute attribute" at bounding box center [129, 107] width 28 height 7
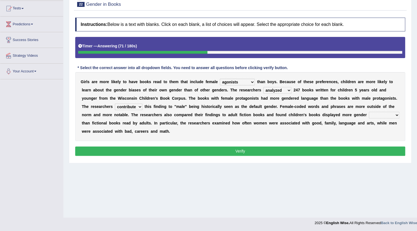
click at [376, 116] on select "stereotypes teletypes prototypes electrotypes" at bounding box center [384, 115] width 31 height 7
select select "prototypes"
click at [369, 112] on select "stereotypes teletypes prototypes electrotypes" at bounding box center [384, 115] width 31 height 7
click at [264, 149] on button "Verify" at bounding box center [240, 151] width 330 height 9
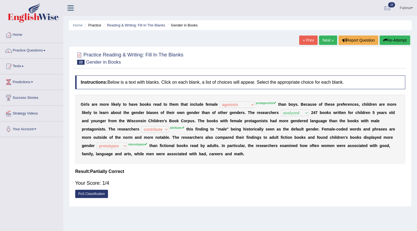
click at [391, 41] on button "Re-Attempt" at bounding box center [395, 40] width 31 height 9
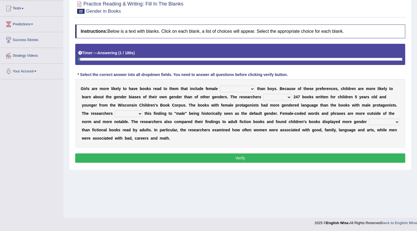
click at [233, 88] on select "protagonists cosmogonists agonists expressionists" at bounding box center [237, 89] width 35 height 7
select select "protagonists"
click at [220, 86] on select "protagonists cosmogonists agonists expressionists" at bounding box center [237, 89] width 35 height 7
click at [278, 96] on select "hydrolyzed paralyzed catalyzed analyzed" at bounding box center [277, 97] width 28 height 7
click at [120, 112] on select "contribute tribute distribute attribute" at bounding box center [129, 113] width 28 height 7
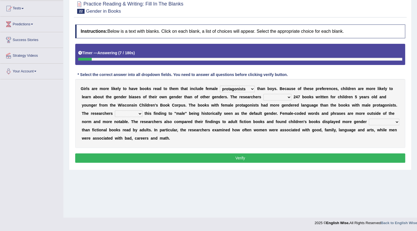
drag, startPoint x: 274, startPoint y: 95, endPoint x: 275, endPoint y: 100, distance: 4.7
click at [275, 96] on select "hydrolyzed paralyzed catalyzed analyzed" at bounding box center [277, 97] width 28 height 7
select select "analyzed"
click at [263, 94] on select "hydrolyzed paralyzed catalyzed analyzed" at bounding box center [277, 97] width 28 height 7
click at [128, 112] on select "contribute tribute distribute attribute" at bounding box center [129, 113] width 28 height 7
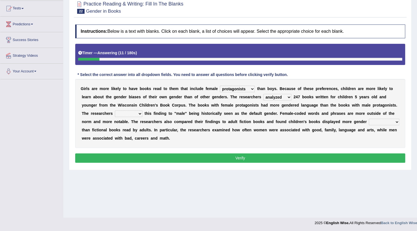
select select "attribute"
click at [115, 110] on select "contribute tribute distribute attribute" at bounding box center [129, 113] width 28 height 7
click at [378, 121] on select "stereotypes teletypes prototypes electrotypes" at bounding box center [384, 122] width 31 height 7
select select "stereotypes"
click at [369, 119] on select "stereotypes teletypes prototypes electrotypes" at bounding box center [384, 122] width 31 height 7
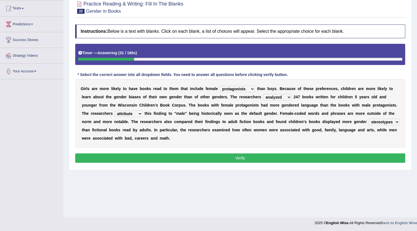
click at [233, 154] on button "Verify" at bounding box center [240, 157] width 330 height 9
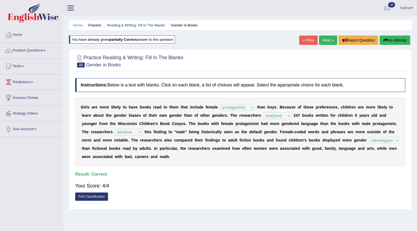
click at [320, 41] on link "Next »" at bounding box center [328, 40] width 18 height 9
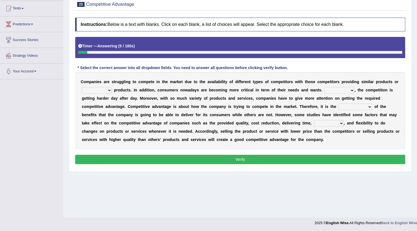
click at [104, 89] on select "constitution restitution substitution institution" at bounding box center [97, 90] width 30 height 7
select select "institution"
click at [82, 87] on select "constitution restitution substitution institution" at bounding box center [97, 90] width 30 height 7
click at [334, 88] on select "However Instead Additionally Therefore" at bounding box center [340, 90] width 30 height 7
select select "However"
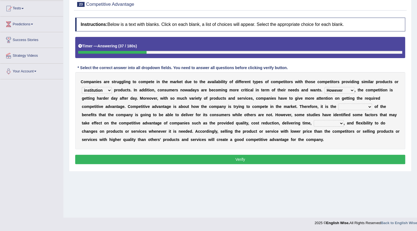
click at [325, 87] on select "However Instead Additionally Therefore" at bounding box center [340, 90] width 30 height 7
click at [353, 104] on select "dissemination ordination determination incarnation" at bounding box center [355, 107] width 34 height 7
select select "determination"
click at [338, 104] on select "dissemination ordination determination incarnation" at bounding box center [355, 107] width 34 height 7
click at [318, 123] on select "captivation aggregation deprivation innovation" at bounding box center [329, 123] width 30 height 7
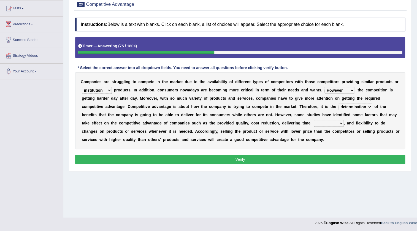
select select "innovation"
click at [314, 120] on select "captivation aggregation deprivation innovation" at bounding box center [329, 123] width 30 height 7
click at [252, 160] on button "Verify" at bounding box center [240, 159] width 330 height 9
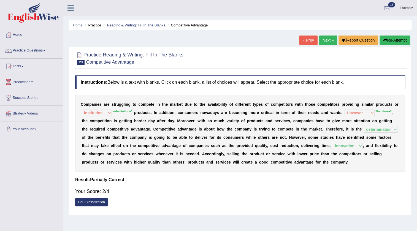
click at [393, 40] on button "Re-Attempt" at bounding box center [395, 40] width 31 height 9
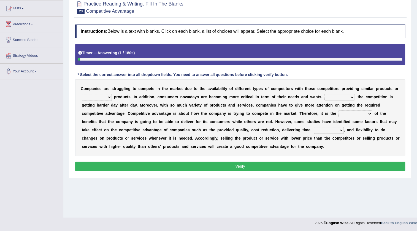
click at [96, 97] on select "constitution restitution substitution institution" at bounding box center [97, 97] width 30 height 7
select select "substitution"
click at [82, 94] on select "constitution restitution substitution institution" at bounding box center [97, 97] width 30 height 7
click at [341, 96] on select "However Instead Additionally Therefore" at bounding box center [340, 97] width 30 height 7
select select "Therefore"
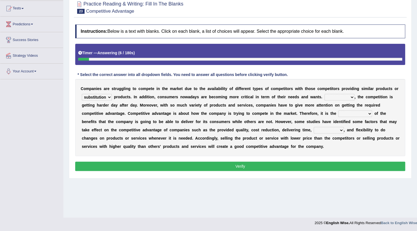
click at [325, 94] on select "However Instead Additionally Therefore" at bounding box center [340, 97] width 30 height 7
click at [345, 115] on select "dissemination ordination determination incarnation" at bounding box center [355, 113] width 34 height 7
select select "determination"
click at [338, 110] on select "dissemination ordination determination incarnation" at bounding box center [355, 113] width 34 height 7
click at [328, 133] on select "captivation aggregation deprivation innovation" at bounding box center [329, 130] width 30 height 7
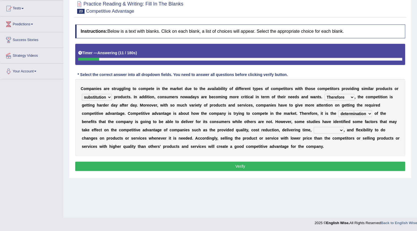
select select "innovation"
click at [314, 127] on select "captivation aggregation deprivation innovation" at bounding box center [329, 130] width 30 height 7
click at [294, 165] on button "Verify" at bounding box center [240, 166] width 330 height 9
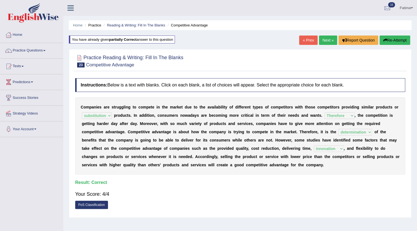
click at [327, 42] on link "Next »" at bounding box center [328, 40] width 18 height 9
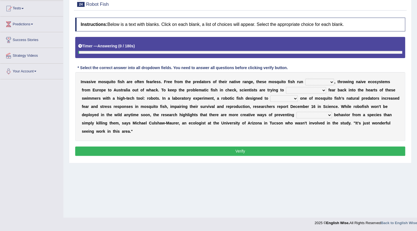
click at [323, 83] on select "occupant flippant rampant concordant" at bounding box center [319, 82] width 29 height 7
click at [305, 79] on select "occupant flippant rampant concordant" at bounding box center [319, 82] width 29 height 7
click at [319, 81] on select "occupant flippant rampant concordant" at bounding box center [319, 82] width 29 height 7
click at [305, 79] on select "occupant flippant rampant concordant" at bounding box center [319, 82] width 29 height 7
click at [317, 82] on select "occupant flippant rampant concordant" at bounding box center [319, 82] width 29 height 7
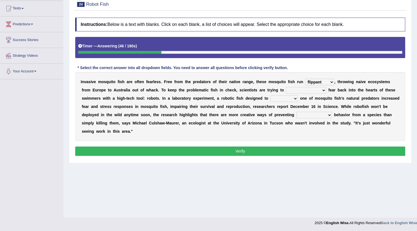
select select "concordant"
click at [305, 79] on select "occupant flippant rampant concordant" at bounding box center [319, 82] width 29 height 7
click at [301, 88] on select "accept spike strike [PERSON_NAME]" at bounding box center [306, 90] width 40 height 7
click at [286, 87] on select "accept spike strike [PERSON_NAME]" at bounding box center [306, 90] width 40 height 7
click at [293, 95] on select "bequest mimic battle conquest" at bounding box center [284, 98] width 28 height 7
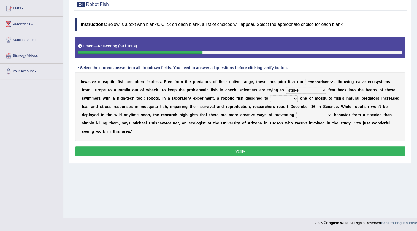
click at [309, 87] on select "accept spike strike [PERSON_NAME]" at bounding box center [306, 90] width 40 height 7
select select "accept"
click at [286, 87] on select "accept spike strike [PERSON_NAME]" at bounding box center [306, 90] width 40 height 7
click at [277, 99] on select "bequest mimic battle conquest" at bounding box center [284, 98] width 28 height 7
select select "battle"
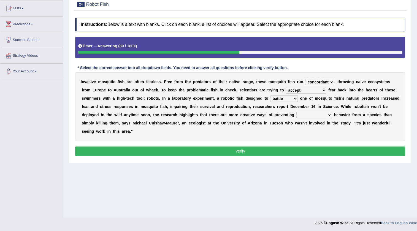
click at [270, 95] on select "bequest mimic battle conquest" at bounding box center [284, 98] width 28 height 7
click at [308, 115] on select "unprivileged unprecedented uncharted unwanted" at bounding box center [314, 115] width 36 height 7
select select "unwanted"
click at [296, 112] on select "unprivileged unprecedented uncharted unwanted" at bounding box center [314, 115] width 36 height 7
click at [314, 114] on select "unprivileged unprecedented uncharted unwanted" at bounding box center [314, 115] width 36 height 7
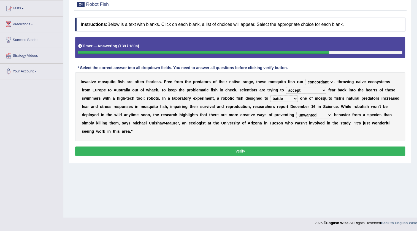
click at [314, 113] on select "unprivileged unprecedented uncharted unwanted" at bounding box center [314, 115] width 36 height 7
drag, startPoint x: 252, startPoint y: 147, endPoint x: 248, endPoint y: 149, distance: 5.0
click at [252, 147] on button "Verify" at bounding box center [240, 151] width 330 height 9
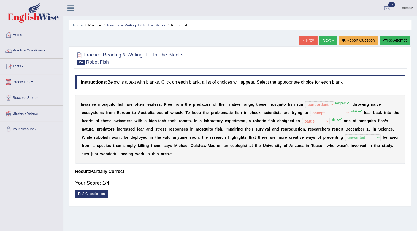
click at [397, 36] on button "Re-Attempt" at bounding box center [395, 40] width 31 height 9
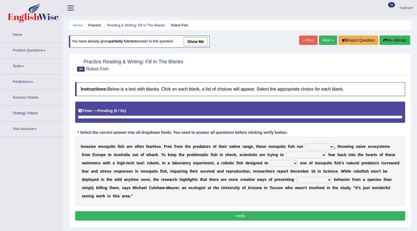
click at [294, 152] on select "accept spike strike [PERSON_NAME]" at bounding box center [306, 155] width 40 height 7
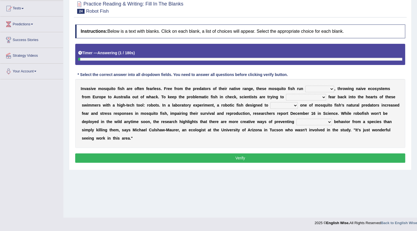
select select "strike"
click at [286, 94] on select "accept spike strike [PERSON_NAME]" at bounding box center [306, 97] width 40 height 7
click at [276, 105] on select "bequest mimic battle conquest" at bounding box center [284, 105] width 28 height 7
select select "mimic"
click at [270, 102] on select "bequest mimic battle conquest" at bounding box center [284, 105] width 28 height 7
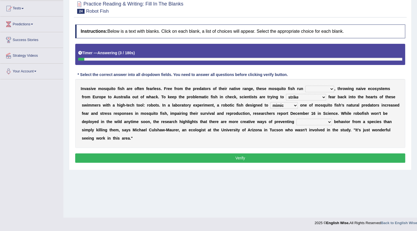
click at [309, 121] on select "unprivileged unprecedented uncharted unwanted" at bounding box center [314, 122] width 36 height 7
click at [296, 119] on select "unprivileged unprecedented uncharted unwanted" at bounding box center [314, 122] width 36 height 7
click at [310, 122] on select "unprivileged unprecedented uncharted unwanted" at bounding box center [314, 122] width 36 height 7
select select "unwanted"
click at [296, 119] on select "unprivileged unprecedented uncharted unwanted" at bounding box center [314, 122] width 36 height 7
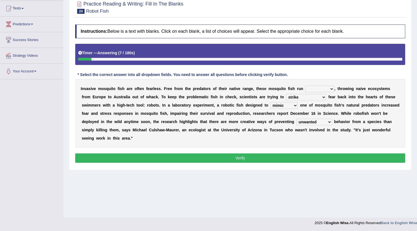
click at [318, 82] on div "I n v a s i v e m o s q u i t o f i s h a r e o f t e n f e a r l e s s . F r e…" at bounding box center [240, 113] width 330 height 69
click at [318, 89] on select "occupant flippant rampant concordant" at bounding box center [319, 89] width 29 height 7
select select "concordant"
click at [305, 86] on select "occupant flippant rampant concordant" at bounding box center [319, 89] width 29 height 7
click at [244, 157] on button "Verify" at bounding box center [240, 157] width 330 height 9
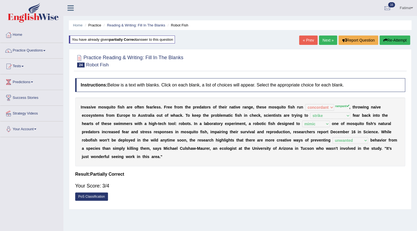
click at [324, 41] on link "Next »" at bounding box center [328, 40] width 18 height 9
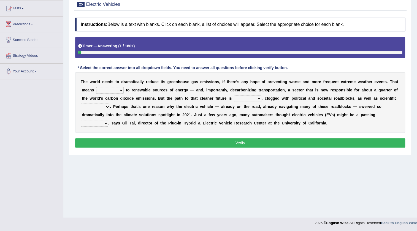
click at [109, 91] on select "grafting drafting crafting shifting" at bounding box center [110, 90] width 28 height 7
select select "crafting"
click at [96, 87] on select "grafting drafting crafting shifting" at bounding box center [110, 90] width 28 height 7
click at [243, 99] on select "daunting daunted daunt dauntless" at bounding box center [248, 98] width 28 height 7
select select "daunting"
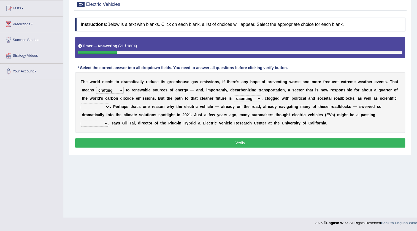
click at [234, 95] on select "daunting daunted daunt dauntless" at bounding box center [248, 98] width 28 height 7
click at [93, 104] on select "spectacles obstacles tentacles receptacles" at bounding box center [95, 107] width 29 height 7
click at [242, 98] on select "daunting daunted daunt dauntless" at bounding box center [248, 98] width 28 height 7
click at [248, 99] on select "daunting daunted daunt dauntless" at bounding box center [248, 98] width 28 height 7
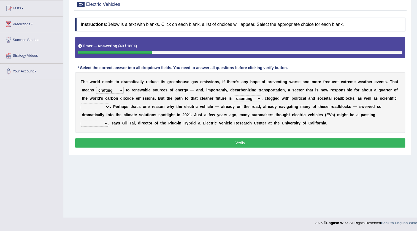
click at [101, 107] on select "spectacles obstacles tentacles receptacles" at bounding box center [95, 107] width 29 height 7
click at [95, 107] on select "spectacles obstacles tentacles receptacles" at bounding box center [95, 107] width 29 height 7
select select "receptacles"
click at [81, 104] on select "spectacles obstacles tentacles receptacles" at bounding box center [95, 107] width 29 height 7
click at [103, 126] on select "fad gad tad lad" at bounding box center [95, 123] width 28 height 7
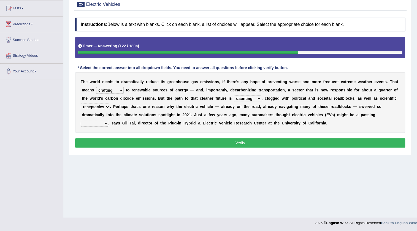
select select "lad"
click at [81, 120] on select "fad gad tad lad" at bounding box center [95, 123] width 28 height 7
click at [148, 139] on button "Verify" at bounding box center [240, 142] width 330 height 9
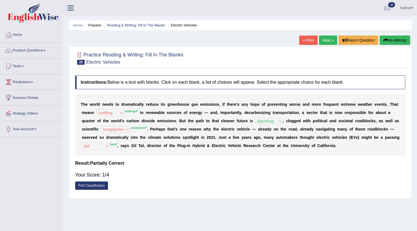
click at [391, 39] on button "Re-Attempt" at bounding box center [395, 40] width 31 height 9
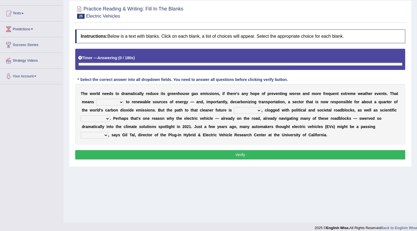
scroll to position [53, 0]
click at [249, 108] on select "daunting daunted daunt dauntless" at bounding box center [248, 110] width 28 height 7
click at [107, 100] on select "grafting drafting crafting shifting" at bounding box center [110, 102] width 28 height 7
select select "drafting"
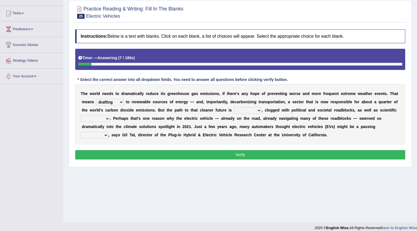
click at [96, 99] on select "grafting drafting crafting shifting" at bounding box center [110, 102] width 28 height 7
click at [102, 116] on select "spectacles obstacles tentacles receptacles" at bounding box center [95, 118] width 29 height 7
select select "tentacles"
click at [81, 115] on select "spectacles obstacles tentacles receptacles" at bounding box center [95, 118] width 29 height 7
click at [101, 133] on select "fad gad tad lad" at bounding box center [95, 135] width 28 height 7
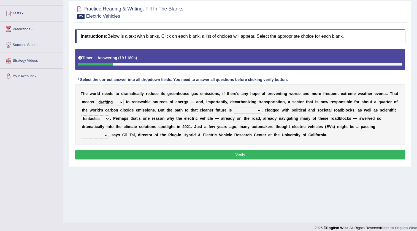
select select "fad"
click at [81, 132] on select "fad gad tad lad" at bounding box center [95, 135] width 28 height 7
click at [100, 134] on select "fad gad tad lad" at bounding box center [95, 135] width 28 height 7
click at [81, 132] on select "fad gad tad lad" at bounding box center [95, 135] width 28 height 7
click at [100, 154] on button "Verify" at bounding box center [240, 154] width 330 height 9
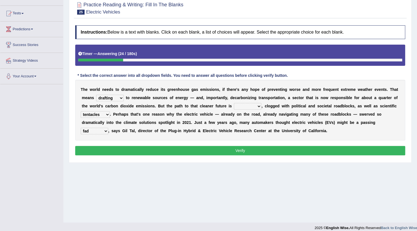
click at [242, 107] on select "daunting daunted daunt dauntless" at bounding box center [248, 106] width 28 height 7
select select "daunting"
click at [234, 103] on select "daunting daunted daunt dauntless" at bounding box center [248, 106] width 28 height 7
click at [199, 153] on button "Verify" at bounding box center [240, 150] width 330 height 9
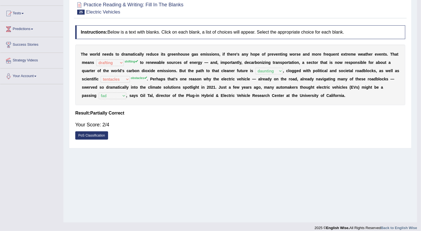
click at [198, 145] on div "Saving your answer..." at bounding box center [210, 115] width 421 height 231
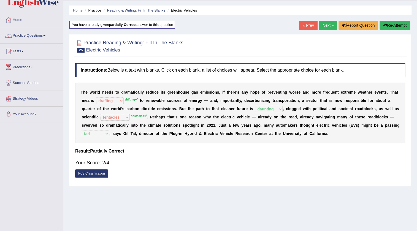
scroll to position [3, 0]
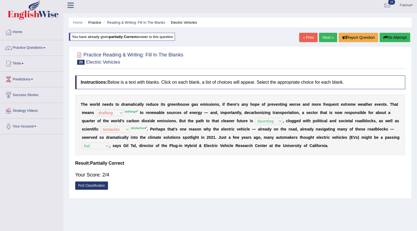
click at [325, 37] on link "Next »" at bounding box center [328, 37] width 18 height 9
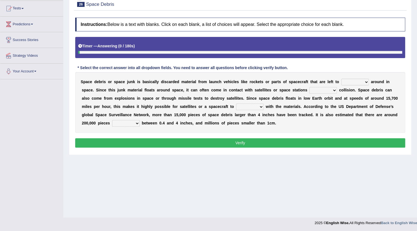
click at [355, 83] on select "twist center roam loll" at bounding box center [355, 82] width 28 height 7
select select "center"
click at [341, 79] on select "twist center roam loll" at bounding box center [355, 82] width 28 height 7
click at [317, 92] on select "risks risk risked risking" at bounding box center [323, 90] width 28 height 7
drag, startPoint x: 297, startPoint y: 129, endPoint x: 295, endPoint y: 124, distance: 5.7
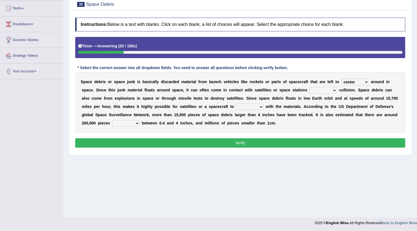
click at [297, 128] on div "S p a c e d e b r i s o r s p a c e j u n k i s b a s i c a l l y d i s c a r d…" at bounding box center [240, 102] width 330 height 61
click at [314, 90] on select "risks risk risked risking" at bounding box center [323, 90] width 28 height 7
select select "risking"
click at [309, 87] on select "risks risk risked risking" at bounding box center [323, 90] width 28 height 7
click at [315, 89] on select "risks risk risked risking" at bounding box center [323, 90] width 28 height 7
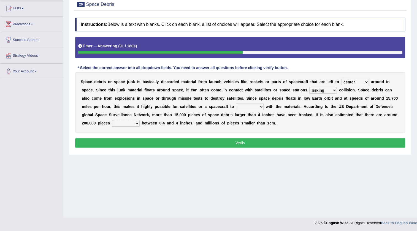
click at [314, 88] on select "risks risk risked risking" at bounding box center [323, 90] width 28 height 7
click at [239, 104] on select "collect collate collide collocate" at bounding box center [250, 107] width 28 height 7
click at [236, 104] on select "collect collate collide collocate" at bounding box center [250, 107] width 28 height 7
click at [244, 106] on select "collect collate collide collocate" at bounding box center [250, 107] width 28 height 7
select select "collect"
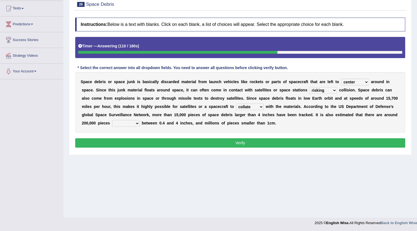
click at [236, 104] on select "collect collate collide collocate" at bounding box center [250, 107] width 28 height 7
click at [120, 120] on select "sized sizing size sizes" at bounding box center [126, 123] width 28 height 7
select select "sizing"
click at [112, 120] on select "sized sizing size sizes" at bounding box center [126, 123] width 28 height 7
click at [205, 142] on button "Verify" at bounding box center [240, 142] width 330 height 9
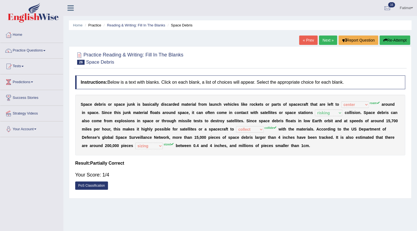
click at [391, 40] on button "Re-Attempt" at bounding box center [395, 40] width 31 height 9
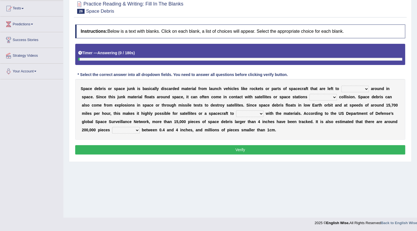
click at [129, 132] on select "sized sizing size sizes" at bounding box center [126, 130] width 28 height 7
select select "sized"
click at [112, 127] on select "sized sizing size sizes" at bounding box center [126, 130] width 28 height 7
click at [248, 111] on select "collect collate collide collocate" at bounding box center [250, 113] width 28 height 7
select select "collect"
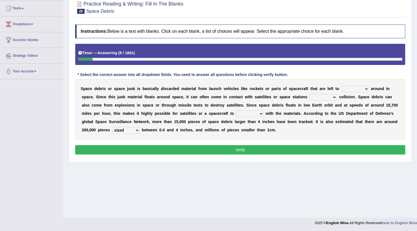
click at [236, 110] on select "collect collate collide collocate" at bounding box center [250, 113] width 28 height 7
click at [319, 95] on select "risks risk risked risking" at bounding box center [323, 97] width 28 height 7
select select "risk"
click at [309, 94] on select "risks risk risked risking" at bounding box center [323, 97] width 28 height 7
click at [352, 88] on select "twist center roam loll" at bounding box center [355, 89] width 28 height 7
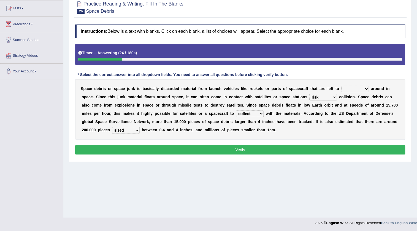
select select "center"
click at [341, 86] on select "twist center roam loll" at bounding box center [355, 89] width 28 height 7
click at [248, 145] on button "Verify" at bounding box center [240, 149] width 330 height 9
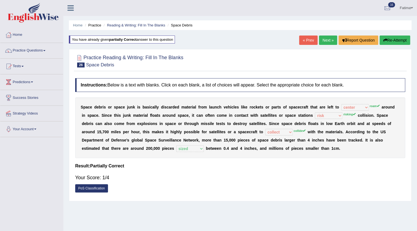
click at [388, 42] on button "Re-Attempt" at bounding box center [395, 40] width 31 height 9
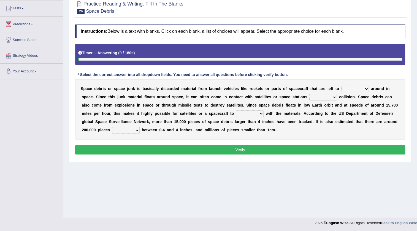
click at [357, 88] on select "twist center roam loll" at bounding box center [355, 89] width 28 height 7
click at [341, 86] on select "twist center roam loll" at bounding box center [355, 89] width 28 height 7
click at [356, 107] on b "e" at bounding box center [355, 105] width 2 height 4
click at [358, 88] on select "twist center roam loll" at bounding box center [355, 89] width 28 height 7
click at [341, 86] on select "twist center roam loll" at bounding box center [355, 89] width 28 height 7
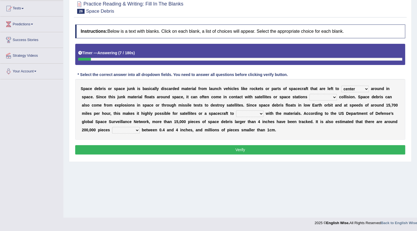
click at [325, 94] on select "risks risk risked risking" at bounding box center [323, 97] width 28 height 7
click at [355, 88] on select "twist center roam loll" at bounding box center [355, 89] width 28 height 7
select select "roam"
click at [341, 86] on select "twist center roam loll" at bounding box center [355, 89] width 28 height 7
click at [326, 97] on select "risks risk risked risking" at bounding box center [323, 97] width 28 height 7
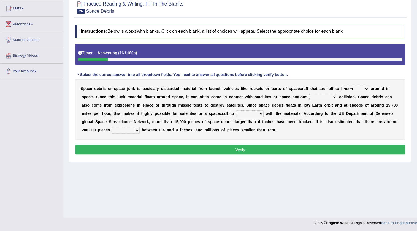
select select "risking"
click at [309, 94] on select "risks risk risked risking" at bounding box center [323, 97] width 28 height 7
drag, startPoint x: 250, startPoint y: 116, endPoint x: 243, endPoint y: 118, distance: 7.0
click at [243, 118] on div "S p a c e d e b r i s o r s p a c e j u n k i s b a s i c a l l y d i s c a r d…" at bounding box center [240, 109] width 330 height 61
select select "collide"
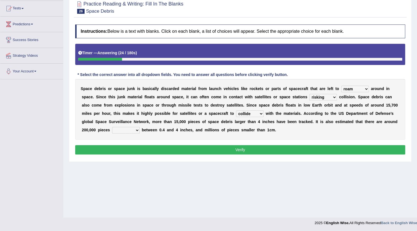
click at [236, 110] on select "collect collate collide collocate" at bounding box center [250, 113] width 28 height 7
click at [121, 127] on select "sized sizing size sizes" at bounding box center [126, 130] width 28 height 7
select select "sized"
click at [112, 127] on select "sized sizing size sizes" at bounding box center [126, 130] width 28 height 7
click at [140, 151] on button "Verify" at bounding box center [240, 149] width 330 height 9
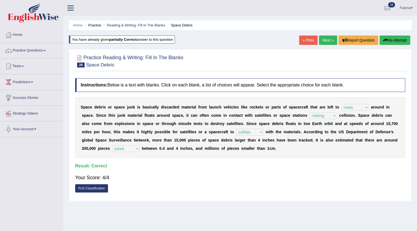
click at [323, 36] on link "Next »" at bounding box center [328, 40] width 18 height 9
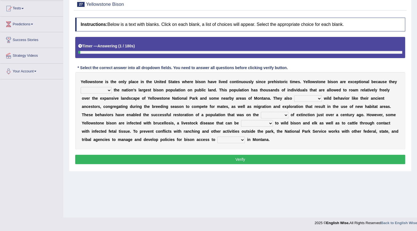
click at [91, 87] on select "congregate comprise consist compromise" at bounding box center [96, 90] width 31 height 7
select select "comprise"
click at [81, 87] on select "congregate comprise consist compromise" at bounding box center [96, 90] width 31 height 7
click at [300, 98] on select "exhibit disregard resist encourage" at bounding box center [308, 98] width 28 height 7
select select "disregard"
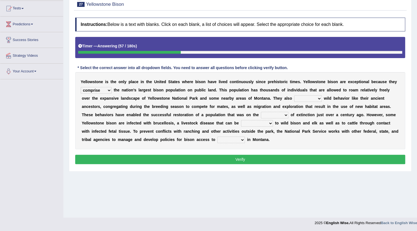
click at [294, 95] on select "exhibit disregard resist encourage" at bounding box center [308, 98] width 28 height 7
drag, startPoint x: 262, startPoint y: 116, endPoint x: 241, endPoint y: 124, distance: 22.4
click at [261, 116] on select "brine brink danger brindle" at bounding box center [275, 115] width 28 height 7
select select "danger"
click at [261, 112] on select "brine brink danger brindle" at bounding box center [275, 115] width 28 height 7
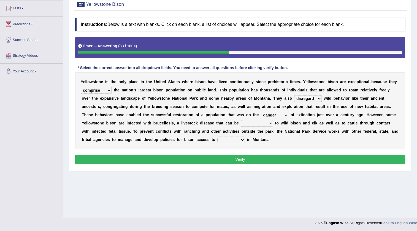
click at [256, 125] on select "transplanted transported transgressed transmitted" at bounding box center [257, 123] width 32 height 7
select select "transplanted"
click at [241, 120] on select "transplanted transported transgressed transmitted" at bounding box center [257, 123] width 32 height 7
click at [230, 137] on select "habitat habitat habitant food" at bounding box center [231, 140] width 28 height 7
select select "food"
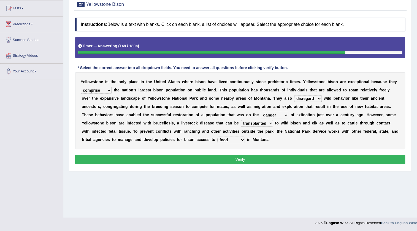
click at [217, 137] on select "habitat habitat habitant food" at bounding box center [231, 140] width 28 height 7
click at [222, 161] on button "Verify" at bounding box center [240, 159] width 330 height 9
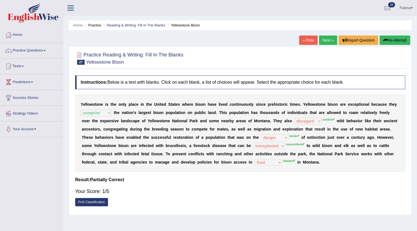
click at [395, 43] on button "Re-Attempt" at bounding box center [395, 40] width 31 height 9
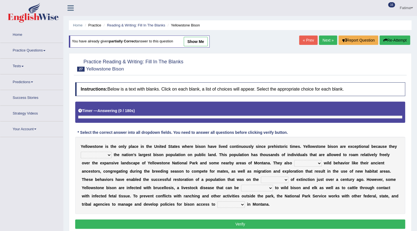
click at [294, 161] on select "exhibit disregard resist encourage" at bounding box center [308, 163] width 28 height 7
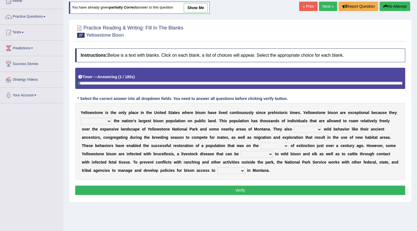
scroll to position [58, 0]
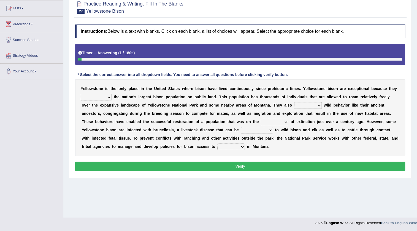
click at [304, 106] on select "exhibit disregard resist encourage" at bounding box center [308, 105] width 28 height 7
click at [264, 120] on select "brine brink danger brindle" at bounding box center [275, 122] width 28 height 7
select select "brink"
click at [261, 119] on select "brine brink danger brindle" at bounding box center [275, 122] width 28 height 7
click at [255, 130] on select "transplanted transported transgressed transmitted" at bounding box center [257, 130] width 32 height 7
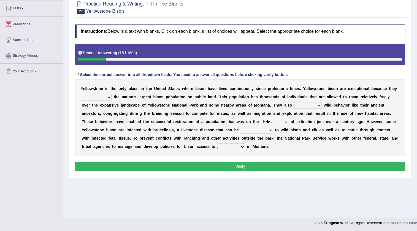
select select "transplanted"
click at [241, 127] on select "transplanted transported transgressed transmitted" at bounding box center [257, 130] width 32 height 7
click at [260, 129] on select "transplanted transported transgressed transmitted" at bounding box center [257, 130] width 32 height 7
click at [241, 127] on select "transplanted transported transgressed transmitted" at bounding box center [257, 130] width 32 height 7
click at [235, 144] on select "habitat habitat habitant food" at bounding box center [231, 147] width 28 height 7
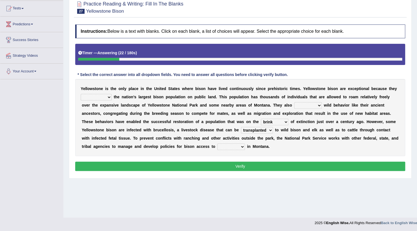
select select "habitant"
click at [217, 144] on select "habitat habitat habitant food" at bounding box center [231, 147] width 28 height 7
click at [303, 104] on select "exhibit disregard resist encourage" at bounding box center [308, 105] width 28 height 7
click at [294, 102] on select "exhibit disregard resist encourage" at bounding box center [308, 105] width 28 height 7
click at [302, 104] on select "exhibit disregard resist encourage" at bounding box center [308, 105] width 28 height 7
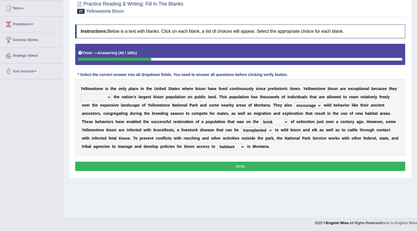
select select "exhibit"
click at [294, 102] on select "exhibit disregard resist encourage" at bounding box center [308, 105] width 28 height 7
drag, startPoint x: 205, startPoint y: 165, endPoint x: 203, endPoint y: 160, distance: 5.4
click at [203, 160] on div "Instructions: Below is a text with blanks. Click on each blank, a list of choic…" at bounding box center [240, 99] width 333 height 154
drag, startPoint x: 196, startPoint y: 163, endPoint x: 196, endPoint y: 159, distance: 4.1
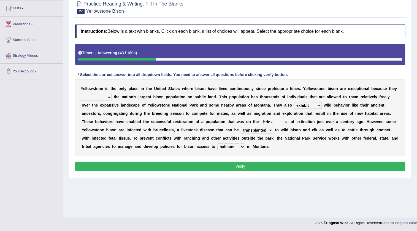
click at [196, 162] on button "Verify" at bounding box center [240, 166] width 330 height 9
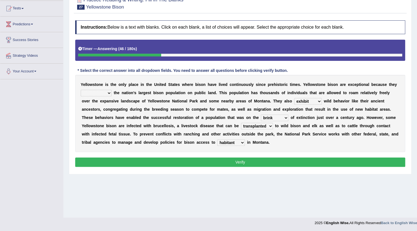
drag, startPoint x: 99, startPoint y: 88, endPoint x: 99, endPoint y: 94, distance: 5.5
click at [99, 89] on div "Y e l l o w s t o n e i s t h e o n l y p l a c e i n t h e U n i t e d S t a t…" at bounding box center [240, 113] width 330 height 77
click at [99, 94] on select "congregate comprise consist compromise" at bounding box center [96, 93] width 31 height 7
select select "congregate"
click at [81, 90] on select "congregate comprise consist compromise" at bounding box center [96, 93] width 31 height 7
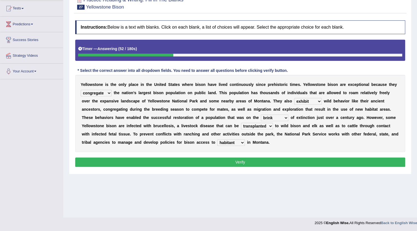
click at [117, 163] on button "Verify" at bounding box center [240, 162] width 330 height 9
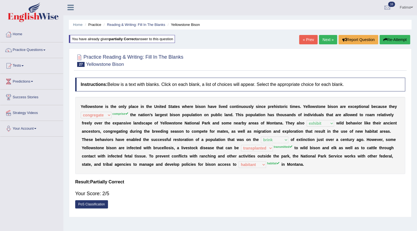
scroll to position [0, 0]
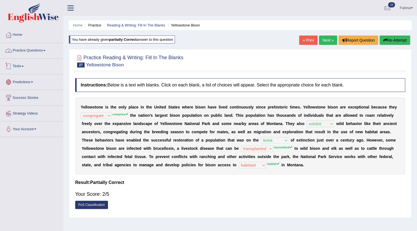
click at [37, 52] on link "Practice Questions" at bounding box center [31, 50] width 63 height 14
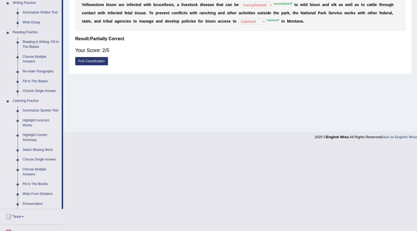
scroll to position [200, 0]
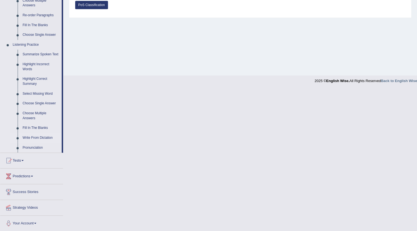
click at [42, 138] on link "Write From Dictation" at bounding box center [41, 138] width 42 height 10
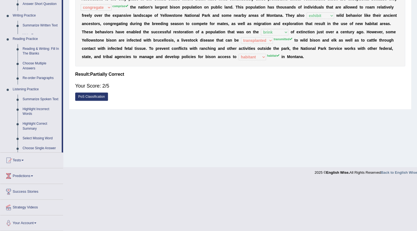
scroll to position [58, 0]
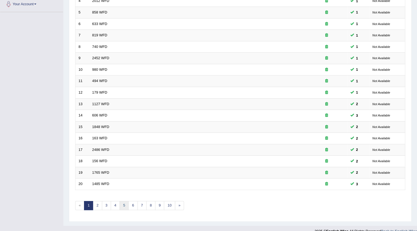
click at [122, 204] on link "5" at bounding box center [124, 205] width 9 height 9
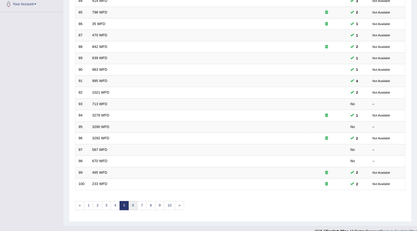
click at [133, 206] on link "6" at bounding box center [132, 205] width 9 height 9
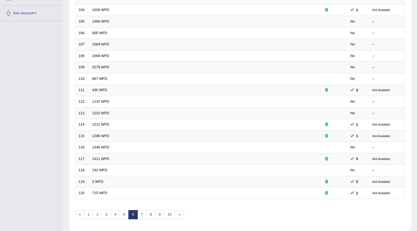
scroll to position [133, 0]
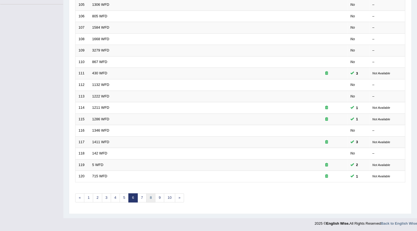
click at [152, 196] on link "8" at bounding box center [150, 197] width 9 height 9
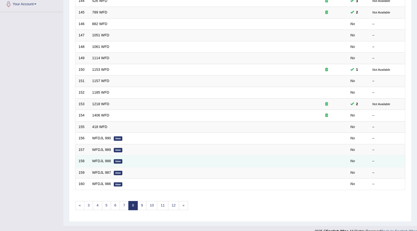
scroll to position [125, 0]
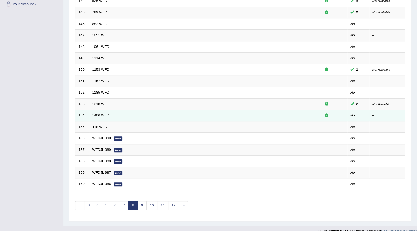
click at [99, 113] on link "1406 WFD" at bounding box center [100, 115] width 17 height 4
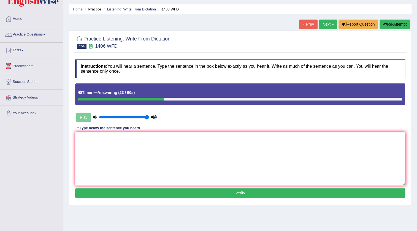
scroll to position [25, 0]
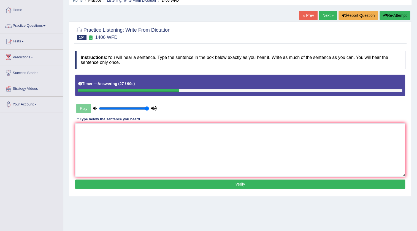
drag, startPoint x: 218, startPoint y: 120, endPoint x: 216, endPoint y: 128, distance: 8.0
click at [217, 127] on div "Instructions: You will hear a sentence. Type the sentence in the box below exac…" at bounding box center [240, 120] width 333 height 145
drag, startPoint x: 213, startPoint y: 137, endPoint x: 220, endPoint y: 143, distance: 9.4
click at [219, 141] on textarea at bounding box center [240, 149] width 330 height 53
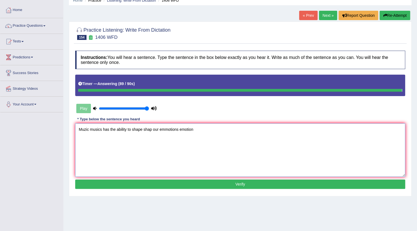
type textarea "Muzic musics has the ability to shape shap our emmotions emotion"
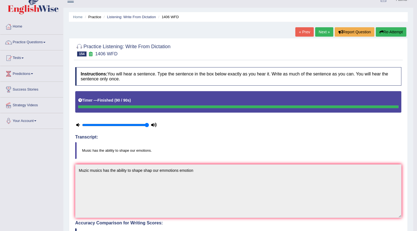
scroll to position [0, 0]
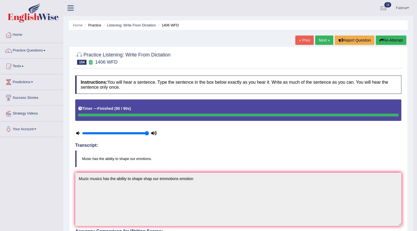
click at [388, 41] on button "Re-Attempt" at bounding box center [391, 40] width 31 height 9
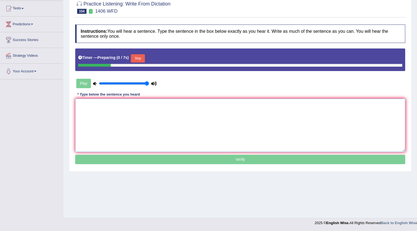
click at [125, 107] on textarea at bounding box center [240, 125] width 330 height 53
type textarea "V"
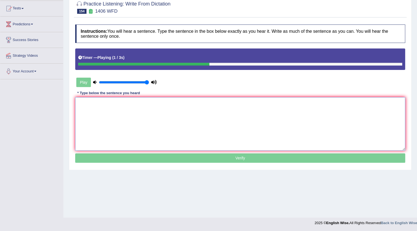
paste textarea "v"
type textarea "v"
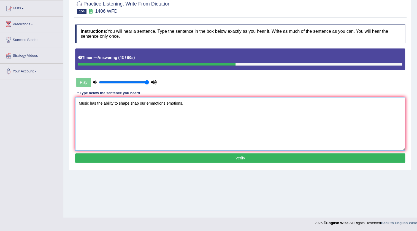
type textarea "Music has the ability to shape shap our emmotions emotions."
click at [217, 156] on button "Verify" at bounding box center [240, 157] width 330 height 9
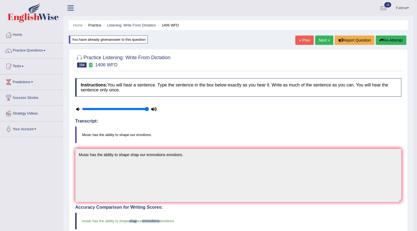
click at [318, 40] on link "Next »" at bounding box center [324, 40] width 18 height 9
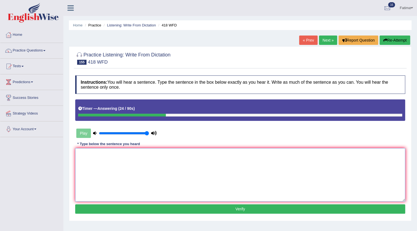
drag, startPoint x: 299, startPoint y: 155, endPoint x: 307, endPoint y: 163, distance: 11.1
click at [307, 163] on textarea at bounding box center [240, 174] width 330 height 53
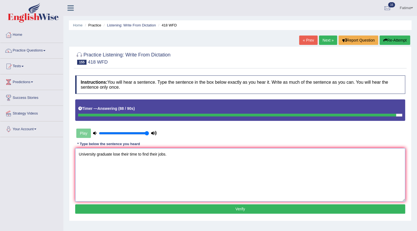
type textarea "University graduate lose their time to find their jobs."
click at [196, 209] on button "Verify" at bounding box center [240, 208] width 330 height 9
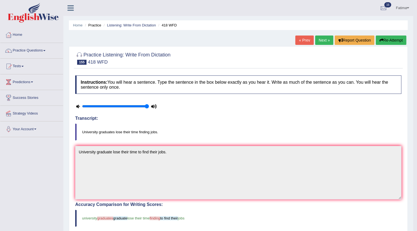
click at [391, 39] on button "Re-Attempt" at bounding box center [391, 40] width 31 height 9
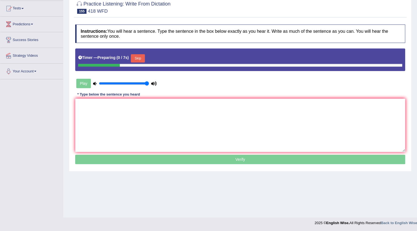
click at [137, 60] on button "Skip" at bounding box center [138, 58] width 14 height 8
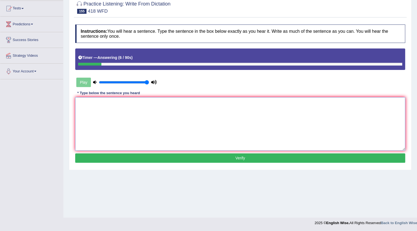
click at [214, 139] on textarea at bounding box center [240, 123] width 330 height 53
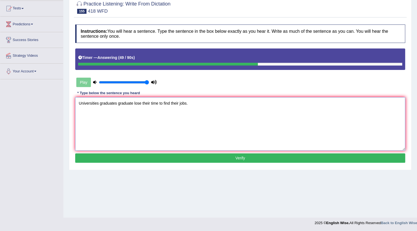
type textarea "Universities graduates graduate lose their time to find their jobs."
click at [195, 156] on button "Verify" at bounding box center [240, 157] width 330 height 9
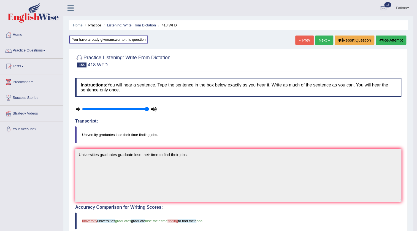
click at [383, 43] on button "Re-Attempt" at bounding box center [391, 40] width 31 height 9
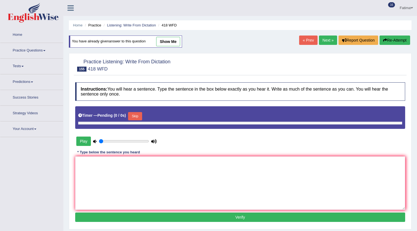
click at [137, 107] on div "Timer — Pending ( 0 / 0s ) Skip" at bounding box center [240, 117] width 330 height 23
type input "1"
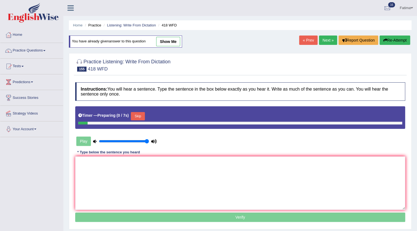
click at [138, 113] on button "Skip" at bounding box center [138, 116] width 14 height 8
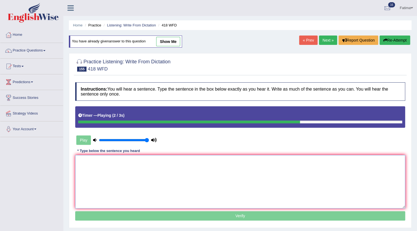
click at [205, 167] on textarea at bounding box center [240, 181] width 330 height 53
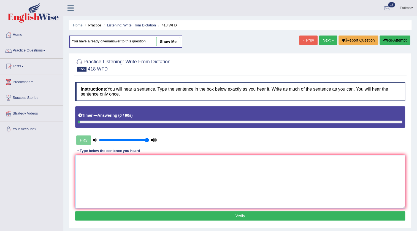
paste textarea "Universities graduates graduate lose their time to find their jobs."
click at [169, 161] on textarea "Universities graduates graduate lose their time to find their jobs." at bounding box center [240, 181] width 330 height 53
click at [98, 161] on textarea "Universities graduates graduate lose their time to finding their jobs." at bounding box center [240, 181] width 330 height 53
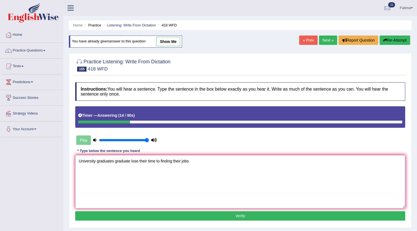
type textarea "University graduates graduate lose their time to finding their jobs."
click at [146, 215] on button "Verify" at bounding box center [240, 215] width 330 height 9
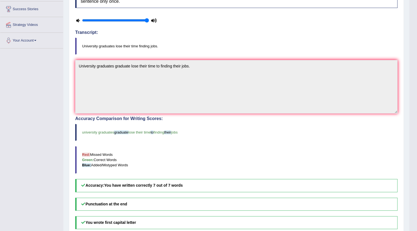
scroll to position [25, 0]
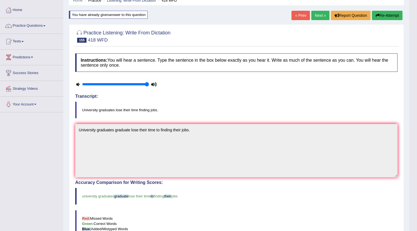
click at [318, 14] on link "Next »" at bounding box center [320, 15] width 18 height 9
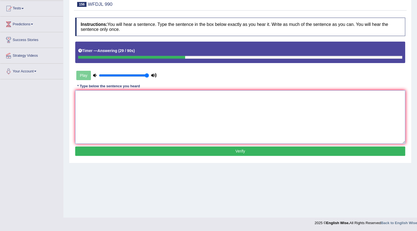
click at [209, 113] on textarea at bounding box center [240, 116] width 330 height 53
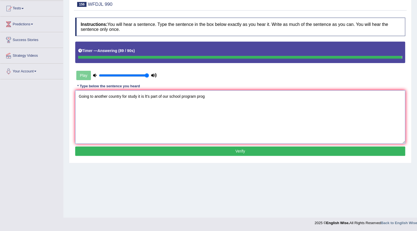
type textarea "Going to another country for study it is lt's part of our school program progr"
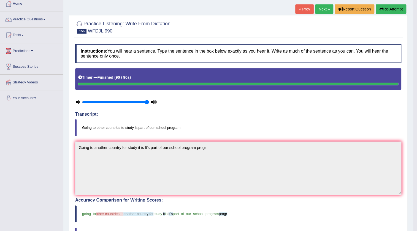
scroll to position [18, 0]
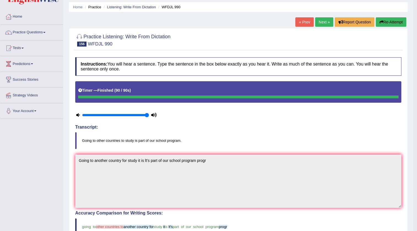
click at [323, 26] on link "Next »" at bounding box center [324, 21] width 18 height 9
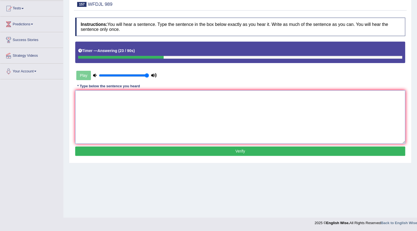
click at [215, 122] on textarea at bounding box center [240, 116] width 330 height 53
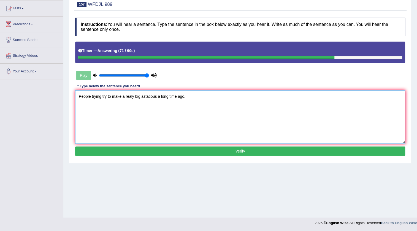
click at [157, 96] on textarea "People trying try to make a realy big astatious a long time ago." at bounding box center [240, 116] width 330 height 53
type textarea "People trying try to make a realy big astatious astati a long time ago."
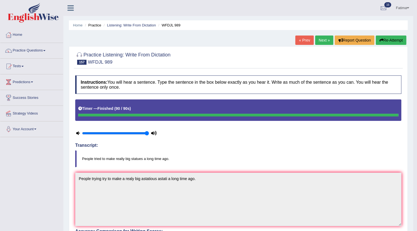
click at [387, 36] on button "Re-Attempt" at bounding box center [391, 40] width 31 height 9
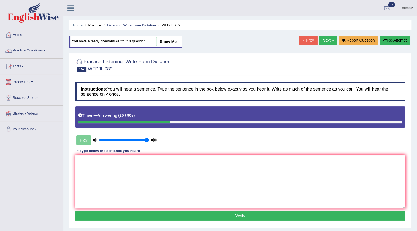
click at [386, 41] on button "Re-Attempt" at bounding box center [395, 40] width 31 height 9
click at [329, 41] on link "Next »" at bounding box center [328, 40] width 18 height 9
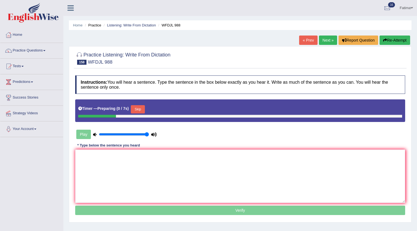
scroll to position [58, 0]
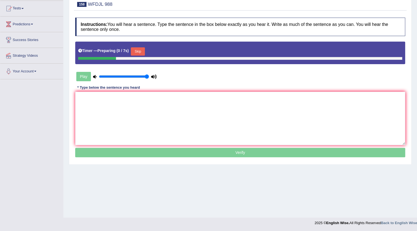
click at [145, 52] on button "Skip" at bounding box center [138, 51] width 14 height 8
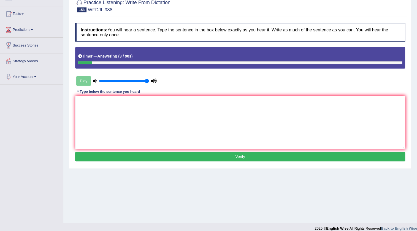
scroll to position [33, 0]
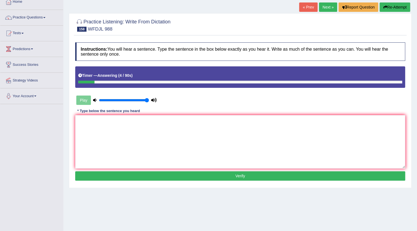
click at [388, 5] on button "Re-Attempt" at bounding box center [395, 6] width 31 height 9
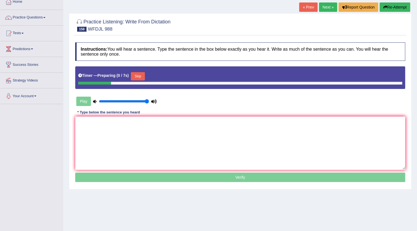
click at [140, 75] on button "Skip" at bounding box center [138, 76] width 14 height 8
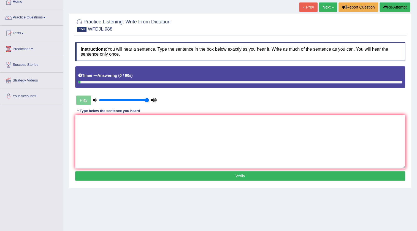
click at [387, 6] on button "Re-Attempt" at bounding box center [395, 6] width 31 height 9
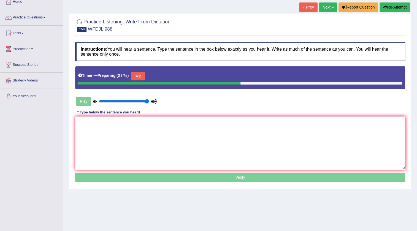
drag, startPoint x: 144, startPoint y: 75, endPoint x: 149, endPoint y: 74, distance: 4.7
click at [144, 75] on button "Skip" at bounding box center [138, 76] width 14 height 8
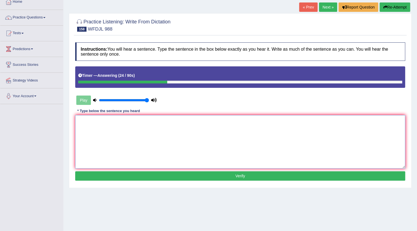
click at [278, 154] on textarea at bounding box center [240, 141] width 330 height 53
drag, startPoint x: 76, startPoint y: 121, endPoint x: 79, endPoint y: 122, distance: 3.2
click at [77, 121] on textarea "Plants plant can" at bounding box center [240, 141] width 330 height 53
drag, startPoint x: 99, startPoint y: 121, endPoint x: 111, endPoint y: 148, distance: 29.3
click at [99, 123] on textarea "Plants plant can" at bounding box center [240, 141] width 330 height 53
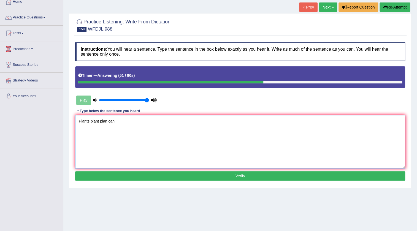
click at [118, 122] on textarea "Plants plant plan can" at bounding box center [240, 141] width 330 height 53
click at [107, 121] on textarea "Plants plant plan can" at bounding box center [240, 141] width 330 height 53
drag, startPoint x: 118, startPoint y: 120, endPoint x: 122, endPoint y: 122, distance: 4.6
click at [119, 121] on textarea "Plants plant plans can" at bounding box center [240, 141] width 330 height 53
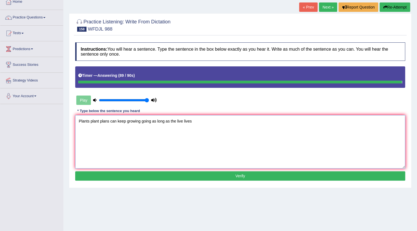
type textarea "Plants plant plans can keep growing going as long as the live lives"
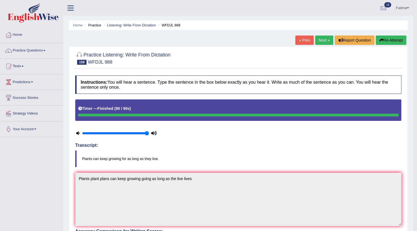
click at [322, 41] on link "Next »" at bounding box center [324, 40] width 18 height 9
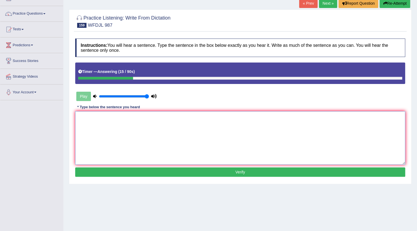
scroll to position [8, 0]
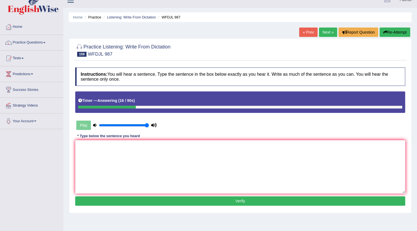
click at [392, 35] on button "Re-Attempt" at bounding box center [395, 32] width 31 height 9
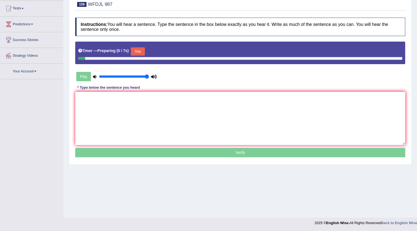
scroll to position [58, 0]
click at [138, 50] on button "Skip" at bounding box center [138, 51] width 14 height 8
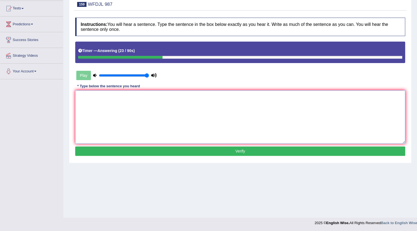
click at [183, 115] on textarea at bounding box center [240, 116] width 330 height 53
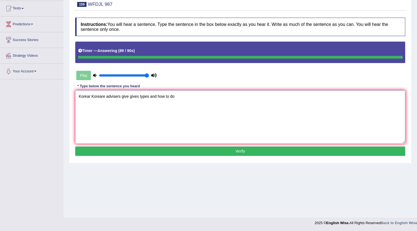
type textarea "Korear Koreare advisers give gives types and how to do"
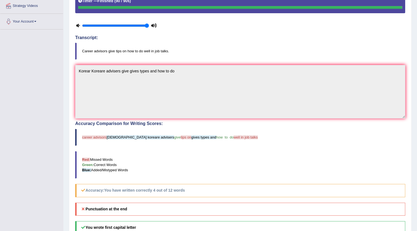
scroll to position [133, 0]
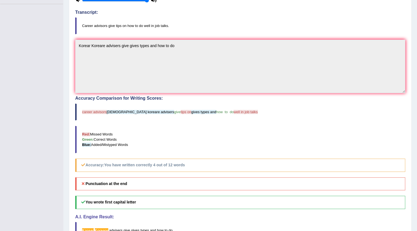
click at [83, 109] on blockquote "career advisors korear koreare advisers give tips on gives types and how to do …" at bounding box center [240, 112] width 330 height 17
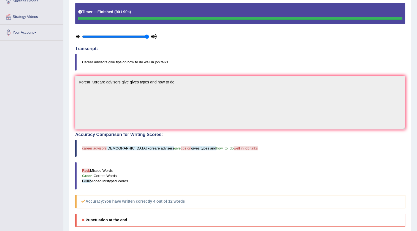
scroll to position [33, 0]
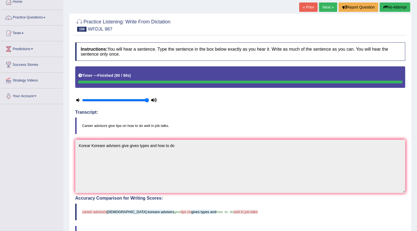
click at [390, 5] on button "Re-Attempt" at bounding box center [395, 6] width 31 height 9
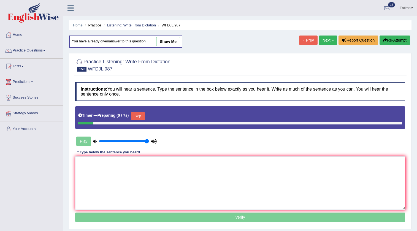
scroll to position [34, 0]
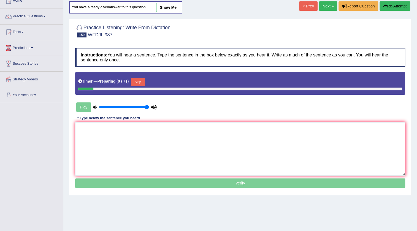
click at [193, 141] on textarea at bounding box center [240, 148] width 330 height 53
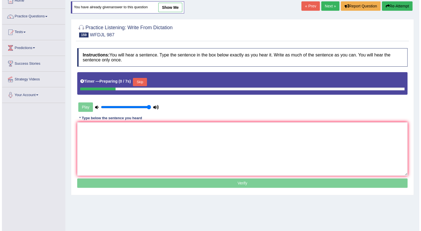
scroll to position [33, 0]
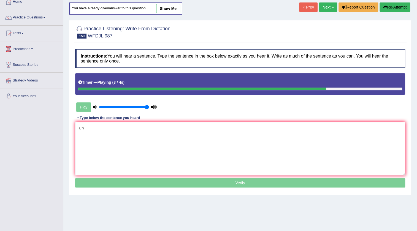
type textarea "U"
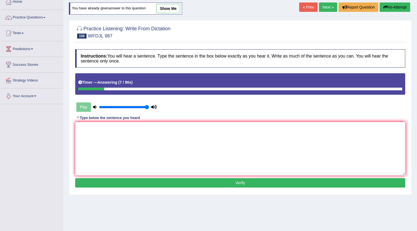
drag, startPoint x: 155, startPoint y: 158, endPoint x: 158, endPoint y: 155, distance: 3.7
click at [156, 157] on textarea at bounding box center [240, 148] width 330 height 53
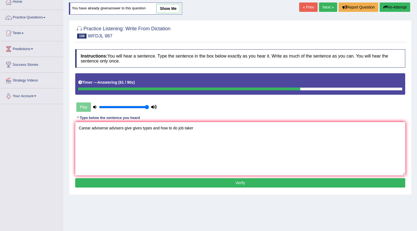
click at [141, 129] on textarea "Carear adviserse advisers give gives types and how to do job taker" at bounding box center [240, 148] width 330 height 53
click at [198, 127] on textarea "Carear adviserse advisers give gives in types and how to do job taker" at bounding box center [240, 148] width 330 height 53
type textarea "Carear adviserse advisers give gives in types and how to do job taker."
click at [172, 179] on button "Verify" at bounding box center [240, 182] width 330 height 9
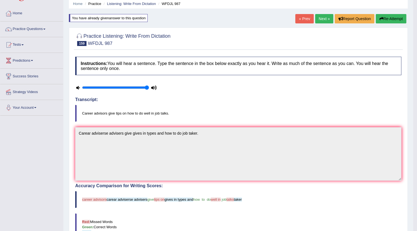
scroll to position [0, 0]
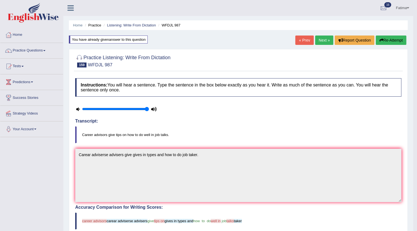
click at [385, 39] on button "Re-Attempt" at bounding box center [391, 40] width 31 height 9
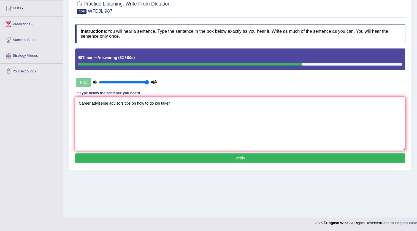
type textarea "Career adviserse advisors tips on how to do job taker."
click at [217, 158] on button "Verify" at bounding box center [240, 157] width 330 height 9
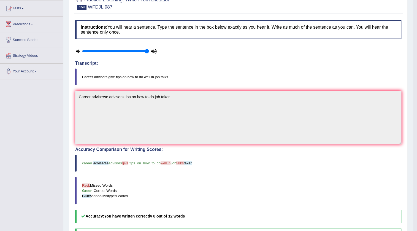
scroll to position [28, 0]
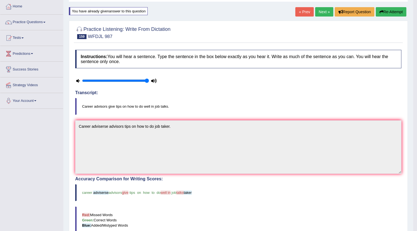
click at [325, 13] on link "Next »" at bounding box center [324, 11] width 18 height 9
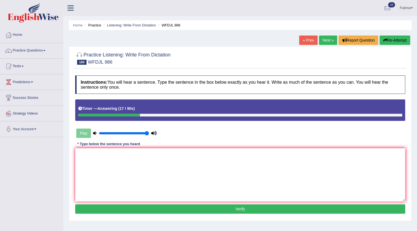
click at [383, 36] on button "Re-Attempt" at bounding box center [395, 40] width 31 height 9
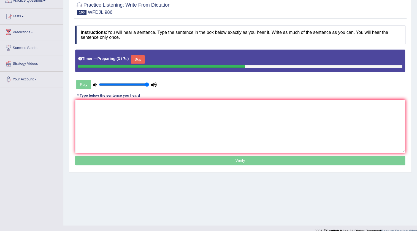
drag, startPoint x: 130, startPoint y: 59, endPoint x: 136, endPoint y: 60, distance: 5.9
click at [134, 60] on div "Timer — Preparing ( 3 / 7s ) Skip" at bounding box center [240, 59] width 324 height 11
click at [137, 60] on button "Skip" at bounding box center [138, 59] width 14 height 8
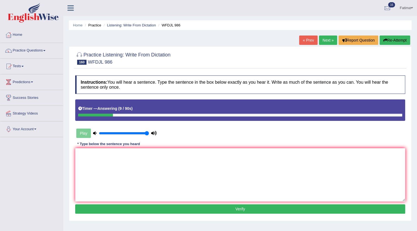
click at [328, 39] on link "Next »" at bounding box center [328, 40] width 18 height 9
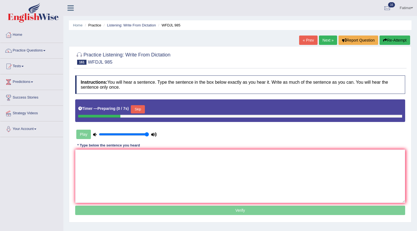
scroll to position [58, 0]
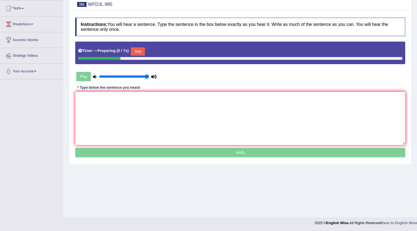
click at [144, 51] on button "Skip" at bounding box center [138, 51] width 14 height 8
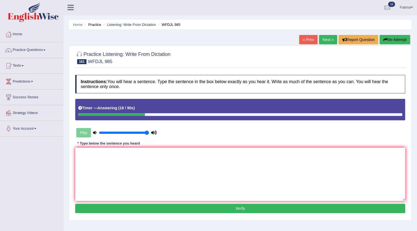
scroll to position [0, 0]
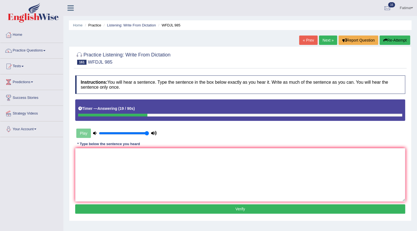
drag, startPoint x: 388, startPoint y: 39, endPoint x: 374, endPoint y: 55, distance: 21.3
click at [388, 40] on button "Re-Attempt" at bounding box center [395, 40] width 31 height 9
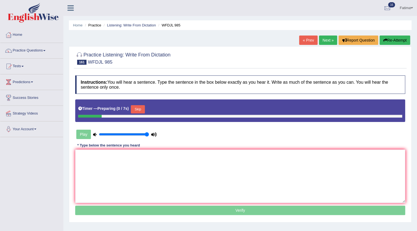
click at [140, 108] on button "Skip" at bounding box center [138, 109] width 14 height 8
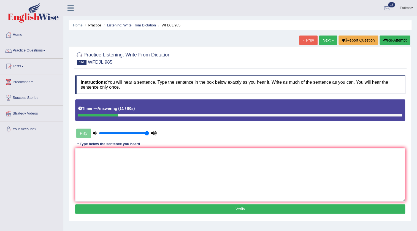
click at [321, 41] on link "Next »" at bounding box center [328, 40] width 18 height 9
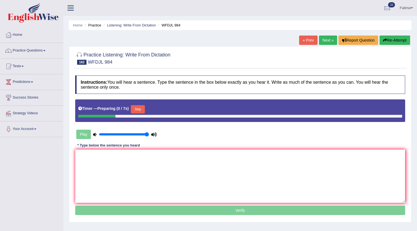
click at [140, 105] on button "Skip" at bounding box center [138, 109] width 14 height 8
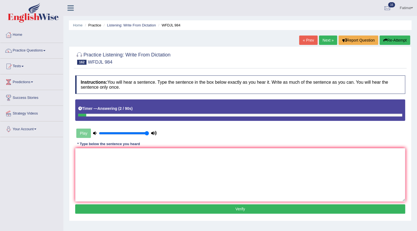
click at [401, 33] on div "Home Practice Listening: Write From Dictation WFDJL 984 « Prev Next » Report Qu…" at bounding box center [240, 137] width 354 height 275
click at [395, 37] on button "Re-Attempt" at bounding box center [395, 40] width 31 height 9
click at [383, 37] on button "Re-Attempt" at bounding box center [395, 40] width 31 height 9
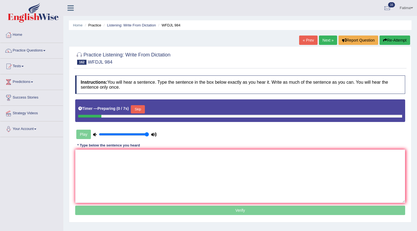
click at [145, 105] on button "Skip" at bounding box center [138, 109] width 14 height 8
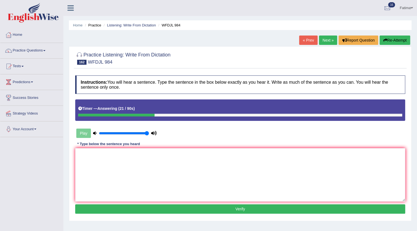
click at [389, 44] on button "Re-Attempt" at bounding box center [395, 40] width 31 height 9
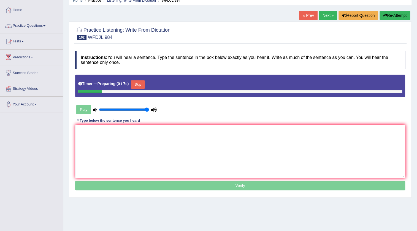
click at [138, 86] on button "Skip" at bounding box center [138, 84] width 14 height 8
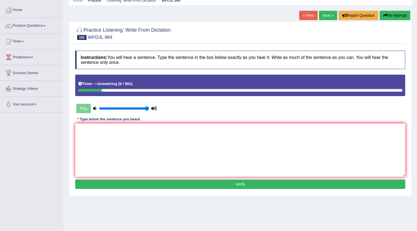
click at [386, 14] on button "Re-Attempt" at bounding box center [395, 15] width 31 height 9
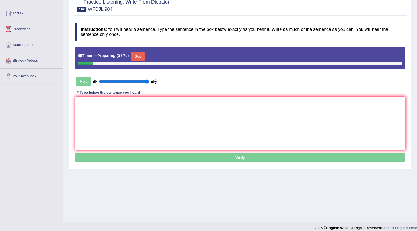
scroll to position [53, 0]
click at [138, 58] on button "Skip" at bounding box center [138, 56] width 14 height 8
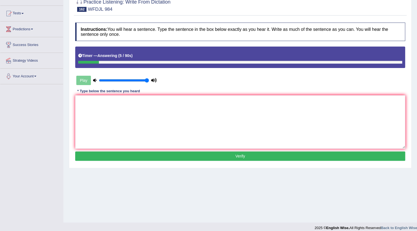
scroll to position [0, 0]
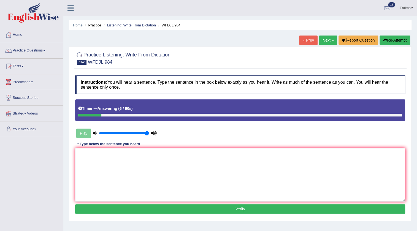
click at [327, 39] on link "Next »" at bounding box center [328, 40] width 18 height 9
click at [390, 40] on button "Re-Attempt" at bounding box center [395, 40] width 31 height 9
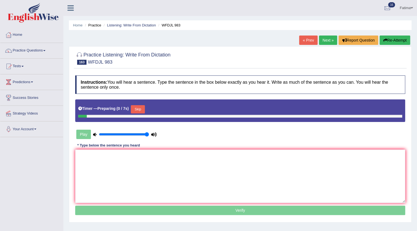
click at [134, 106] on button "Skip" at bounding box center [138, 109] width 14 height 8
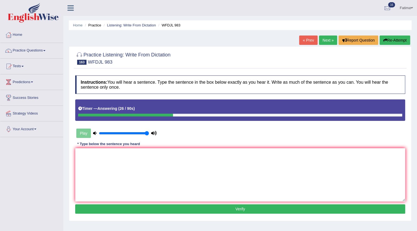
click at [323, 40] on link "Next »" at bounding box center [328, 40] width 18 height 9
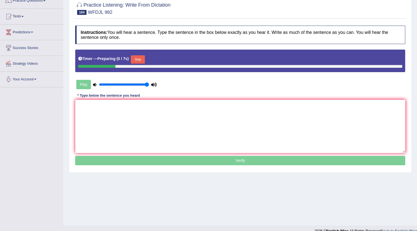
drag, startPoint x: 142, startPoint y: 58, endPoint x: 154, endPoint y: 79, distance: 23.9
click at [142, 58] on button "Skip" at bounding box center [138, 59] width 14 height 8
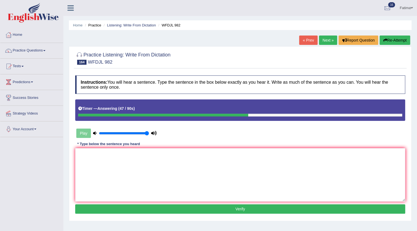
click at [399, 39] on button "Re-Attempt" at bounding box center [395, 40] width 31 height 9
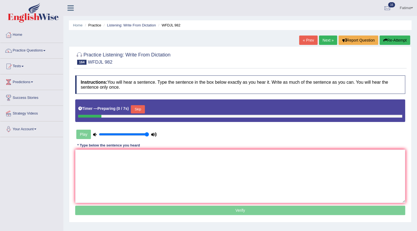
click at [143, 109] on button "Skip" at bounding box center [138, 109] width 14 height 8
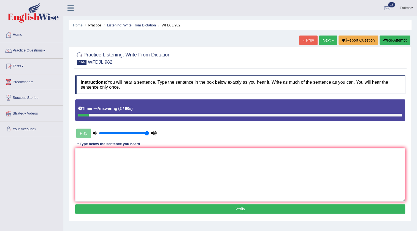
click at [328, 42] on link "Next »" at bounding box center [328, 40] width 18 height 9
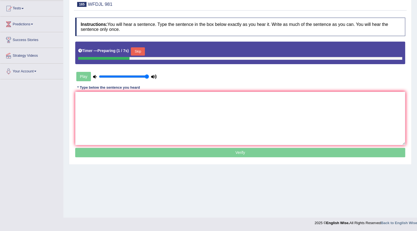
scroll to position [58, 0]
click at [144, 52] on button "Skip" at bounding box center [138, 51] width 14 height 8
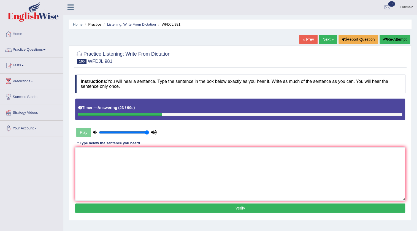
scroll to position [0, 0]
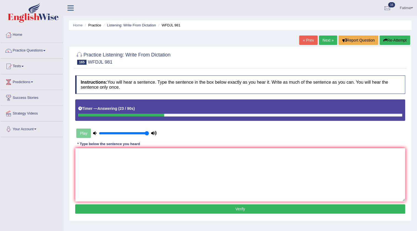
click at [399, 42] on button "Re-Attempt" at bounding box center [395, 40] width 31 height 9
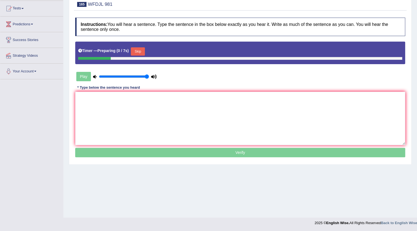
click at [144, 52] on button "Skip" at bounding box center [138, 51] width 14 height 8
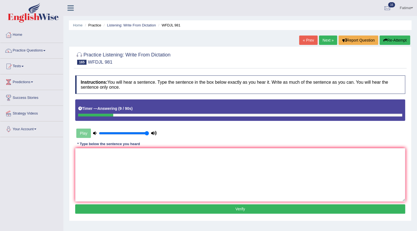
click at [387, 43] on button "Re-Attempt" at bounding box center [395, 40] width 31 height 9
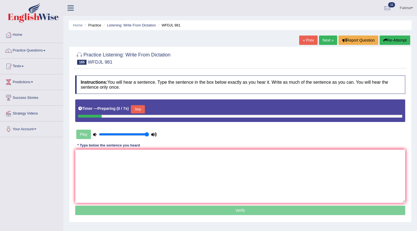
click at [141, 108] on button "Skip" at bounding box center [138, 109] width 14 height 8
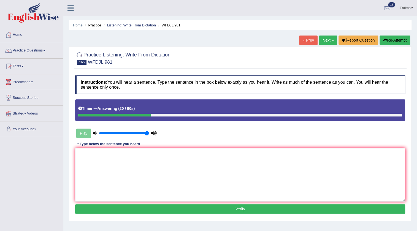
click at [390, 42] on button "Re-Attempt" at bounding box center [395, 40] width 31 height 9
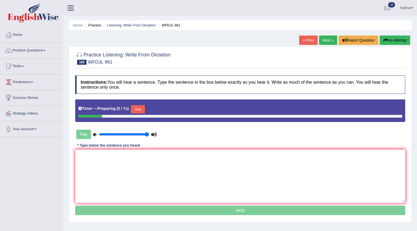
click at [143, 107] on button "Skip" at bounding box center [138, 109] width 14 height 8
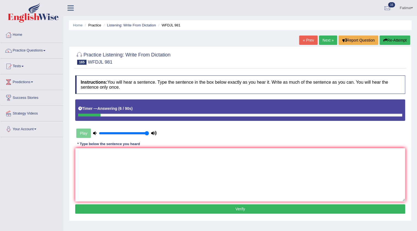
click at [326, 41] on link "Next »" at bounding box center [328, 40] width 18 height 9
click at [394, 39] on button "Re-Attempt" at bounding box center [395, 40] width 31 height 9
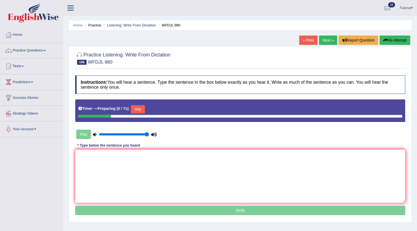
click at [137, 108] on button "Skip" at bounding box center [138, 109] width 14 height 8
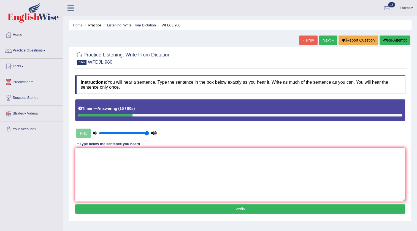
click at [388, 40] on button "Re-Attempt" at bounding box center [395, 40] width 31 height 9
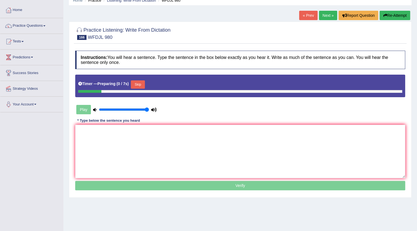
click at [139, 85] on button "Skip" at bounding box center [138, 84] width 14 height 8
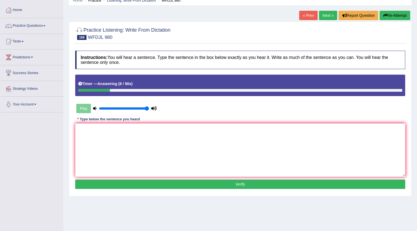
click at [327, 18] on link "Next »" at bounding box center [328, 15] width 18 height 9
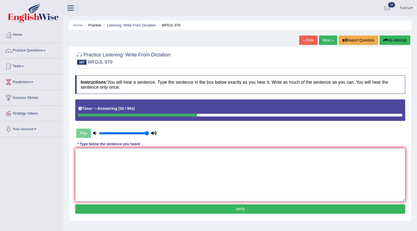
click at [228, 175] on textarea at bounding box center [240, 174] width 330 height 53
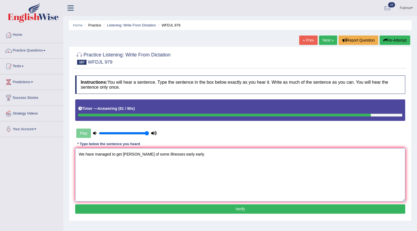
type textarea "We have managed to get [PERSON_NAME] of some illnesses early early."
click at [200, 209] on button "Verify" at bounding box center [240, 208] width 330 height 9
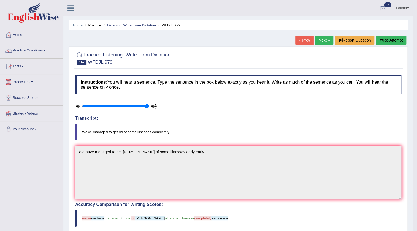
click at [318, 39] on link "Next »" at bounding box center [324, 40] width 18 height 9
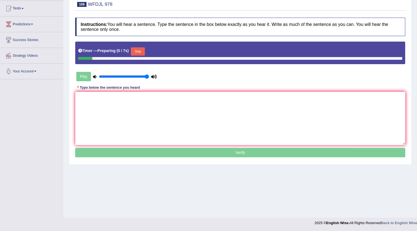
scroll to position [58, 0]
click at [135, 51] on button "Skip" at bounding box center [138, 51] width 14 height 8
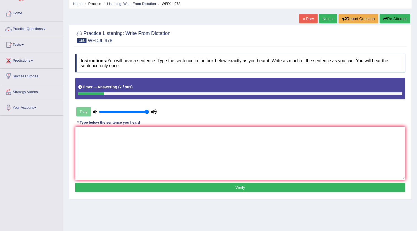
scroll to position [0, 0]
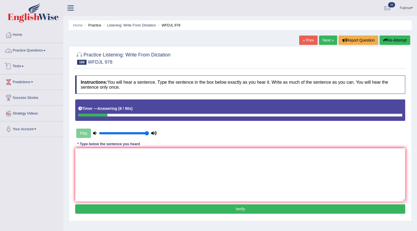
click at [29, 49] on link "Practice Questions" at bounding box center [31, 50] width 63 height 14
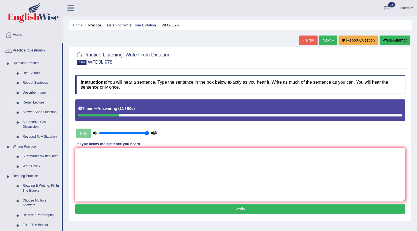
click at [36, 102] on link "Re-tell Lecture" at bounding box center [41, 103] width 42 height 10
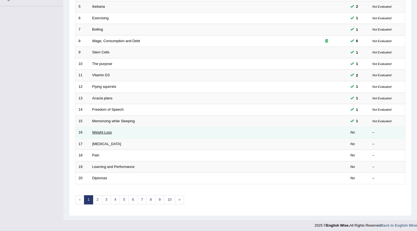
click at [106, 130] on link "Weight Loss" at bounding box center [102, 132] width 20 height 4
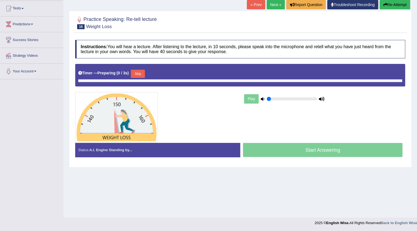
type input "1"
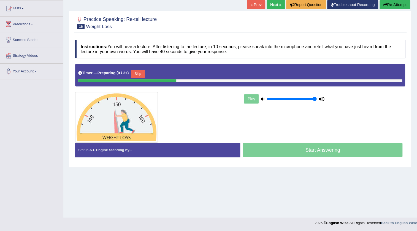
drag, startPoint x: 136, startPoint y: 74, endPoint x: 166, endPoint y: 81, distance: 30.9
click at [137, 74] on button "Skip" at bounding box center [138, 74] width 14 height 8
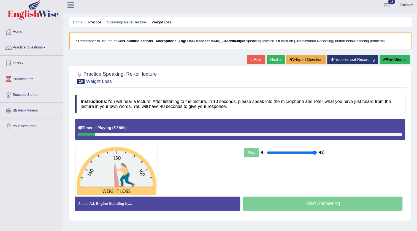
scroll to position [0, 0]
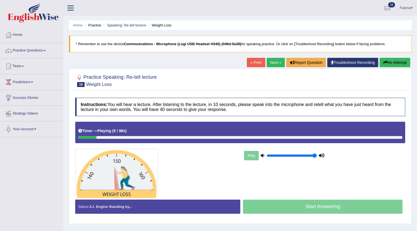
click at [398, 61] on button "Re-Attempt" at bounding box center [395, 62] width 31 height 9
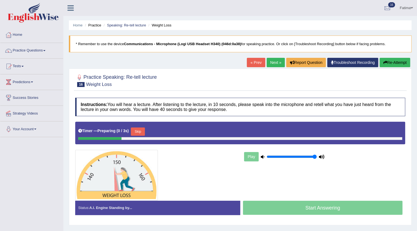
click at [136, 132] on button "Skip" at bounding box center [138, 132] width 14 height 8
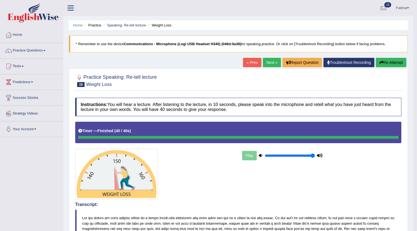
click at [271, 66] on link "Next »" at bounding box center [272, 62] width 18 height 9
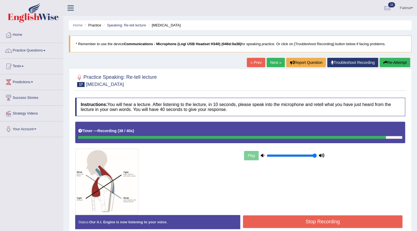
click at [277, 221] on button "Stop Recording" at bounding box center [323, 221] width 160 height 13
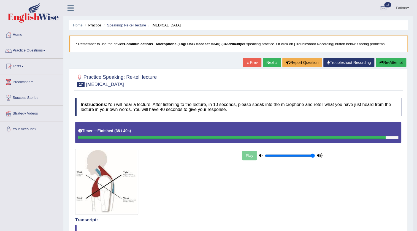
click at [405, 3] on link "Fatima" at bounding box center [402, 7] width 21 height 14
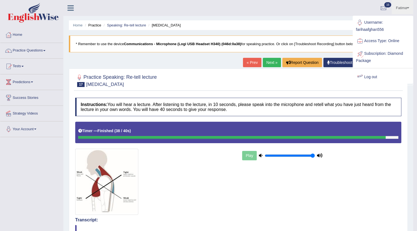
click at [369, 80] on link "Log out" at bounding box center [383, 77] width 60 height 13
